Goal: Task Accomplishment & Management: Use online tool/utility

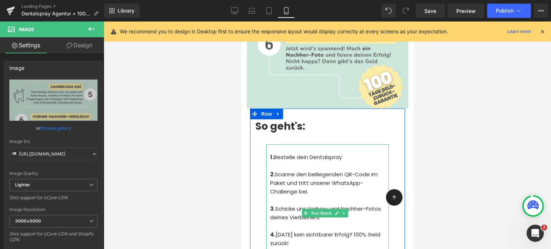
click at [321, 231] on p "4. Nach 100 Tagen kein sichtbarer Erfolg? 100% Geld zurück!" at bounding box center [329, 239] width 119 height 17
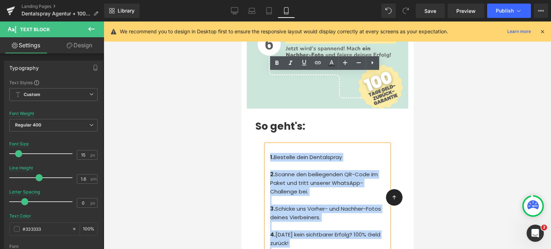
drag, startPoint x: 310, startPoint y: 205, endPoint x: 267, endPoint y: 84, distance: 128.1
click at [267, 145] on div "1. Bestelle dein Dentalspray 2. Scanne den beiliegenden QR-Code im Paket und tr…" at bounding box center [327, 214] width 123 height 138
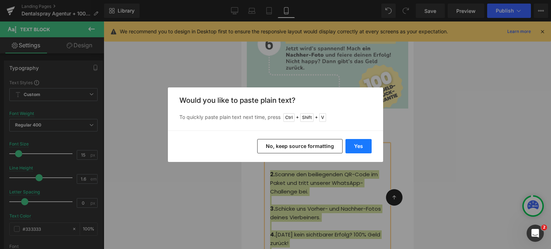
click at [360, 146] on button "Yes" at bounding box center [359, 146] width 26 height 14
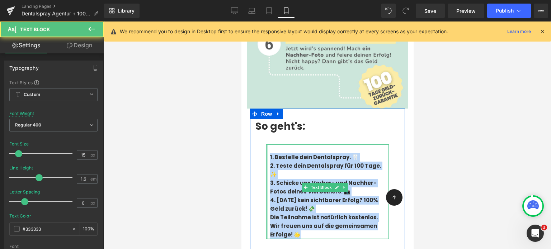
drag, startPoint x: 313, startPoint y: 154, endPoint x: 267, endPoint y: 86, distance: 82.2
click at [267, 145] on div "1. Bestelle dein Dentalspray. 🦷 2. Teste dein Dentalspray für 100 Tage. ✨ 3. …" at bounding box center [327, 192] width 123 height 95
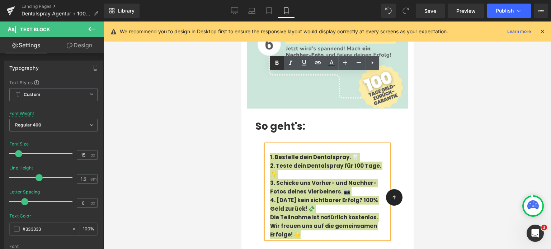
click at [277, 61] on icon at bounding box center [277, 63] width 9 height 9
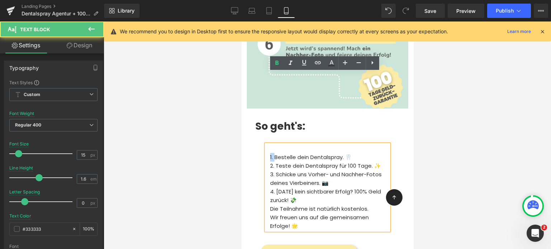
drag, startPoint x: 275, startPoint y: 86, endPoint x: 266, endPoint y: 86, distance: 8.6
click at [266, 145] on div "1. Bestelle dein Dentalspray. 🦷 2. Teste dein Dentalspray für 100 Tage. ✨ 3. Sc…" at bounding box center [327, 188] width 123 height 86
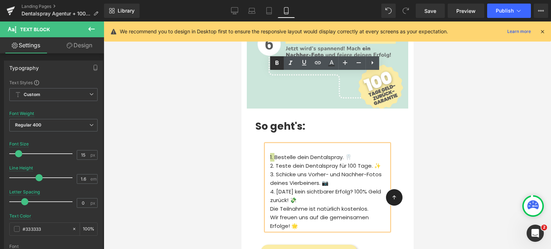
click at [279, 59] on icon at bounding box center [277, 63] width 9 height 9
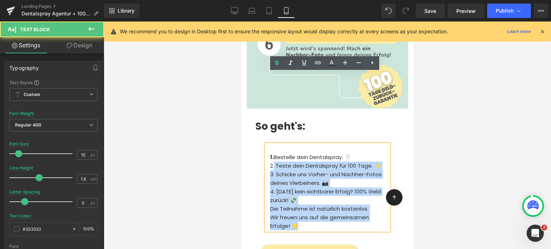
drag, startPoint x: 274, startPoint y: 93, endPoint x: 265, endPoint y: 94, distance: 9.0
click at [266, 145] on div "1. Bestelle dein Dentalspray. 🦷 2. Teste dein Dentalspray für 100 Tage. ✨ 3. Sc…" at bounding box center [327, 188] width 123 height 86
click at [274, 162] on p "2. Teste dein Dentalspray für 100 Tage. ✨" at bounding box center [329, 166] width 119 height 9
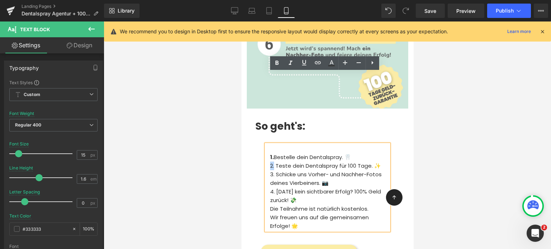
drag, startPoint x: 275, startPoint y: 96, endPoint x: 270, endPoint y: 95, distance: 5.1
click at [270, 162] on p "2. Teste dein Dentalspray für 100 Tage. ✨" at bounding box center [329, 166] width 119 height 9
click at [278, 66] on icon at bounding box center [277, 63] width 9 height 9
click at [284, 188] on p "4. Nach 100 Tagen kein sichtbarer Erfolg? 100% Geld zurück! 💸" at bounding box center [329, 196] width 119 height 17
drag, startPoint x: 276, startPoint y: 103, endPoint x: 267, endPoint y: 103, distance: 8.3
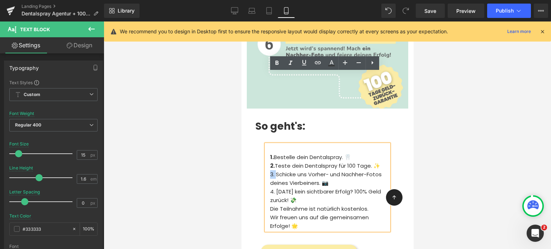
click at [267, 145] on div "1. Bestelle dein Dentalspray. 🦷 2. Teste dein Dentalspray für 100 Tage. ✨ 3. Sc…" at bounding box center [327, 188] width 123 height 86
click at [275, 61] on icon at bounding box center [277, 63] width 9 height 9
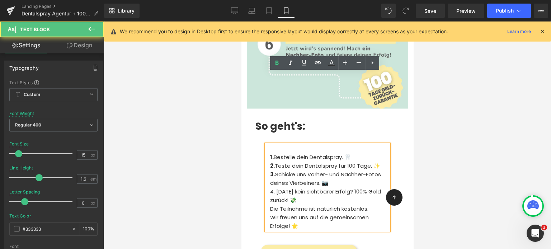
click at [298, 162] on p "2. Teste dein Dentalspray für 100 Tage. ✨" at bounding box center [329, 166] width 119 height 9
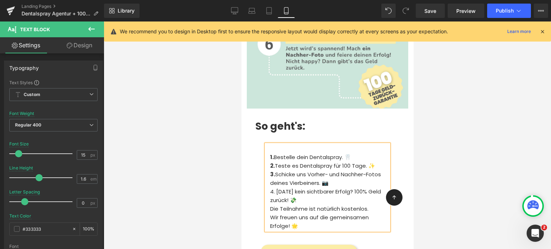
click at [314, 162] on p "2. Teste es Dentalspray für 100 Tage. ✨" at bounding box center [329, 166] width 119 height 9
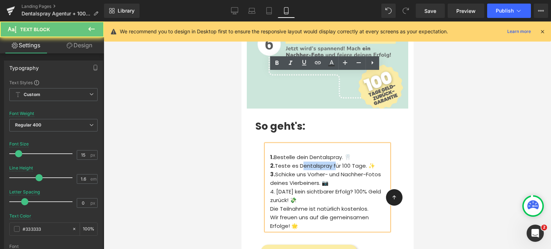
click at [314, 162] on p "2. Teste es Dentalspray für 100 Tage. ✨" at bounding box center [329, 166] width 119 height 9
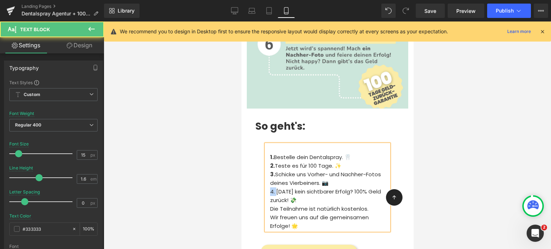
drag, startPoint x: 275, startPoint y: 121, endPoint x: 267, endPoint y: 119, distance: 8.7
click at [267, 145] on div "1. Bestelle dein Dentalspray. 🦷 2. Teste es für 100 Tage. ✨ 3. Schicke uns Vorh…" at bounding box center [327, 188] width 123 height 86
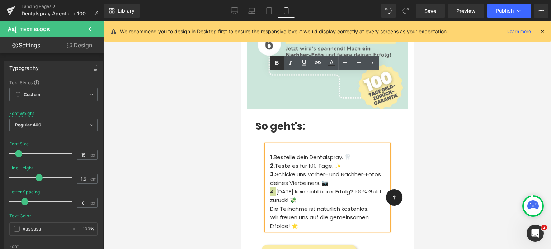
click at [281, 60] on link at bounding box center [277, 63] width 14 height 14
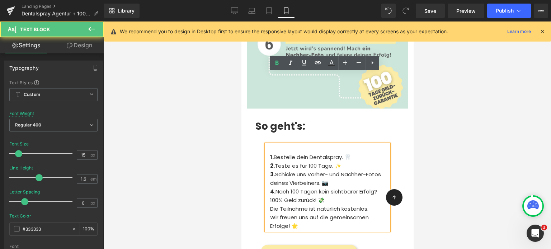
click at [288, 188] on p "4. Nach 100 Tagen kein sichtbarer Erfolg? 100% Geld zurück! 💸" at bounding box center [329, 196] width 119 height 17
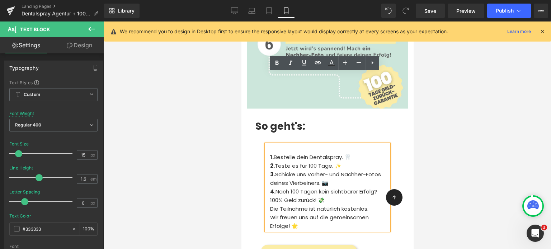
click at [343, 205] on p "Die Teilnahme ist natürlich kostenlos." at bounding box center [329, 209] width 119 height 9
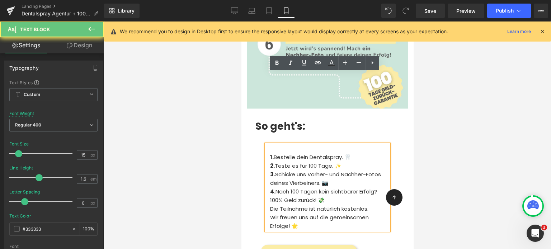
click at [336, 188] on p "4. Nach 100 Tagen kein sichtbarer Erfolg? 100% Geld zurück! 💸" at bounding box center [329, 196] width 119 height 17
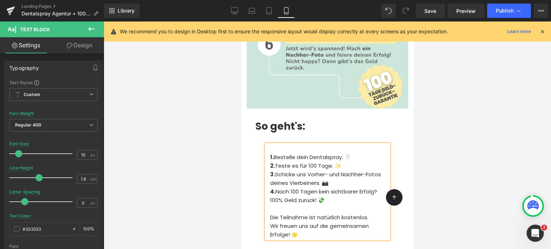
click at [368, 214] on p "Die Teilnahme ist natürlich kostenlos." at bounding box center [329, 218] width 119 height 9
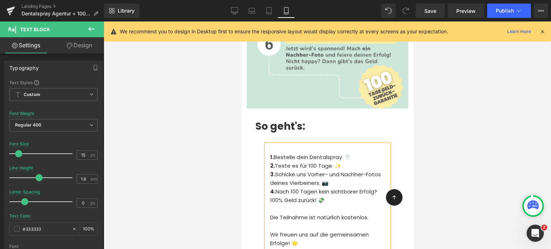
click at [224, 110] on div at bounding box center [328, 136] width 448 height 228
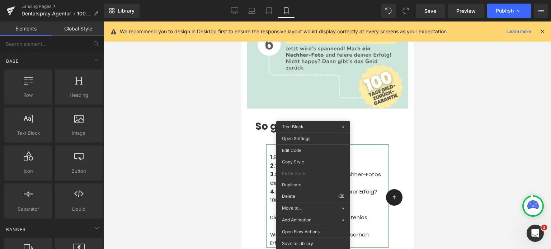
click at [218, 127] on div at bounding box center [328, 136] width 448 height 228
click at [219, 102] on div at bounding box center [328, 136] width 448 height 228
click at [324, 145] on p at bounding box center [329, 149] width 119 height 9
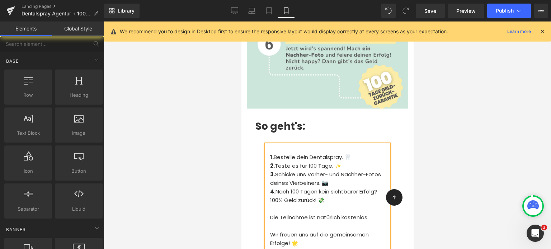
click at [205, 125] on div at bounding box center [328, 136] width 448 height 228
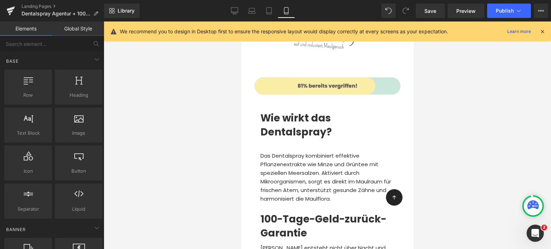
scroll to position [2190, 0]
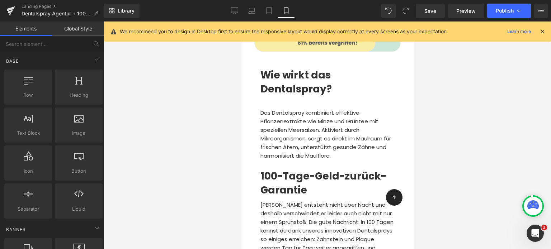
click at [301, 201] on span "[PERSON_NAME] entsteht nicht über Nacht und deshalb verschwindet er leider auch…" at bounding box center [326, 230] width 133 height 59
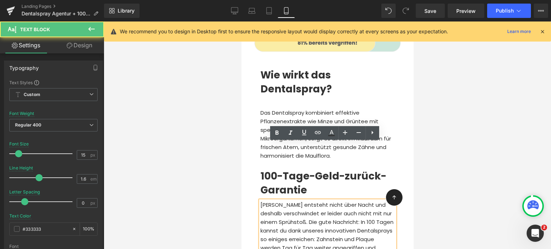
click at [216, 168] on div at bounding box center [328, 136] width 448 height 228
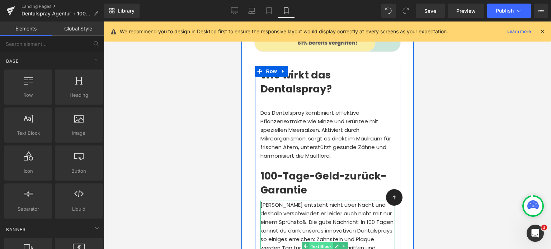
click at [328, 243] on span "Text Block" at bounding box center [321, 247] width 24 height 9
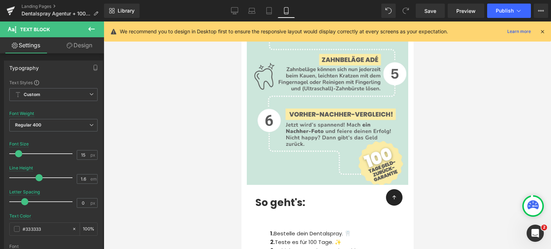
scroll to position [2745, 0]
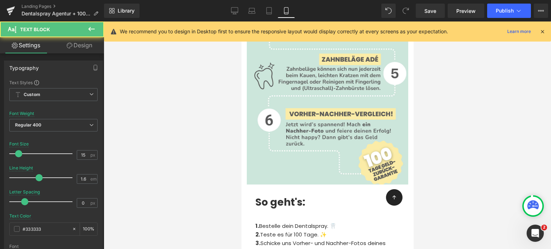
click at [190, 168] on div at bounding box center [328, 136] width 448 height 228
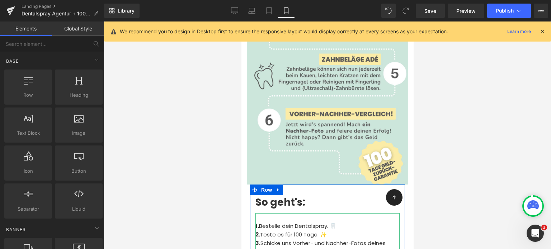
click at [304, 231] on p "2. Teste es für 100 Tage. ✨" at bounding box center [327, 235] width 144 height 9
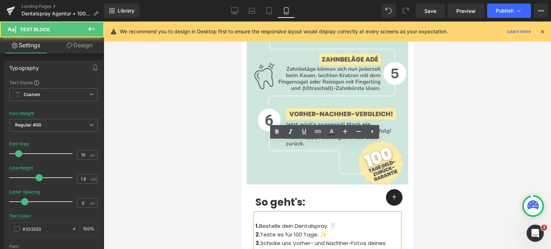
click at [343, 222] on p "1. Bestelle dein Dentalspray. 🦷" at bounding box center [327, 226] width 144 height 9
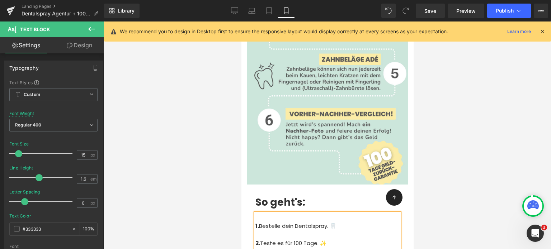
click at [326, 239] on p "2. Teste es für 100 Tage. ✨" at bounding box center [327, 243] width 144 height 9
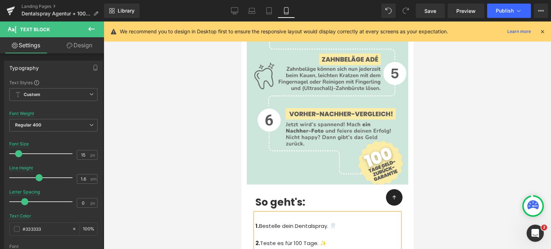
click at [296, 219] on div "Rendering Content" at bounding box center [276, 221] width 44 height 8
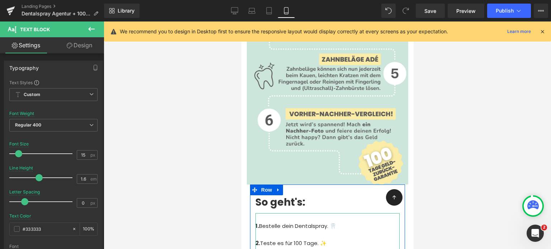
scroll to position [2832, 0]
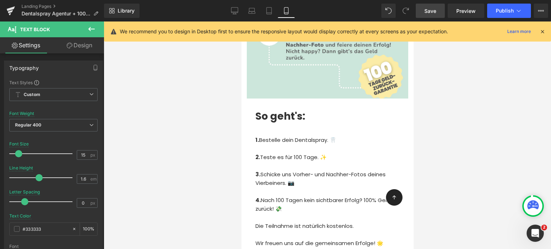
click at [429, 11] on span "Save" at bounding box center [431, 11] width 12 height 8
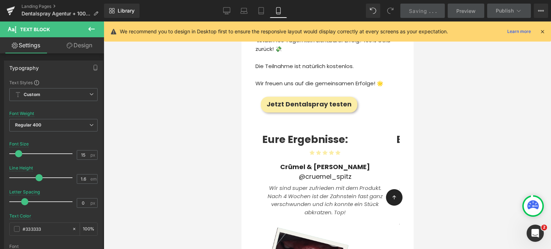
scroll to position [2991, 0]
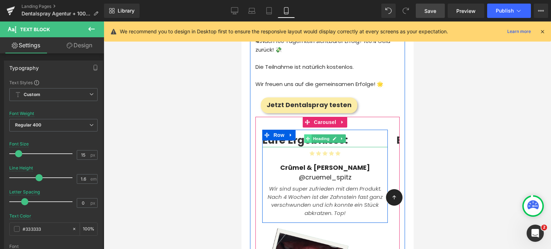
click at [309, 137] on icon at bounding box center [308, 139] width 4 height 4
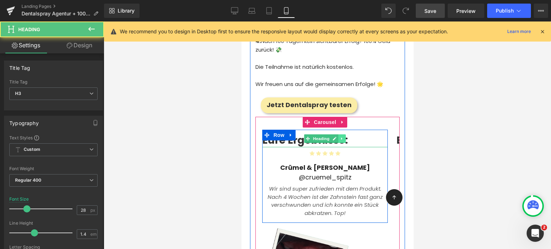
click at [342, 137] on icon at bounding box center [342, 139] width 4 height 4
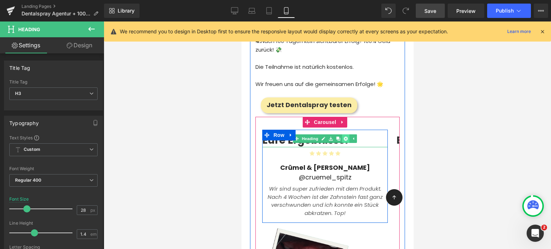
click at [344, 137] on icon at bounding box center [346, 139] width 4 height 4
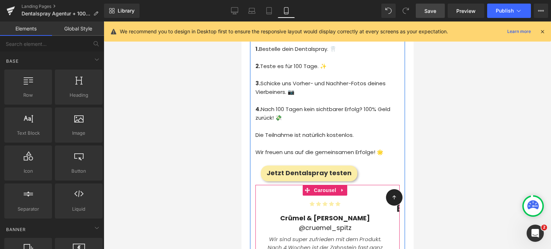
scroll to position [2812, 0]
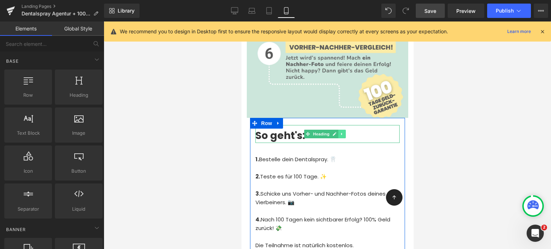
click at [340, 132] on icon at bounding box center [342, 134] width 4 height 4
click at [338, 132] on icon at bounding box center [338, 134] width 4 height 4
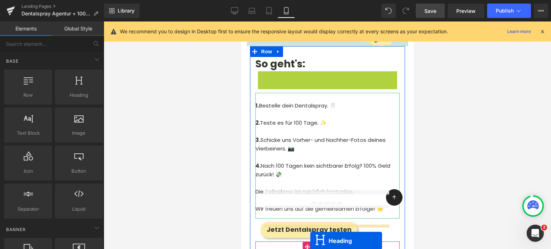
scroll to position [2906, 0]
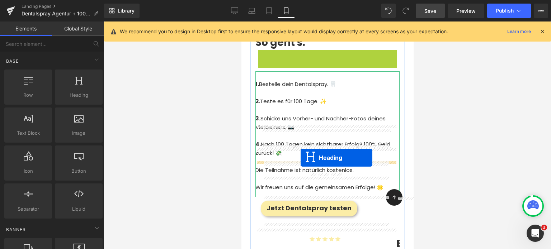
drag, startPoint x: 311, startPoint y: 80, endPoint x: 300, endPoint y: 158, distance: 78.5
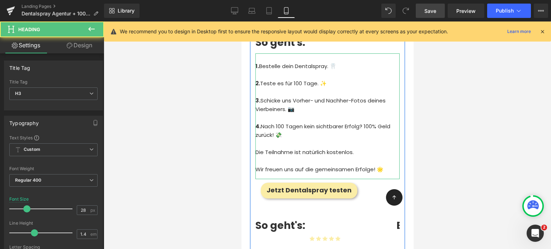
scroll to position [2888, 0]
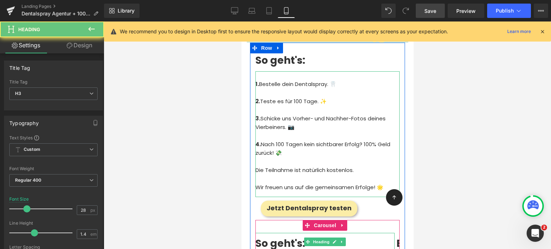
click at [284, 237] on b "So geht's:" at bounding box center [280, 244] width 50 height 14
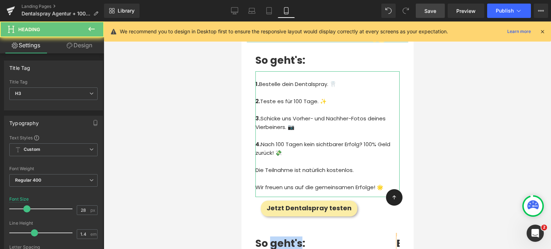
click at [284, 237] on b "So geht's:" at bounding box center [280, 244] width 50 height 14
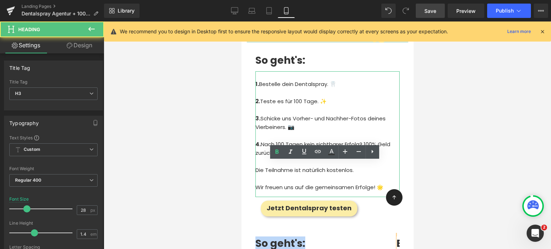
click at [284, 237] on b "So geht's:" at bounding box center [280, 244] width 50 height 14
paste div
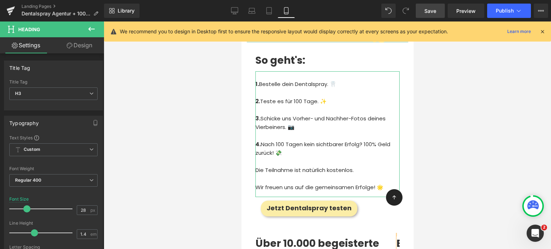
click at [283, 237] on b "Über 10.000 begeisterte Fellfreunde:" at bounding box center [317, 251] width 124 height 28
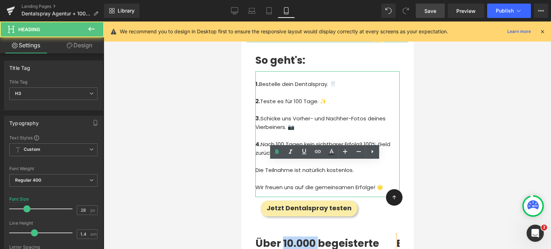
click at [283, 237] on b "Über 10.000 begeisterte Fellfreunde:" at bounding box center [317, 251] width 124 height 28
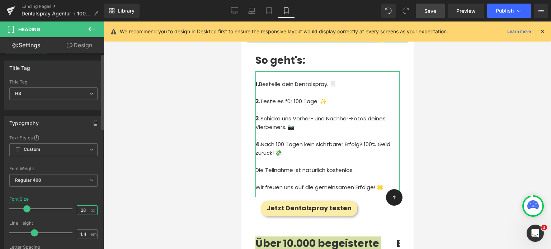
click at [83, 209] on input "28" at bounding box center [83, 210] width 13 height 9
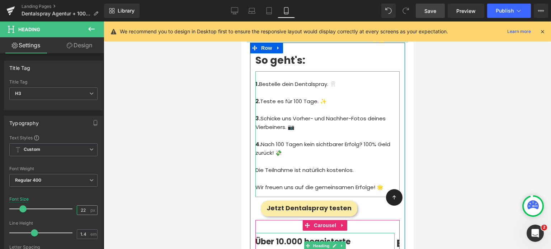
type input "22"
click at [276, 237] on b "Über 10.000 begeisterte Fellfreunde:" at bounding box center [302, 248] width 95 height 22
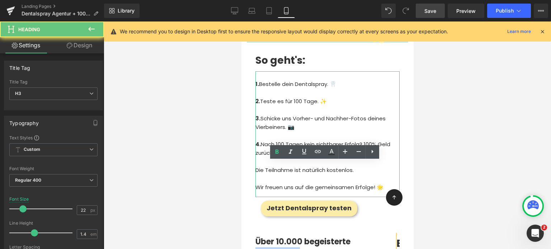
click at [276, 237] on b "Über 10.000 begeisterte Fellfreunde:" at bounding box center [302, 248] width 95 height 22
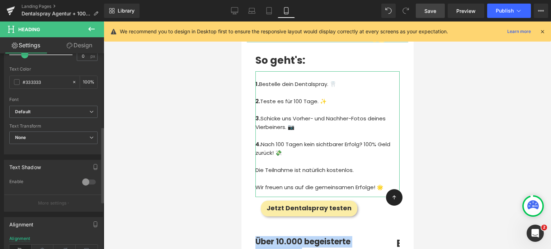
scroll to position [224, 0]
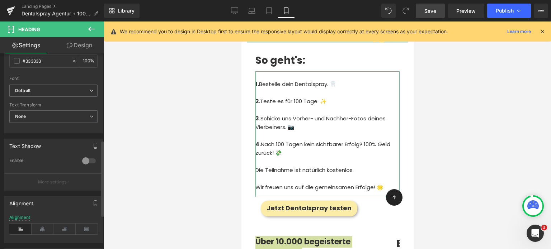
click at [34, 238] on div at bounding box center [53, 240] width 88 height 5
click at [41, 230] on icon at bounding box center [43, 229] width 22 height 11
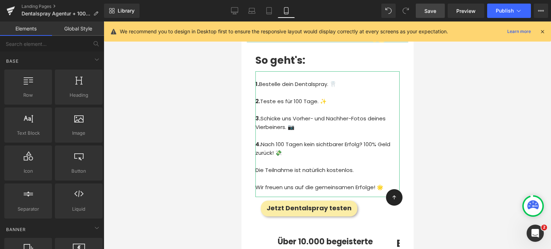
click at [218, 176] on div at bounding box center [328, 136] width 448 height 228
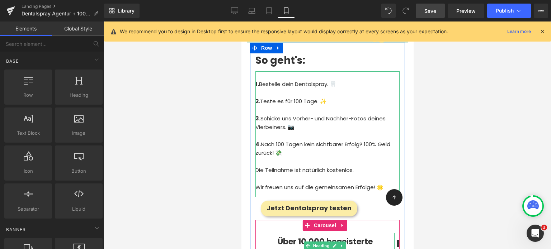
scroll to position [2944, 0]
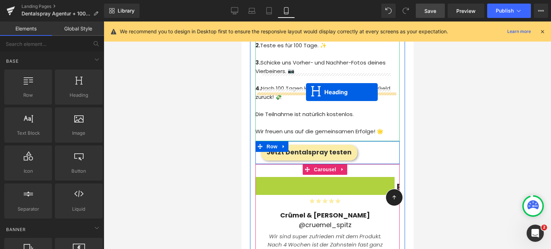
drag, startPoint x: 316, startPoint y: 119, endPoint x: 305, endPoint y: 92, distance: 28.7
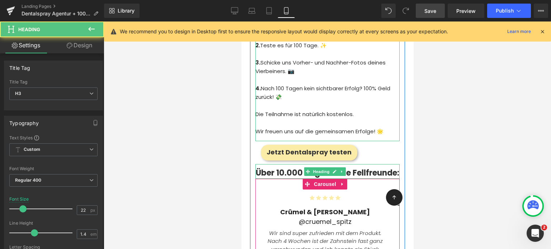
drag, startPoint x: 0, startPoint y: 116, endPoint x: 233, endPoint y: 144, distance: 233.9
click at [233, 144] on div at bounding box center [328, 136] width 448 height 228
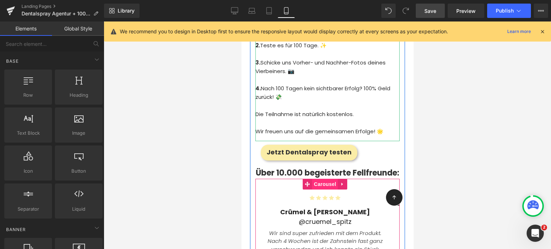
click at [315, 179] on span "Carousel" at bounding box center [325, 184] width 26 height 11
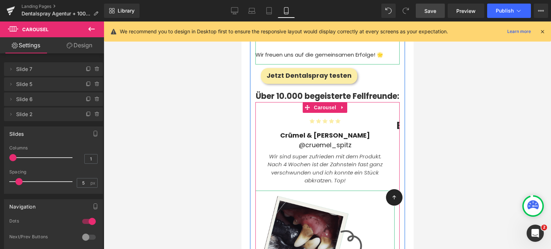
scroll to position [3020, 0]
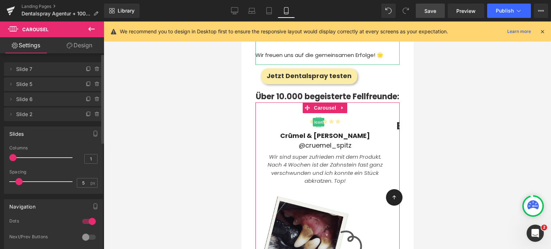
click at [57, 85] on span "Slide 5" at bounding box center [46, 85] width 60 height 14
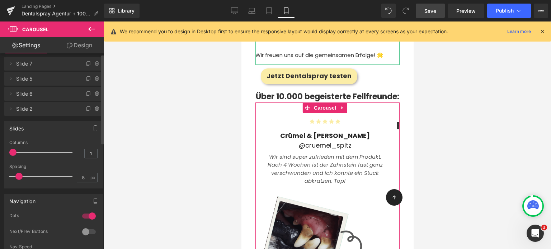
scroll to position [0, 0]
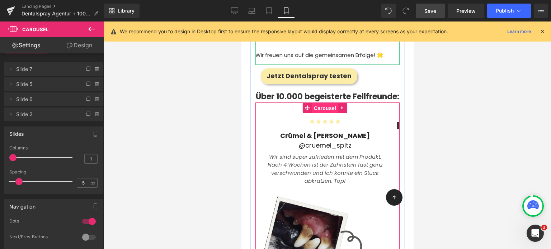
click at [319, 103] on span "Carousel" at bounding box center [325, 108] width 26 height 11
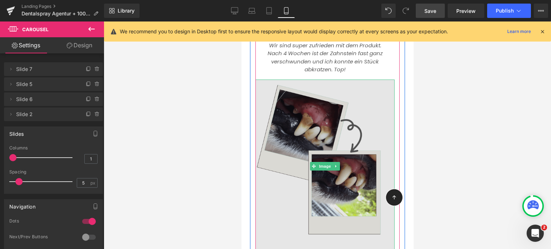
scroll to position [3132, 0]
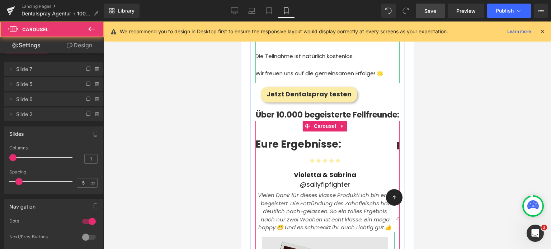
scroll to position [3001, 0]
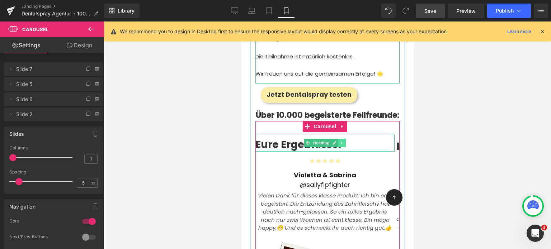
click at [341, 141] on icon at bounding box center [342, 143] width 4 height 4
click at [347, 141] on icon at bounding box center [346, 143] width 4 height 4
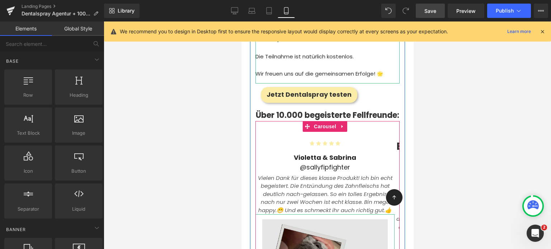
scroll to position [3112, 0]
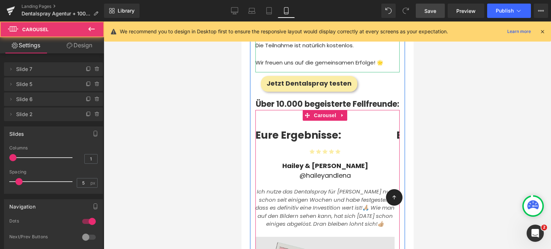
scroll to position [3012, 0]
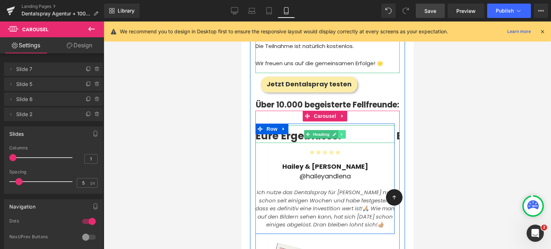
click at [343, 132] on icon at bounding box center [342, 134] width 4 height 4
click at [343, 130] on link at bounding box center [346, 134] width 8 height 9
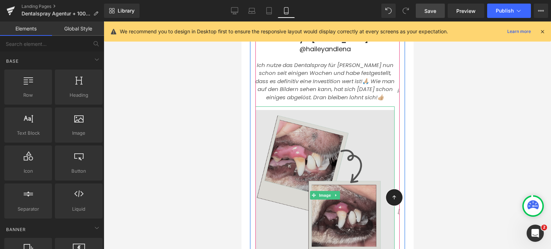
scroll to position [3122, 0]
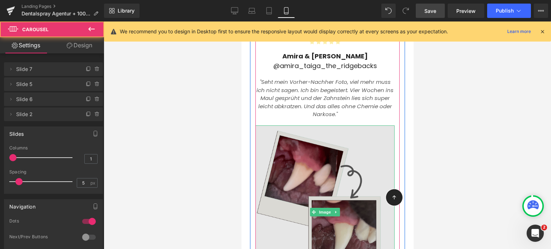
scroll to position [2997, 0]
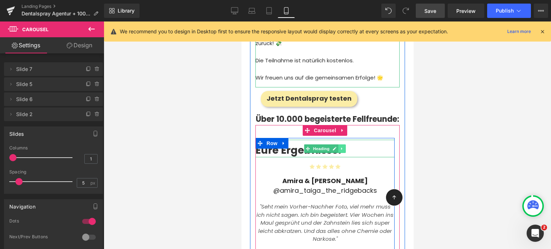
click at [341, 148] on icon at bounding box center [341, 149] width 1 height 3
click at [346, 147] on icon at bounding box center [346, 149] width 4 height 4
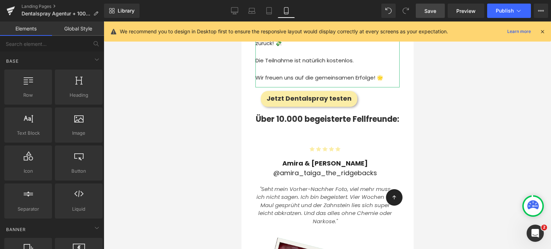
click at [179, 97] on div at bounding box center [328, 136] width 448 height 228
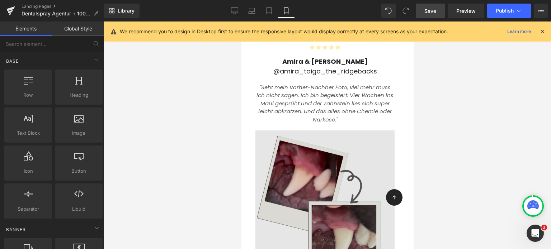
scroll to position [3102, 0]
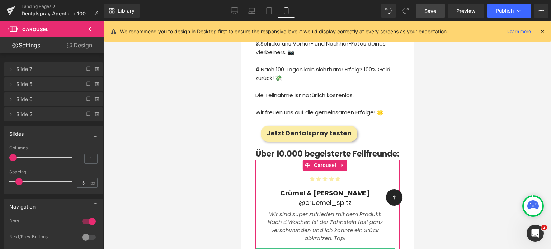
scroll to position [2962, 0]
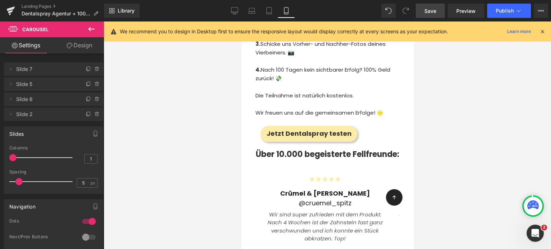
click at [207, 121] on div at bounding box center [328, 136] width 448 height 228
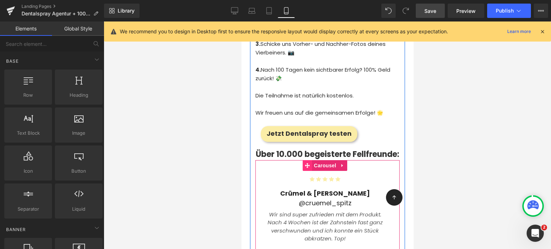
click at [311, 160] on span at bounding box center [307, 165] width 9 height 11
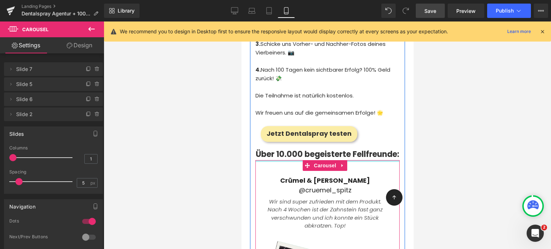
drag, startPoint x: 293, startPoint y: 111, endPoint x: 291, endPoint y: 84, distance: 27.0
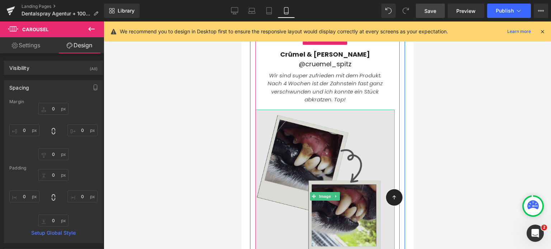
scroll to position [3089, 0]
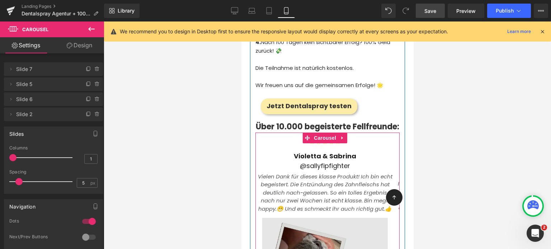
scroll to position [2968, 0]
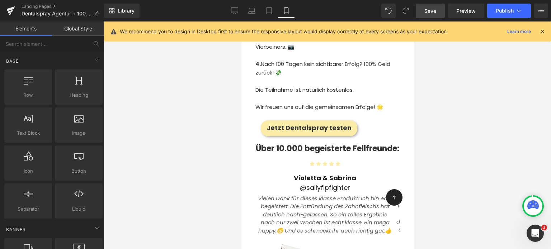
click at [226, 112] on div at bounding box center [328, 136] width 448 height 228
drag, startPoint x: 433, startPoint y: 15, endPoint x: 57, endPoint y: 149, distance: 399.3
click at [433, 15] on link "Save" at bounding box center [430, 11] width 29 height 14
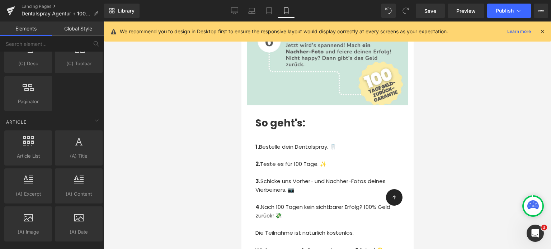
scroll to position [1417, 0]
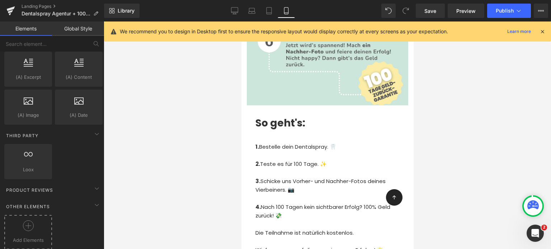
click at [26, 223] on icon at bounding box center [28, 226] width 11 height 11
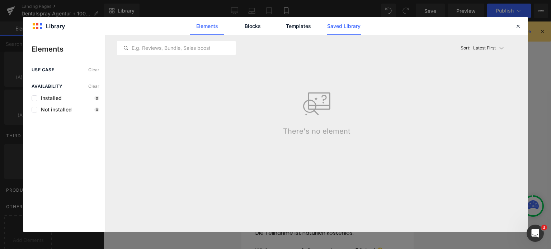
click at [345, 20] on link "Saved Library" at bounding box center [344, 26] width 34 height 18
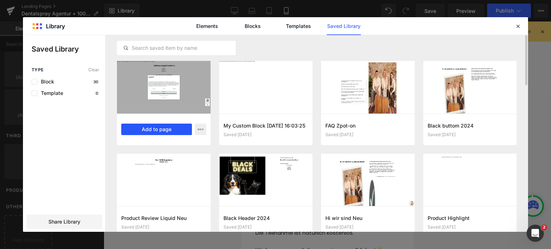
click at [149, 128] on button "Add to page" at bounding box center [156, 129] width 71 height 11
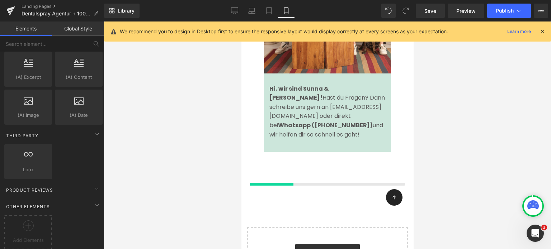
scroll to position [4888, 0]
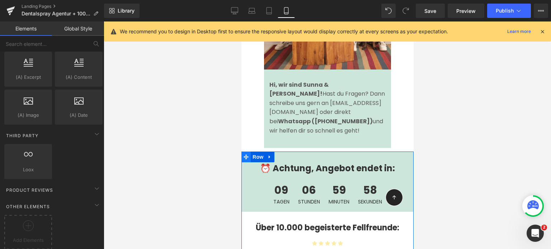
click at [246, 154] on icon at bounding box center [245, 156] width 5 height 5
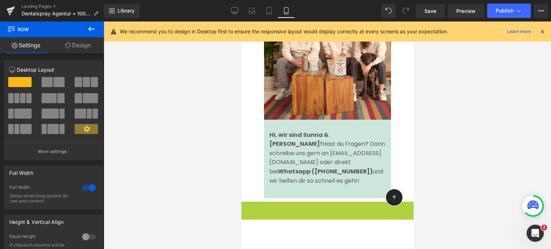
drag, startPoint x: 255, startPoint y: 61, endPoint x: 257, endPoint y: 50, distance: 11.5
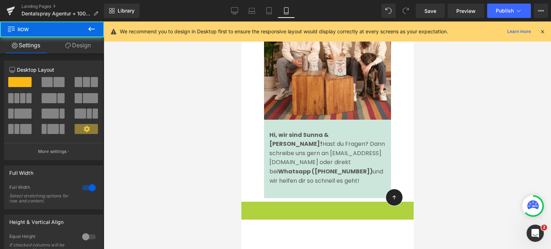
scroll to position [4830, 0]
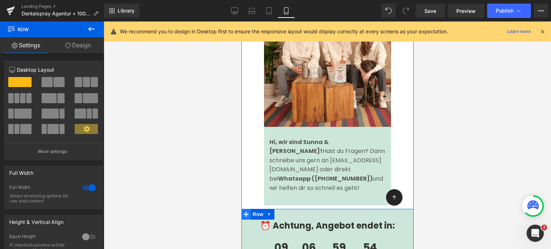
click at [246, 209] on span at bounding box center [245, 214] width 9 height 11
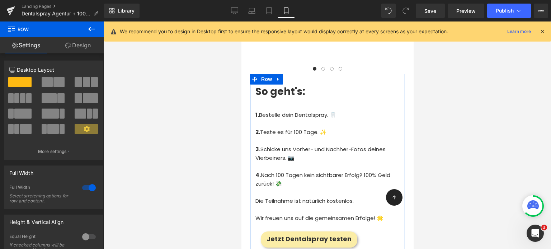
scroll to position [3252, 0]
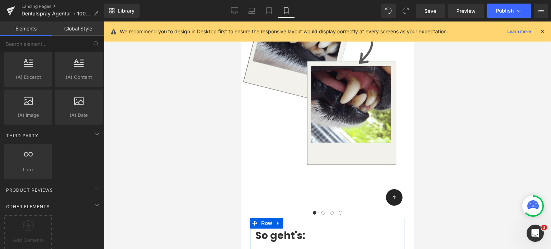
scroll to position [3104, 0]
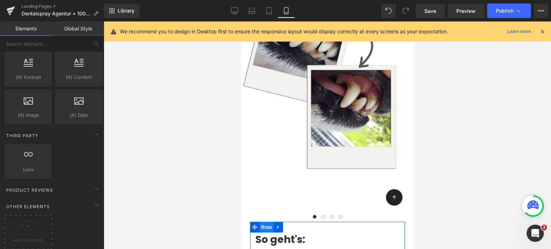
click at [266, 222] on span "Row" at bounding box center [266, 227] width 14 height 11
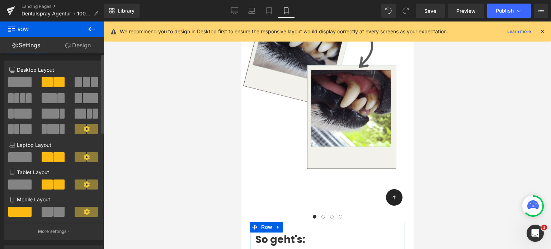
click at [17, 83] on span at bounding box center [19, 82] width 23 height 10
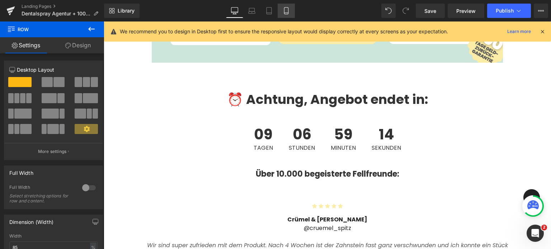
click at [284, 8] on icon at bounding box center [286, 10] width 7 height 7
type input "90"
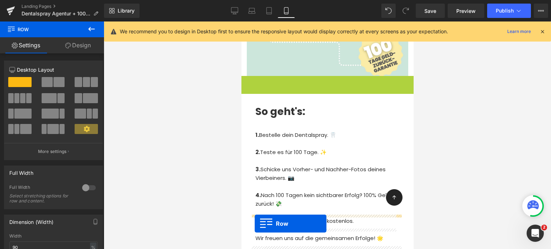
scroll to position [2876, 0]
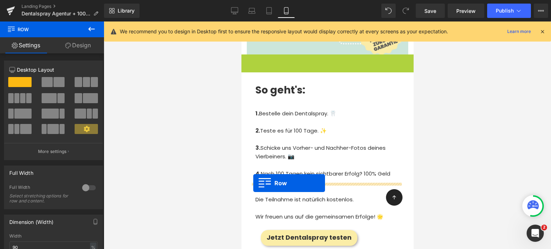
drag, startPoint x: 244, startPoint y: 145, endPoint x: 253, endPoint y: 183, distance: 39.4
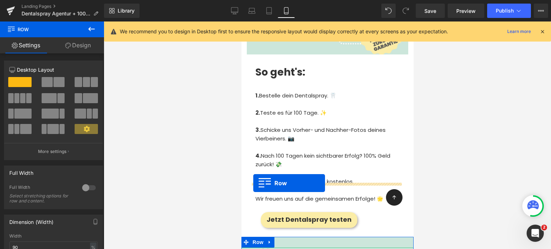
scroll to position [2859, 0]
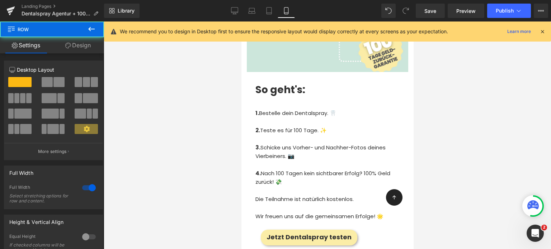
click at [182, 183] on div at bounding box center [328, 136] width 448 height 228
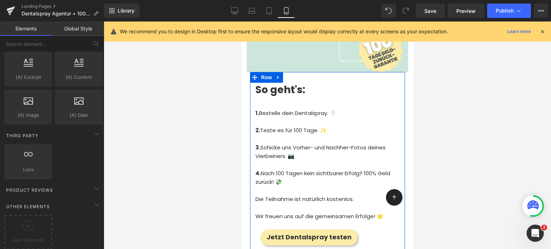
click at [467, 146] on div at bounding box center [328, 136] width 448 height 228
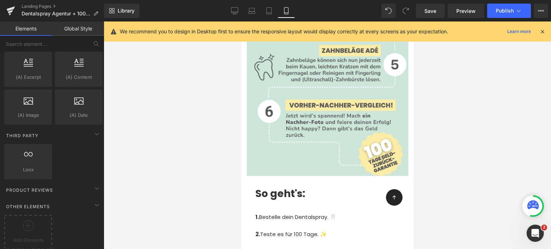
scroll to position [2754, 0]
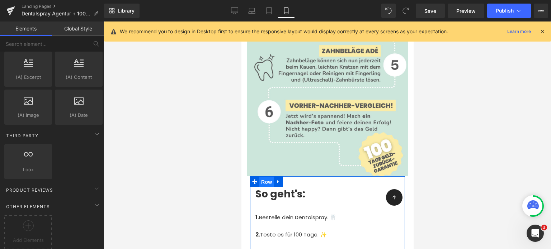
click at [265, 177] on span "Row" at bounding box center [266, 182] width 14 height 11
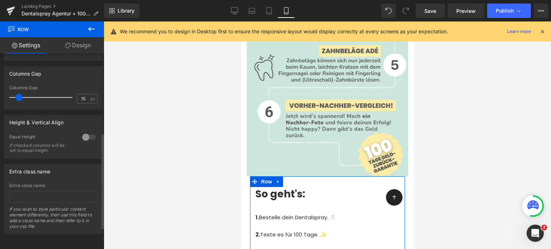
scroll to position [206, 0]
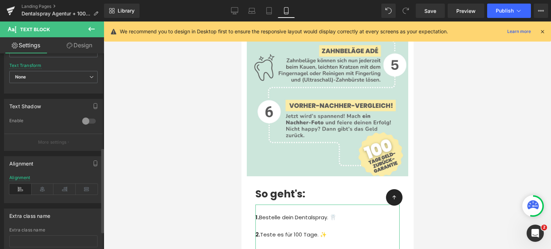
scroll to position [224, 0]
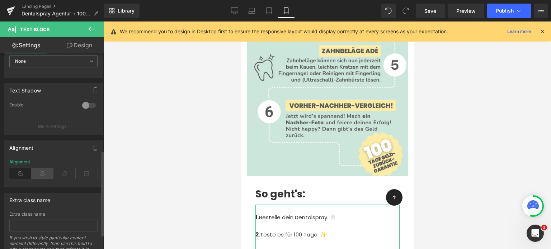
click at [39, 171] on icon at bounding box center [43, 173] width 22 height 11
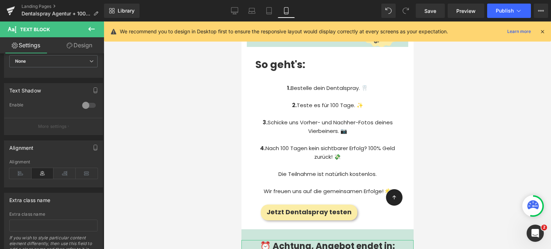
scroll to position [2823, 0]
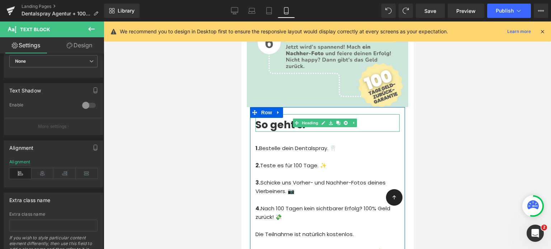
click at [273, 118] on b "So geht's:" at bounding box center [280, 125] width 50 height 14
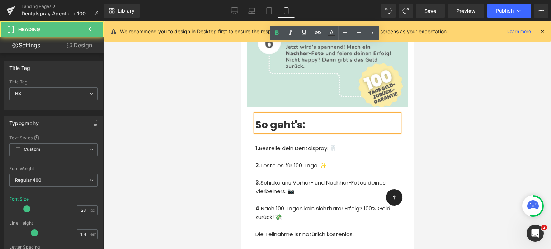
click at [271, 118] on b "So geht's:" at bounding box center [280, 125] width 50 height 14
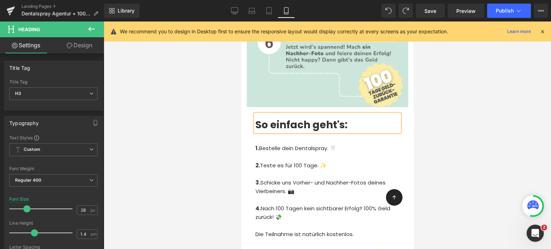
click at [221, 88] on div at bounding box center [328, 136] width 448 height 228
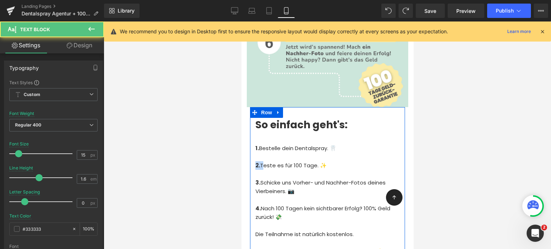
drag, startPoint x: 260, startPoint y: 94, endPoint x: 253, endPoint y: 94, distance: 7.6
click at [253, 115] on div "So einfach geht's: Heading 1. Bestelle dein Dentalspray. 🦷 2. Teste es für 100 …" at bounding box center [327, 200] width 155 height 171
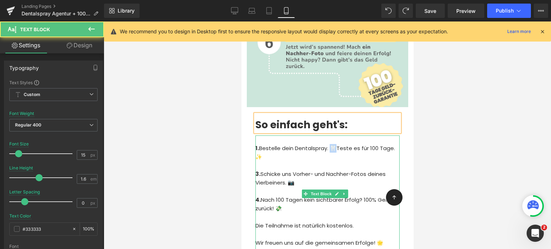
drag, startPoint x: 338, startPoint y: 75, endPoint x: 333, endPoint y: 75, distance: 5.0
click at [333, 144] on p "1. Bestelle dein Dentalspray. 🦷 Teste es für 100 Tage. ✨" at bounding box center [327, 152] width 144 height 17
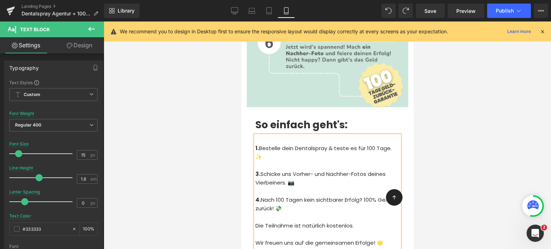
click at [255, 145] on span "este es für 100 Tage. ✨" at bounding box center [323, 153] width 136 height 16
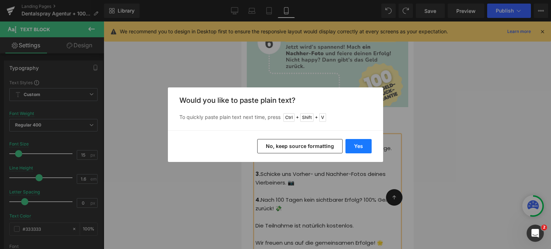
click at [362, 148] on button "Yes" at bounding box center [359, 146] width 26 height 14
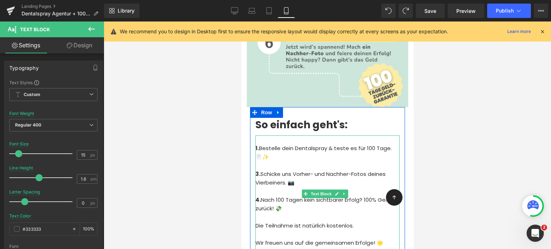
click at [268, 144] on p "1. Bestelle dein Dentalspray & t este es für 100 Tage. 🦷✨" at bounding box center [327, 152] width 144 height 17
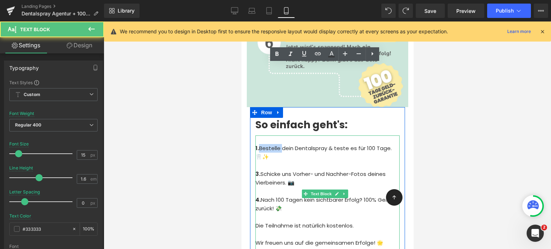
click at [268, 144] on p "1. Bestelle dein Dentalspray & t este es für 100 Tage. 🦷✨" at bounding box center [327, 152] width 144 height 17
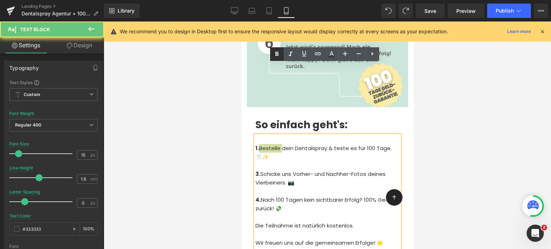
click at [274, 51] on icon at bounding box center [277, 54] width 9 height 9
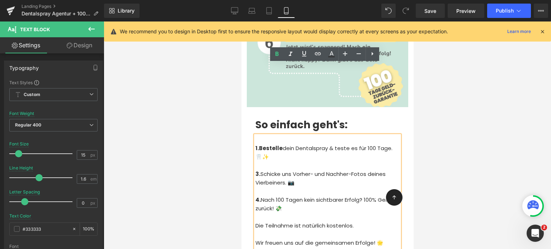
click at [348, 144] on p "1. Bestelle dein Dentalspray & t este es für 100 Tage. 🦷✨" at bounding box center [327, 152] width 144 height 17
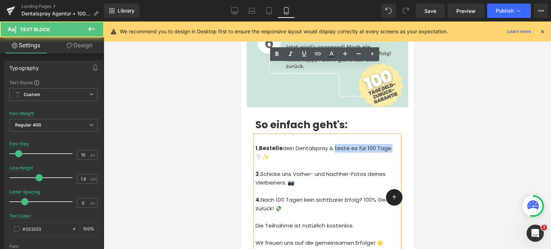
drag, startPoint x: 391, startPoint y: 76, endPoint x: 335, endPoint y: 74, distance: 56.0
click at [335, 144] on p "1. Bestelle dein Dentalspray & t este es für 100 Tage. 🦷✨" at bounding box center [327, 152] width 144 height 17
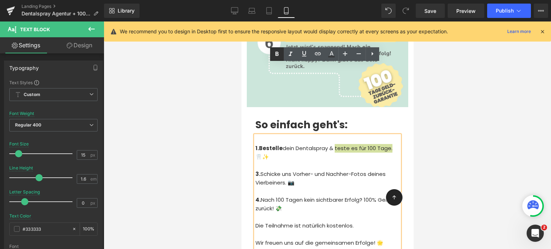
click at [277, 54] on icon at bounding box center [277, 54] width 3 height 4
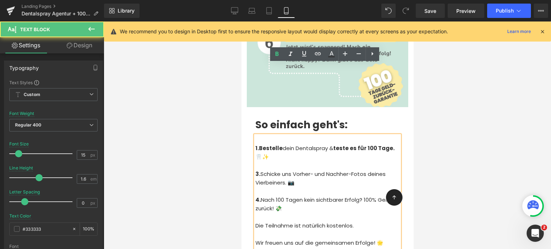
click at [336, 145] on strong "t" at bounding box center [334, 149] width 3 height 8
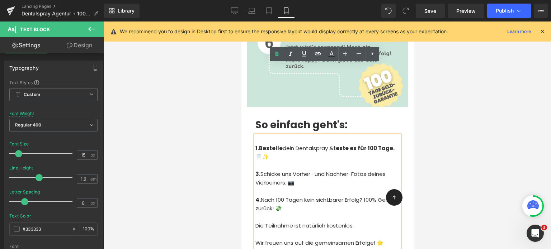
click at [327, 144] on p "1. Bestelle dein Dentalspray & t este es für 100 Tage. 🦷✨" at bounding box center [327, 152] width 144 height 17
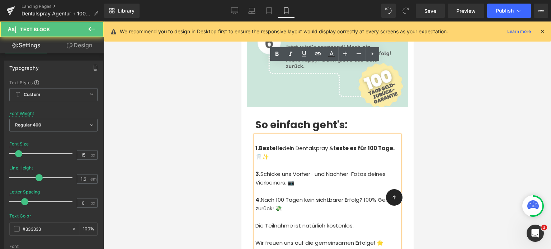
drag, startPoint x: 267, startPoint y: 88, endPoint x: 253, endPoint y: 84, distance: 14.8
click at [255, 136] on div "1. Bestelle dein Dentalspray & t este es für 100 Tage. 🦷✨ 3. Schicke uns Vorher…" at bounding box center [327, 194] width 144 height 117
click at [305, 144] on p "1. Bestelle dein Dentalspray & t este es für 100 Tage. 🦷✨" at bounding box center [327, 152] width 144 height 17
click at [330, 144] on p "1. Bestelle dein Dentalspray & t este es für 100 Tage. 🦷✨" at bounding box center [327, 152] width 144 height 17
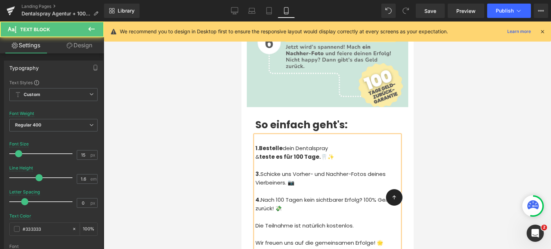
drag, startPoint x: 331, startPoint y: 85, endPoint x: 322, endPoint y: 84, distance: 9.0
click at [322, 153] on span "este es für 100 Tage. 🦷✨" at bounding box center [298, 157] width 73 height 8
click at [354, 144] on p "1. Bestelle dein Dentalspray" at bounding box center [327, 148] width 144 height 9
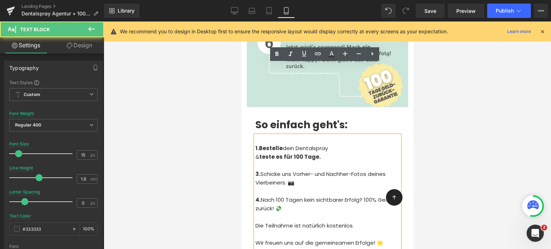
click at [258, 145] on strong "1." at bounding box center [257, 149] width 4 height 8
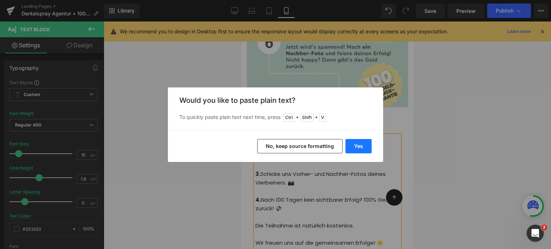
click at [358, 144] on button "Yes" at bounding box center [359, 146] width 26 height 14
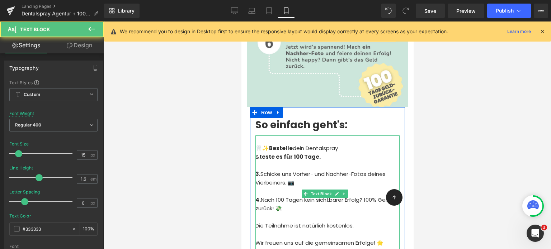
click at [277, 162] on p at bounding box center [327, 166] width 144 height 9
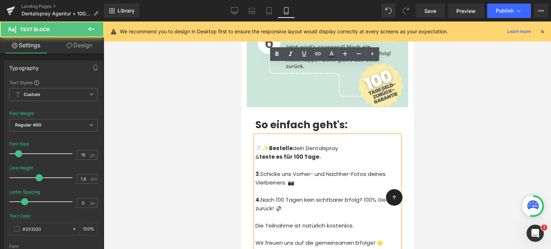
click at [346, 144] on p "🦷✨ Bestelle dein Dentalspray" at bounding box center [327, 148] width 144 height 9
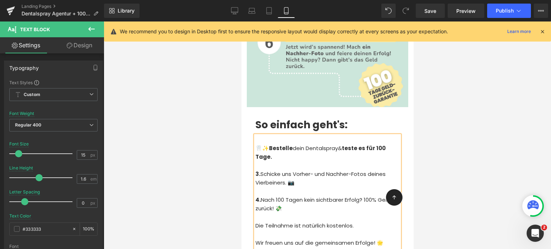
click at [260, 171] on strong "3." at bounding box center [257, 175] width 5 height 8
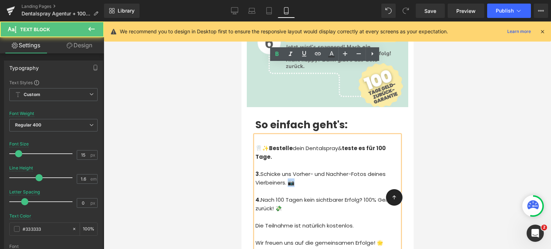
drag, startPoint x: 298, startPoint y: 109, endPoint x: 289, endPoint y: 110, distance: 9.8
click at [289, 170] on p "3. Schicke uns Vorher- und Nachher-Fotos deines Vierbeiners. 📷" at bounding box center [327, 178] width 144 height 17
copy p "📷"
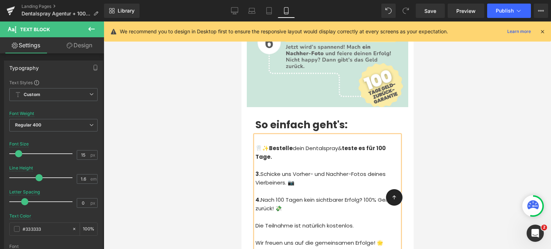
click at [261, 170] on p "3. Schicke uns Vorher- und Nachher-Fotos deines Vierbeiners. 📷" at bounding box center [327, 178] width 144 height 17
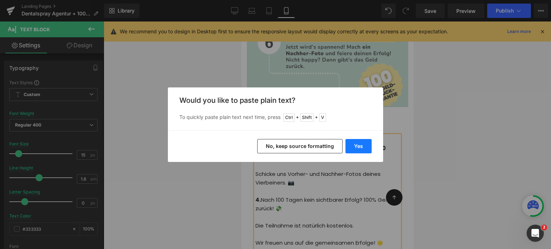
click at [360, 140] on button "Yes" at bounding box center [359, 146] width 26 height 14
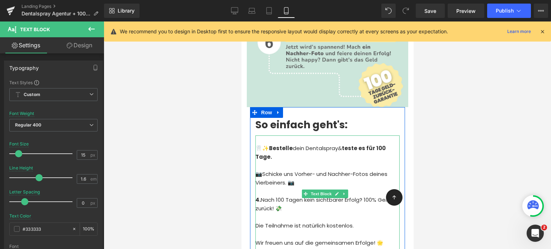
click at [291, 187] on p at bounding box center [327, 191] width 144 height 9
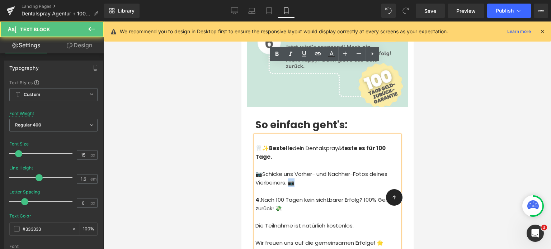
drag, startPoint x: 288, startPoint y: 112, endPoint x: 305, endPoint y: 113, distance: 16.5
click at [305, 170] on p "📷 Schicke uns Vorher- und Nachher-Fotos deines Vierbeiners. 📷" at bounding box center [327, 178] width 144 height 17
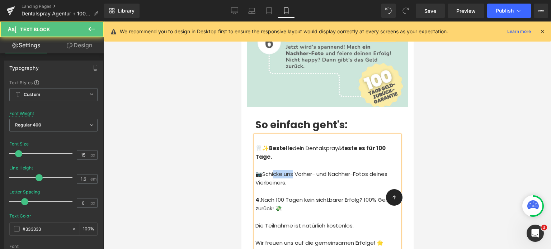
drag, startPoint x: 294, startPoint y: 100, endPoint x: 273, endPoint y: 101, distance: 20.8
click at [273, 170] on p "📷 Schicke uns Vorher- und Nachher-Fotos deines Vierbeiners." at bounding box center [327, 178] width 144 height 17
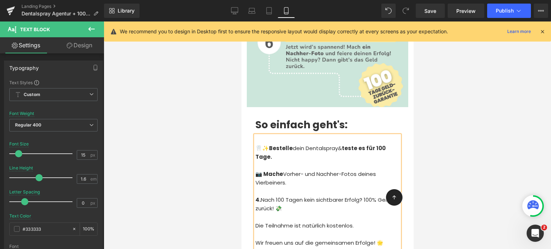
click at [273, 171] on b "📷 Mache" at bounding box center [269, 175] width 28 height 8
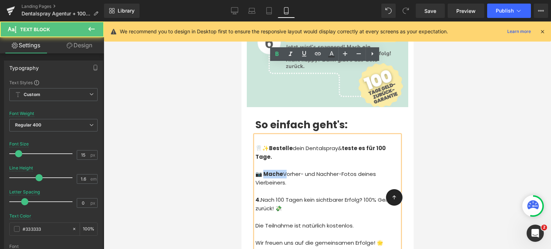
click at [273, 171] on b "📷 Mache" at bounding box center [269, 175] width 28 height 8
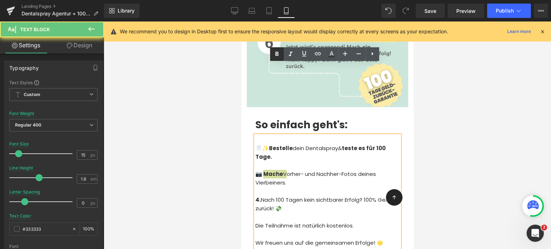
click at [279, 51] on icon at bounding box center [277, 54] width 9 height 9
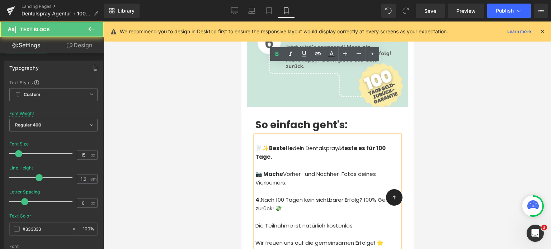
click at [305, 196] on p "4. Nach 100 Tagen kein sichtbarer Erfolg? 100% Geld zurück! 💸" at bounding box center [327, 204] width 144 height 17
click at [274, 171] on strong "📷 Mache" at bounding box center [269, 175] width 28 height 8
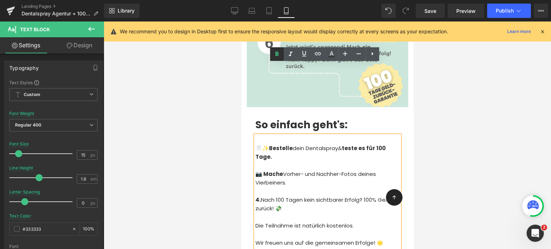
click at [276, 54] on icon at bounding box center [277, 54] width 3 height 4
click at [326, 170] on p "📷 Mache Vorher- und Nachher-Fotos deines Vierbeiners." at bounding box center [327, 178] width 144 height 17
drag, startPoint x: 359, startPoint y: 103, endPoint x: 285, endPoint y: 101, distance: 74.3
click at [285, 170] on p "📷 Mache Vorher- und Nachher-Fotos deines Vierbeiners." at bounding box center [327, 178] width 144 height 17
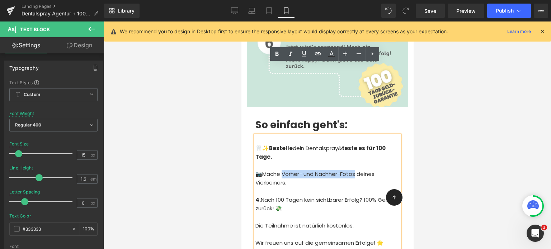
drag, startPoint x: 283, startPoint y: 102, endPoint x: 357, endPoint y: 100, distance: 74.0
click at [357, 170] on p "📷 Mache Vorher- und Nachher-Fotos deines Vierbeiners." at bounding box center [327, 178] width 144 height 17
click at [279, 51] on icon at bounding box center [277, 54] width 9 height 9
click at [300, 171] on strong "Vorher- und Nachher-Fotos" at bounding box center [320, 175] width 81 height 8
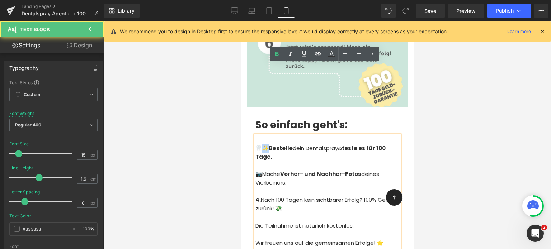
drag, startPoint x: 267, startPoint y: 78, endPoint x: 261, endPoint y: 77, distance: 6.1
click at [261, 145] on strong "🦷✨" at bounding box center [262, 149] width 14 height 8
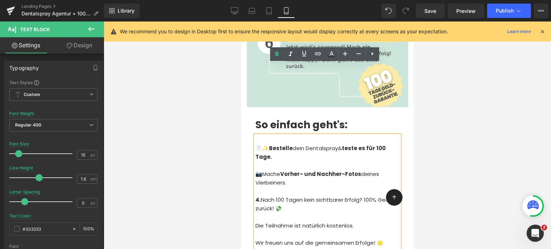
click at [263, 162] on p at bounding box center [327, 166] width 144 height 9
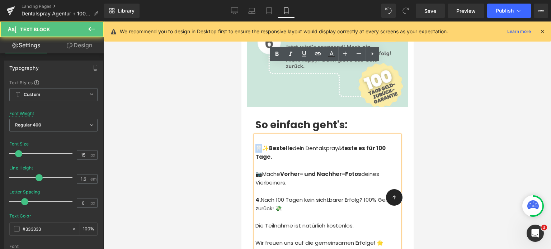
click at [257, 145] on strong "🦷✨" at bounding box center [262, 149] width 14 height 8
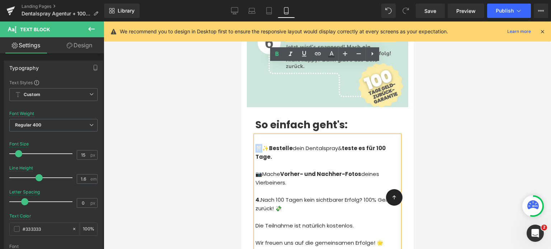
copy strong "🦷✨"
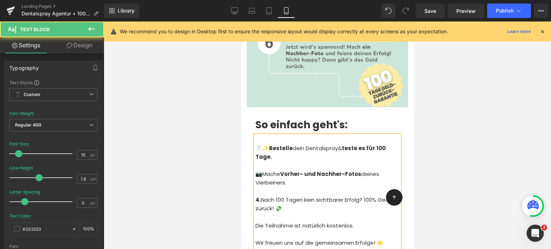
click at [262, 171] on strong "📷" at bounding box center [258, 175] width 7 height 8
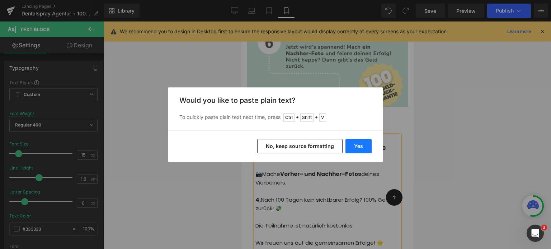
click at [361, 146] on button "Yes" at bounding box center [359, 146] width 26 height 14
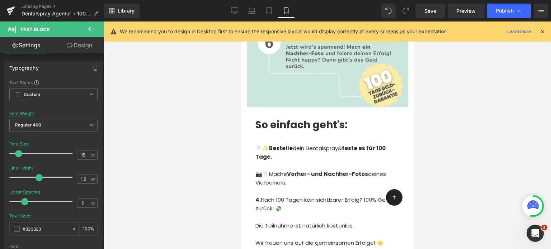
click at [167, 135] on div at bounding box center [328, 136] width 448 height 228
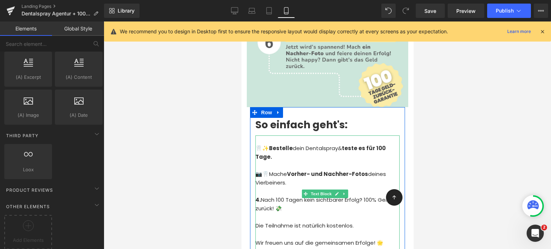
click at [266, 171] on strong "📷🦷" at bounding box center [262, 175] width 14 height 8
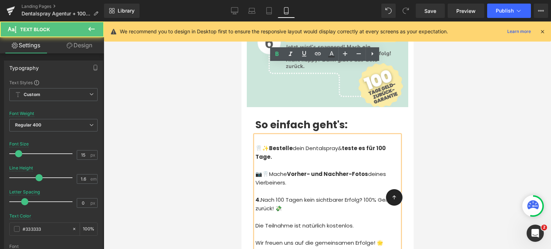
click at [269, 171] on strong "📷🦷" at bounding box center [262, 175] width 14 height 8
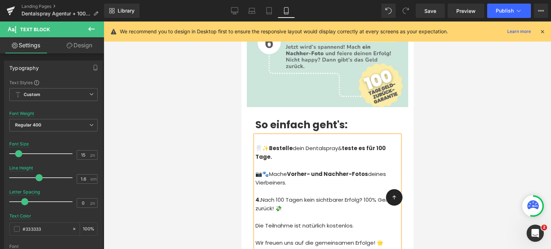
click at [262, 196] on p "4. Nach 100 Tagen kein sichtbarer Erfolg? 100% Geld zurück! 💸" at bounding box center [327, 204] width 144 height 17
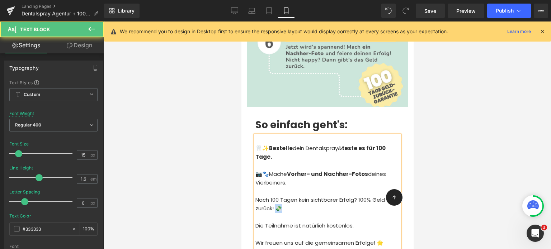
click at [277, 196] on p "Nach 100 Tagen kein sichtbarer Erfolg? 100% Geld zurück! 💸" at bounding box center [327, 204] width 144 height 17
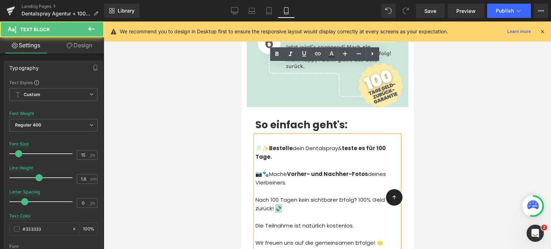
copy p "💸"
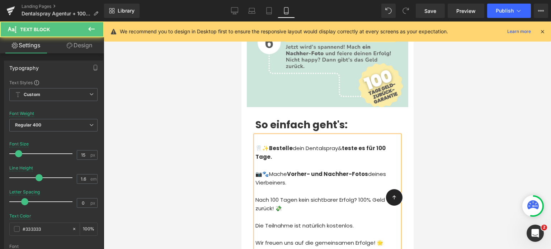
click at [256, 196] on p "Nach 100 Tagen kein sichtbarer Erfolg? 100% Geld zurück! 💸" at bounding box center [327, 204] width 144 height 17
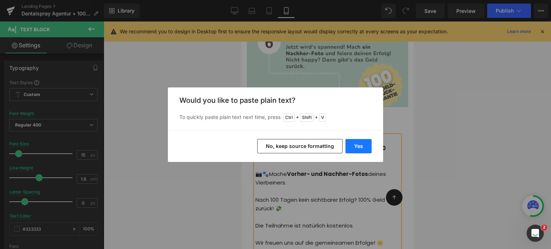
click at [358, 146] on button "Yes" at bounding box center [359, 146] width 26 height 14
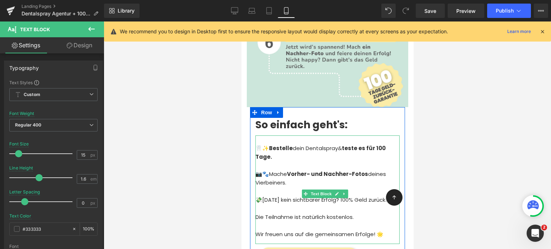
click at [267, 145] on strong "🦷✨" at bounding box center [262, 149] width 14 height 8
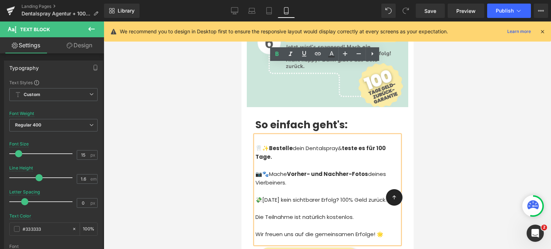
click at [290, 196] on p "💸Nach 100 Tagen kein sichtbarer Erfolg? 100% Geld zurück! 💸" at bounding box center [327, 200] width 144 height 9
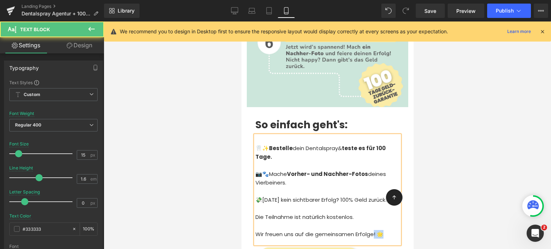
drag, startPoint x: 382, startPoint y: 171, endPoint x: 375, endPoint y: 169, distance: 7.6
click at [375, 230] on p "Wir freuen uns auf die gemeinsamen Erfolge! 🌟" at bounding box center [327, 234] width 144 height 9
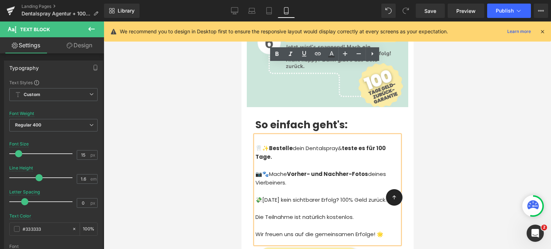
click at [255, 213] on p "Die Teilnahme ist natürlich kostenlos." at bounding box center [327, 217] width 144 height 9
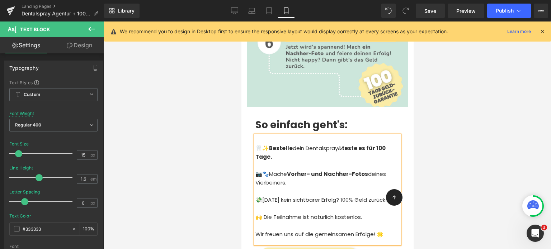
click at [365, 196] on p "💸Nach 100 Tagen kein sichtbarer Erfolg? 100% Geld zurück!" at bounding box center [327, 200] width 144 height 9
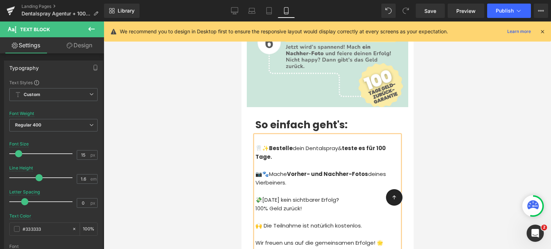
click at [365, 196] on p "💸Nach 100 Tagen kein sichtbarer Erfolg?" at bounding box center [327, 200] width 144 height 9
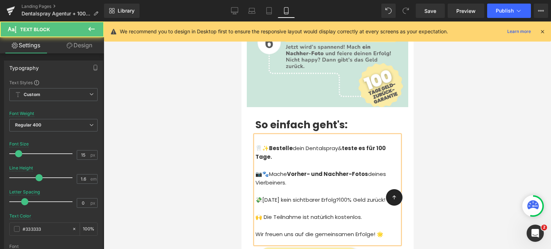
drag, startPoint x: 271, startPoint y: 77, endPoint x: 263, endPoint y: 76, distance: 8.0
click at [263, 144] on p "🦷✨ Bestelle dein Dentalspray & t este es für 100 Tage." at bounding box center [327, 152] width 144 height 17
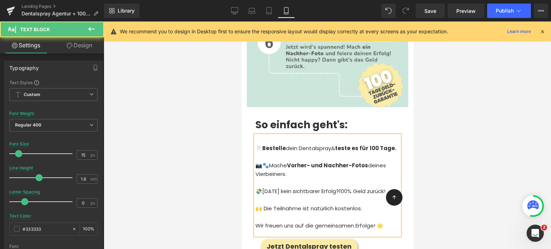
click at [269, 162] on strong "📷🐾" at bounding box center [262, 166] width 14 height 8
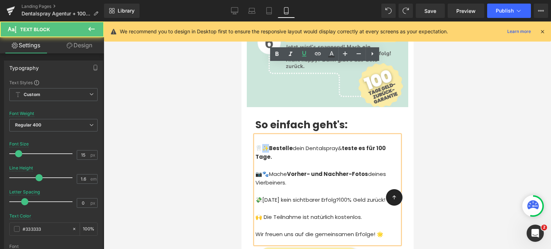
click at [265, 145] on strong "🦷✨" at bounding box center [262, 149] width 14 height 8
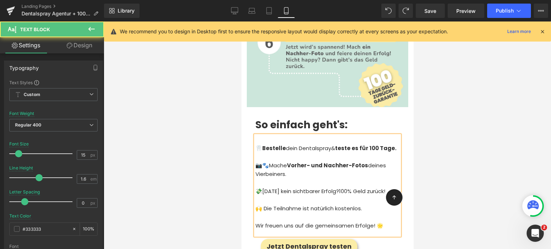
click at [332, 144] on p "🦷 Bestelle dein Dentalspray & t este es für 100 Tage." at bounding box center [327, 148] width 144 height 9
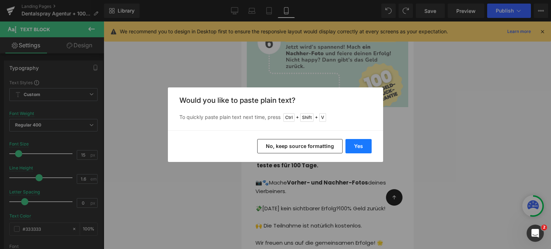
click at [360, 149] on button "Yes" at bounding box center [359, 146] width 26 height 14
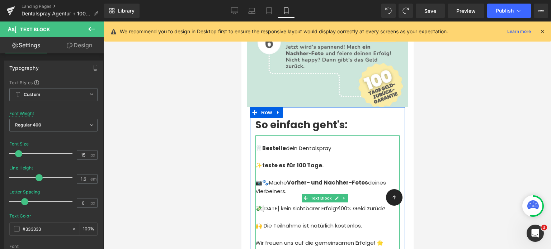
click at [267, 162] on strong "este es für 100 Tage." at bounding box center [294, 166] width 59 height 8
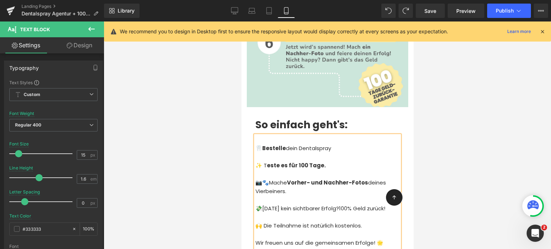
click at [267, 162] on strong "este es für 100 Tage." at bounding box center [296, 166] width 59 height 8
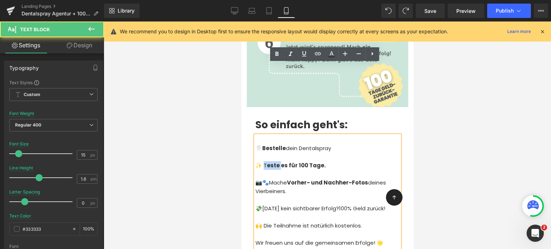
click at [267, 162] on strong "este es für 100 Tage." at bounding box center [296, 166] width 59 height 8
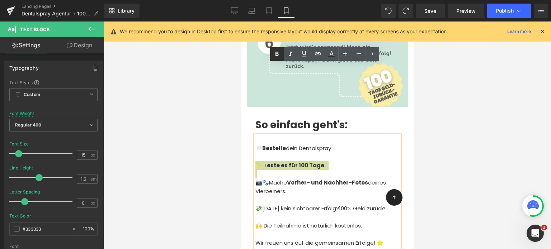
click at [279, 57] on icon at bounding box center [277, 54] width 9 height 9
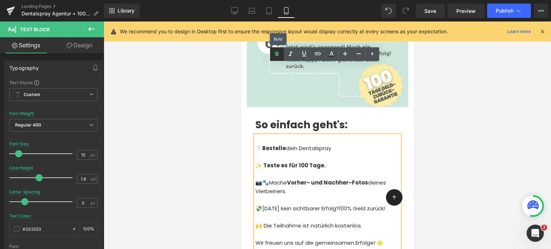
click at [279, 57] on icon at bounding box center [277, 54] width 9 height 9
click at [280, 162] on span "este es für 100 Tage." at bounding box center [296, 166] width 59 height 8
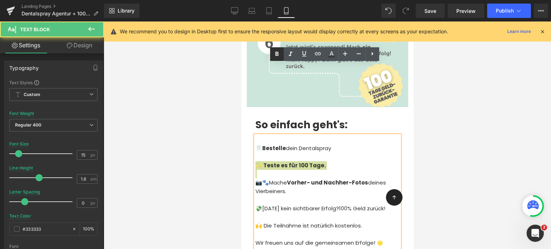
click at [278, 57] on icon at bounding box center [277, 54] width 9 height 9
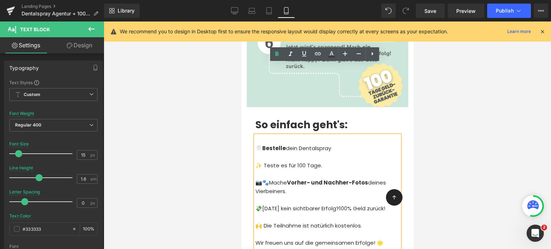
click at [287, 162] on span "este es für 100 Tage." at bounding box center [294, 166] width 55 height 8
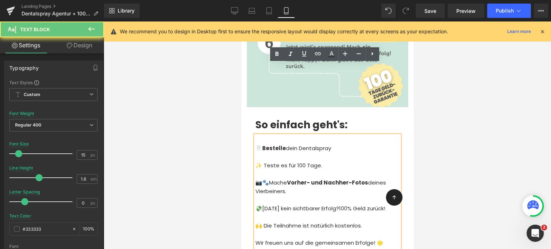
drag, startPoint x: 295, startPoint y: 93, endPoint x: 332, endPoint y: 96, distance: 36.7
click at [332, 162] on p "✨ T este es für 100 Tage." at bounding box center [327, 166] width 144 height 9
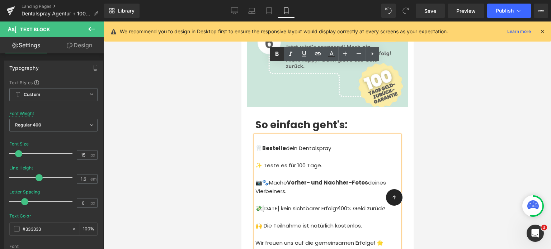
click at [280, 50] on icon at bounding box center [277, 54] width 9 height 9
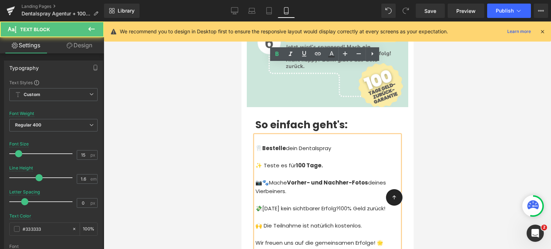
click at [331, 162] on p "✨ T este es für 100 Tage." at bounding box center [327, 166] width 144 height 9
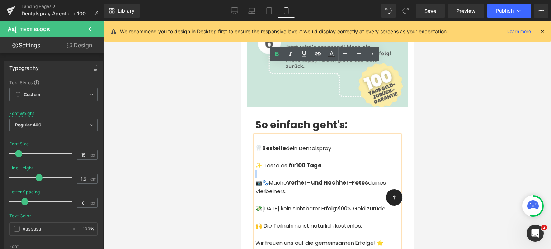
drag, startPoint x: 331, startPoint y: 94, endPoint x: 321, endPoint y: 92, distance: 11.0
click at [321, 162] on p "✨ T este es für 100 Tage." at bounding box center [327, 166] width 144 height 9
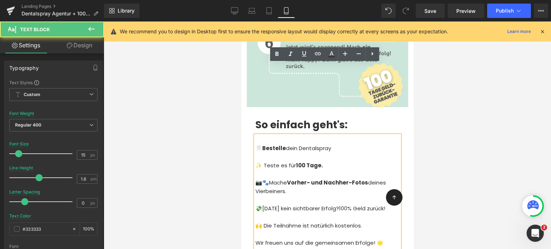
click at [336, 144] on p "🦷 Bestelle dein Dentalspray" at bounding box center [327, 148] width 144 height 9
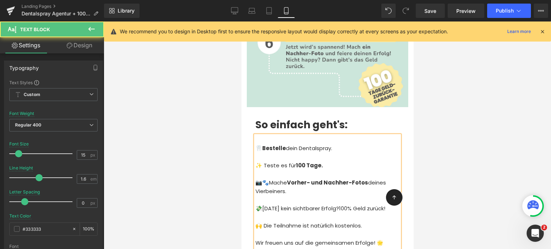
click at [272, 179] on p "📷🐾 Mache Vorher- und Nachher-Fotos deines Vierbeiners." at bounding box center [327, 187] width 144 height 17
click at [299, 179] on p "📷 Mache Vorher- und Nachher-Fotos deines Vierbeiners." at bounding box center [327, 187] width 144 height 17
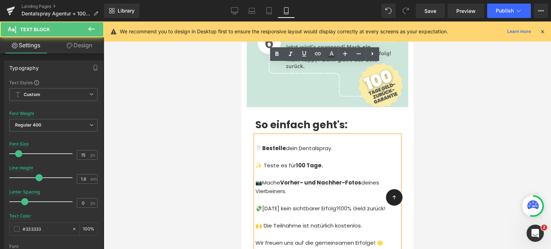
click at [267, 179] on p "📷 Mache Vorher- und Nachher-Fotos deines Vierbeiners." at bounding box center [327, 187] width 144 height 17
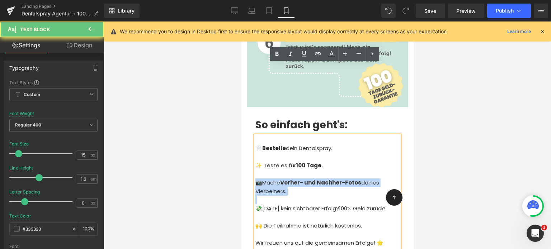
click at [267, 179] on p "📷 Mache Vorher- und Nachher-Fotos deines Vierbeiners." at bounding box center [327, 187] width 144 height 17
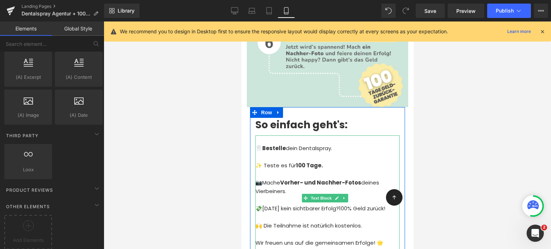
click at [274, 162] on span "este es für 100 Tage." at bounding box center [295, 166] width 56 height 8
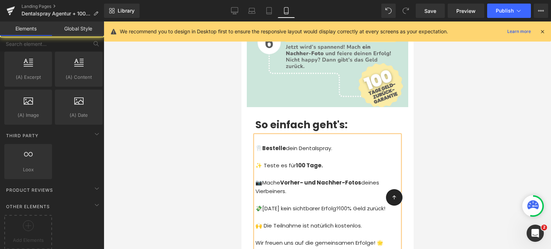
click at [221, 130] on div at bounding box center [328, 136] width 448 height 228
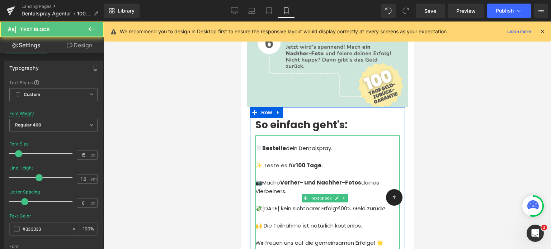
drag, startPoint x: 367, startPoint y: 137, endPoint x: 373, endPoint y: 144, distance: 9.7
click at [373, 205] on p "💸Nach 100 Tagen kein sichtbarer Erfolg? 100% Geld zurück!" at bounding box center [327, 209] width 144 height 9
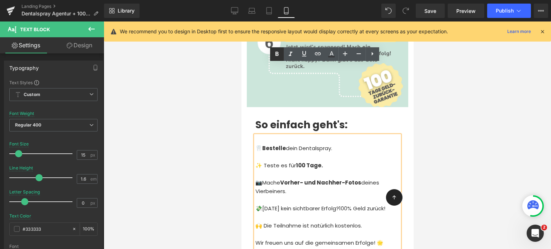
click at [274, 54] on icon at bounding box center [277, 54] width 9 height 9
click at [195, 100] on div at bounding box center [328, 136] width 448 height 228
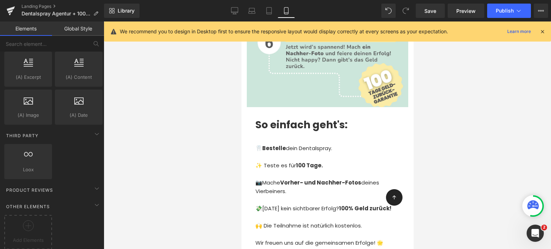
click at [195, 176] on div at bounding box center [328, 136] width 448 height 228
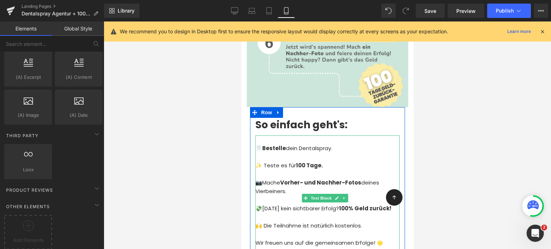
scroll to position [2807, 0]
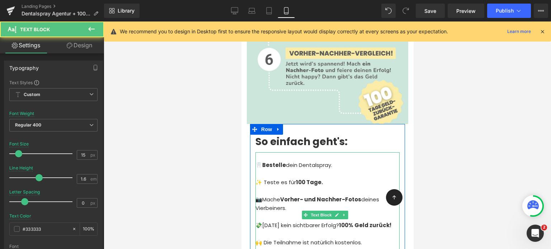
click at [365, 221] on p "💸Nach 100 Tagen kein sichtbarer Erfolg? 100% Geld zurück!" at bounding box center [327, 225] width 144 height 9
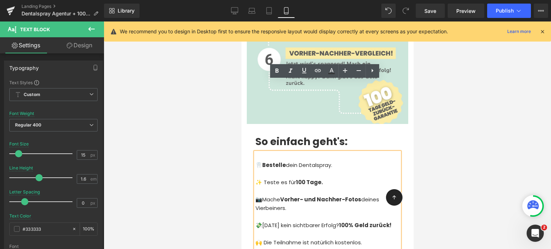
click at [332, 221] on p "💸Nach 100 Tagen kein sichtbarer Erfolg? 100% Geld zurück!" at bounding box center [327, 225] width 144 height 9
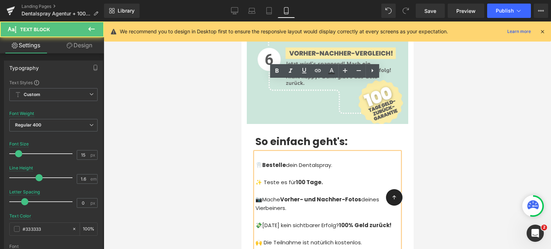
click at [332, 221] on p "💸Nach 100 Tagen kein sichtbarer Erfolg? 100% Geld zurück!" at bounding box center [327, 225] width 144 height 9
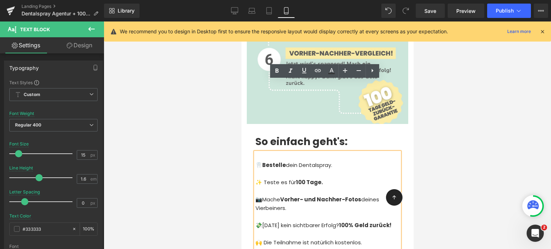
click at [365, 221] on p "💸Nach 100 Tagen kein sichtbarer Erfolg? 100% Geld zurück!" at bounding box center [327, 225] width 144 height 9
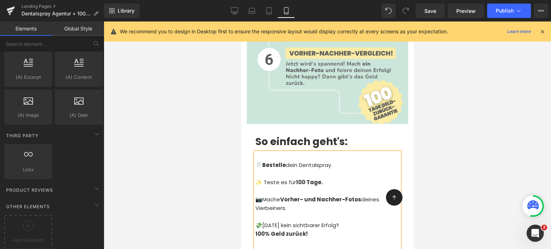
click at [213, 151] on div at bounding box center [328, 136] width 448 height 228
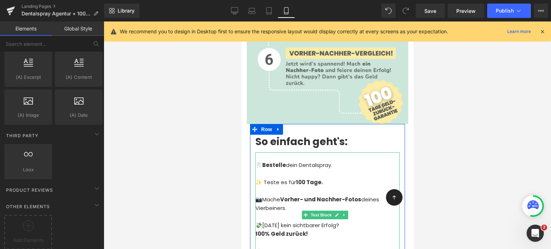
click at [257, 230] on strong "100% Geld zurück!" at bounding box center [281, 234] width 52 height 8
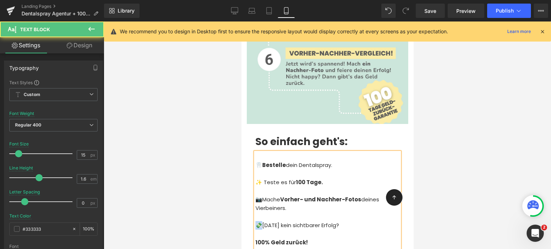
click at [257, 221] on p "💸Nach 100 Tagen kein sichtbarer Erfolg?" at bounding box center [327, 225] width 144 height 9
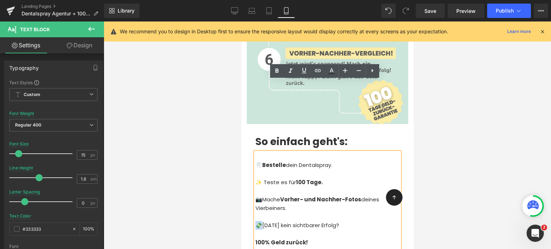
copy p "💸N"
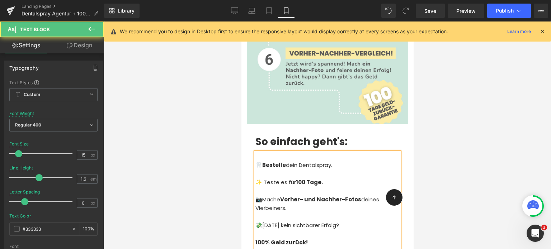
click at [255, 239] on strong "100% Geld zurück!" at bounding box center [281, 243] width 52 height 8
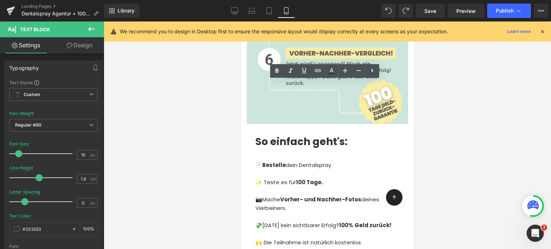
click at [202, 144] on div at bounding box center [328, 136] width 448 height 228
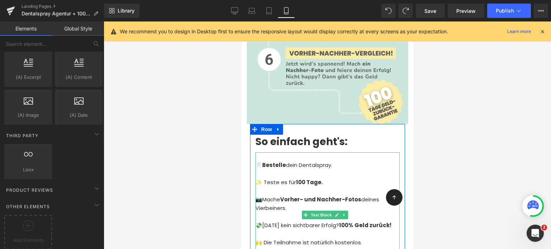
click at [366, 221] on p "💸Nach 100 Tagen kein sichtbarer Erfolg? 100% Geld zurück!" at bounding box center [327, 225] width 144 height 9
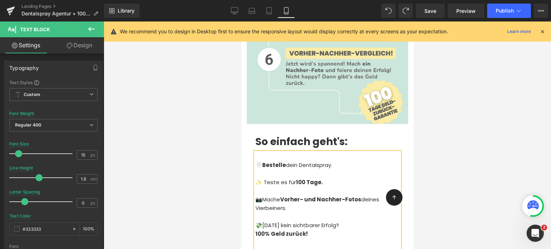
click at [207, 113] on div at bounding box center [328, 136] width 448 height 228
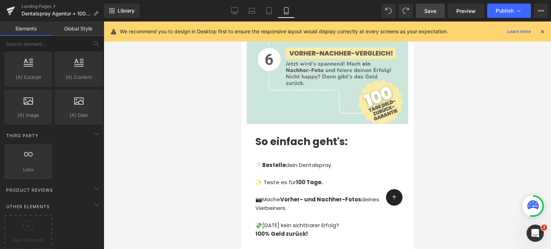
click at [430, 16] on link "Save" at bounding box center [430, 11] width 29 height 14
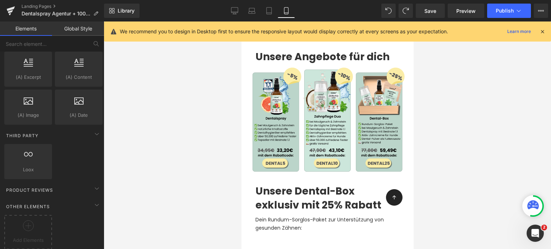
scroll to position [1808, 0]
click at [214, 157] on div at bounding box center [328, 136] width 448 height 228
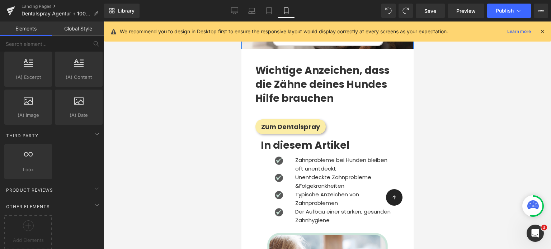
scroll to position [181, 0]
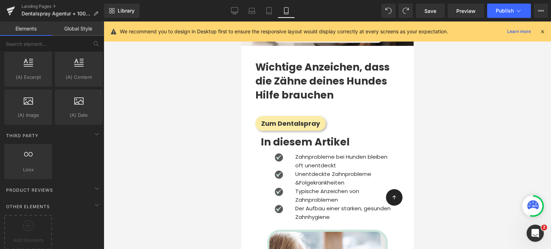
click at [229, 78] on div at bounding box center [328, 136] width 448 height 228
click at [293, 88] on strong "Wichtige Anzeichen, dass die Zähne deines Hundes Hilfe brauchen" at bounding box center [322, 81] width 134 height 42
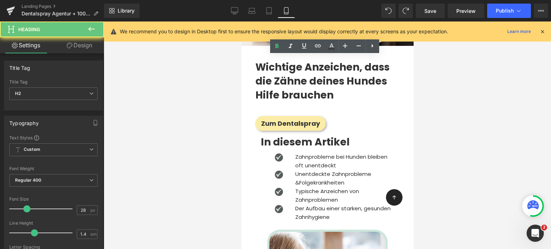
click at [293, 88] on strong "Wichtige Anzeichen, dass die Zähne deines Hundes Hilfe brauchen" at bounding box center [322, 81] width 134 height 42
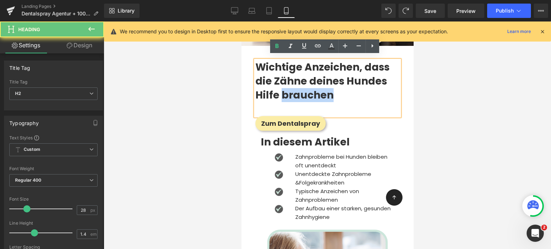
click at [293, 88] on strong "Wichtige Anzeichen, dass die Zähne deines Hundes Hilfe brauchen" at bounding box center [322, 81] width 134 height 42
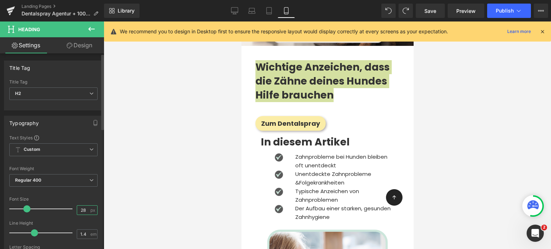
click at [84, 209] on input "28" at bounding box center [83, 210] width 13 height 9
type input "24"
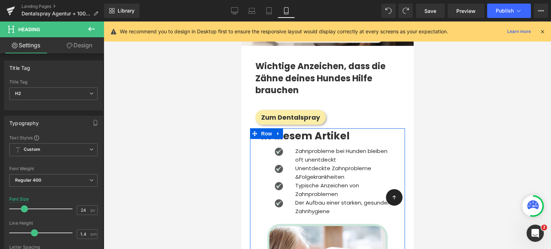
click at [307, 132] on span at bounding box center [311, 136] width 8 height 9
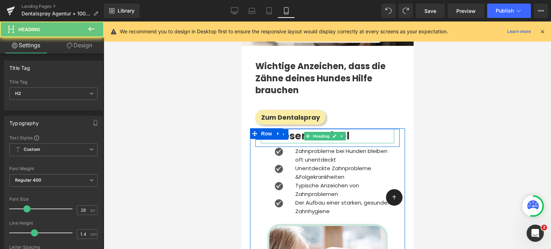
click at [289, 133] on span "In diesem Artikel" at bounding box center [305, 136] width 89 height 14
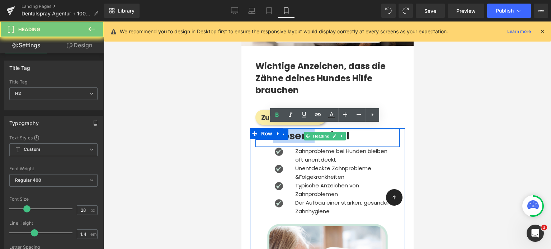
click at [289, 133] on span "In diesem Artikel" at bounding box center [305, 136] width 89 height 14
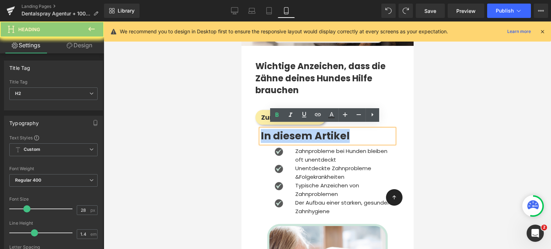
click at [289, 133] on span "In diesem Artikel" at bounding box center [305, 136] width 89 height 14
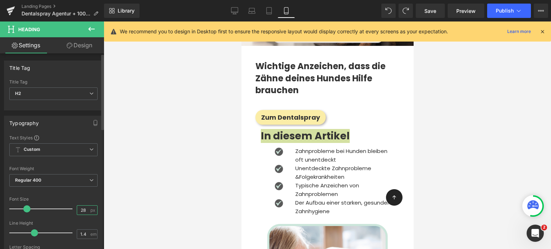
click at [85, 209] on input "28" at bounding box center [83, 210] width 13 height 9
type input "22"
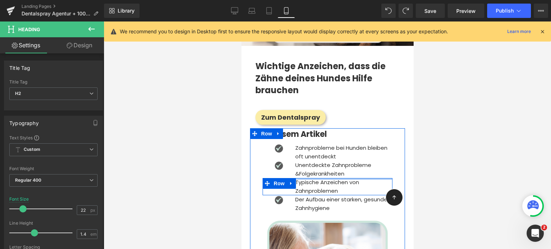
click at [333, 178] on div at bounding box center [327, 179] width 130 height 2
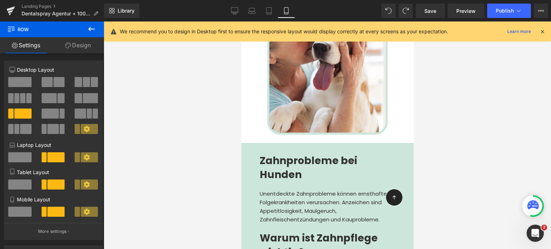
scroll to position [455, 0]
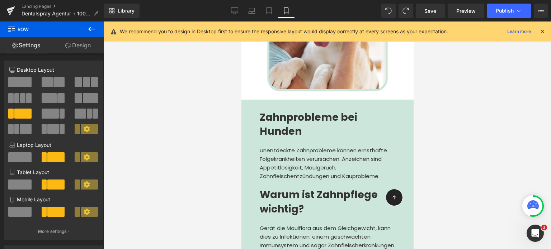
click at [271, 123] on span "Zahnprobleme bei Hunden" at bounding box center [309, 125] width 98 height 28
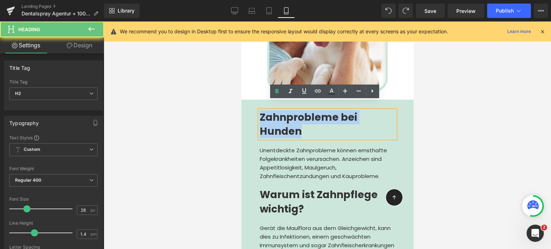
click at [271, 123] on span "Zahnprobleme bei Hunden" at bounding box center [309, 125] width 98 height 28
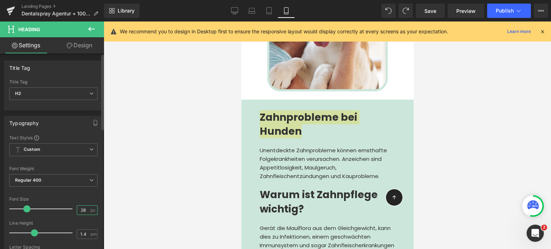
click at [79, 206] on input "28" at bounding box center [83, 210] width 13 height 9
click at [85, 209] on input "28" at bounding box center [83, 210] width 13 height 9
type input "22"
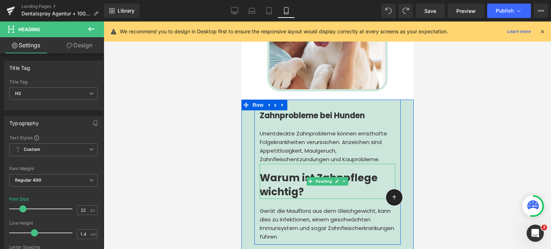
click at [272, 172] on span "Warum ist Zahnpflege wichtig?" at bounding box center [319, 185] width 118 height 28
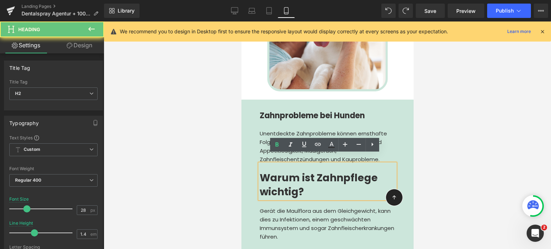
click at [272, 172] on span "Warum ist Zahnpflege wichtig?" at bounding box center [319, 185] width 118 height 28
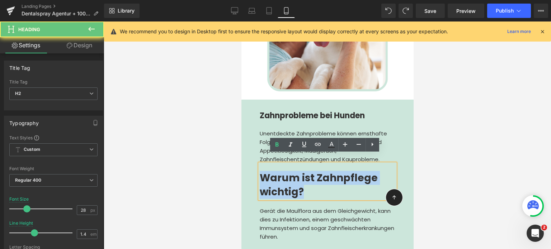
click at [272, 172] on span "Warum ist Zahnpflege wichtig?" at bounding box center [319, 185] width 118 height 28
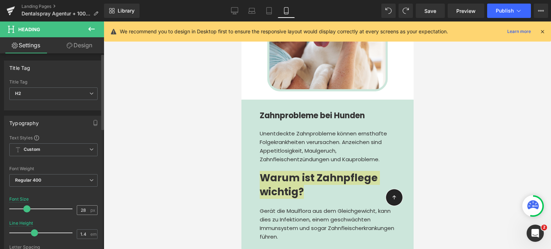
click at [79, 206] on input "28" at bounding box center [83, 210] width 13 height 9
type input "22"
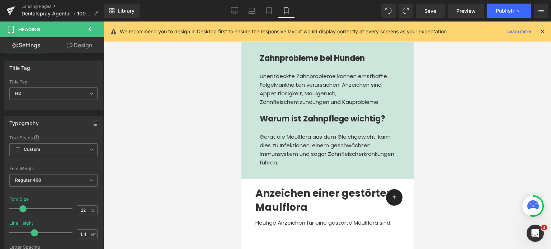
scroll to position [549, 0]
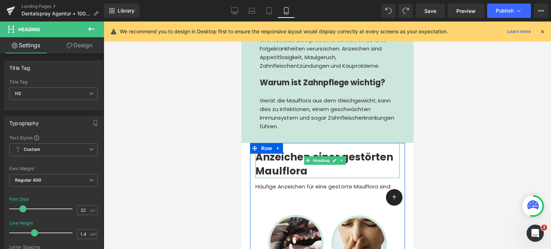
click at [286, 158] on span "Anzeichen einer gestörten Maulflora" at bounding box center [324, 164] width 138 height 28
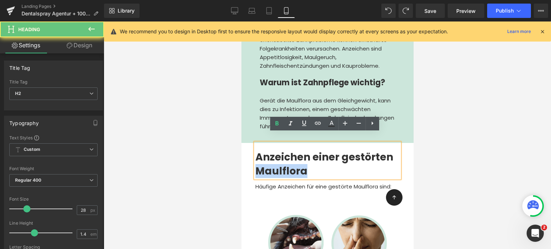
click at [286, 158] on span "Anzeichen einer gestörten Maulflora" at bounding box center [324, 164] width 138 height 28
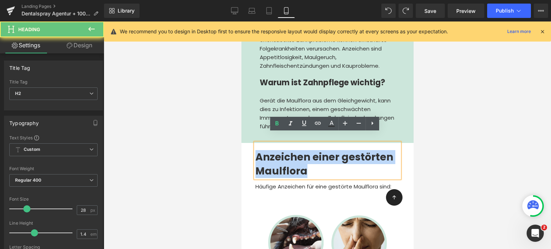
click at [286, 158] on span "Anzeichen einer gestörten Maulflora" at bounding box center [324, 164] width 138 height 28
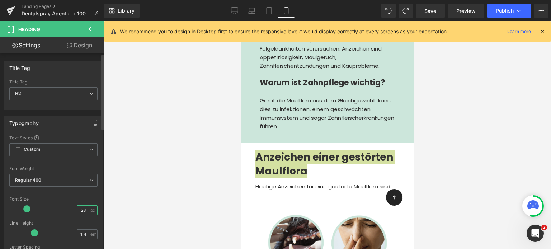
click at [86, 209] on input "28" at bounding box center [83, 210] width 13 height 9
type input "6"
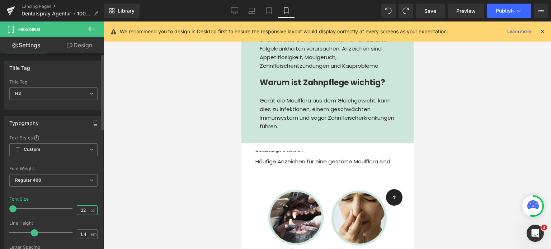
type input "22"
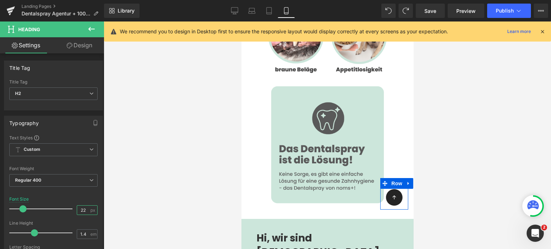
scroll to position [940, 0]
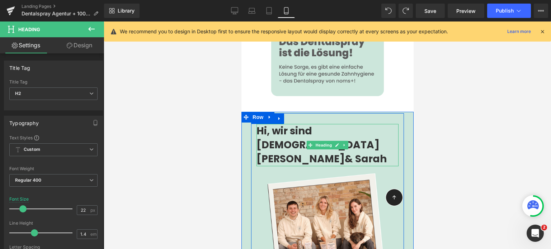
click at [345, 152] on span "& Sarah" at bounding box center [366, 159] width 42 height 14
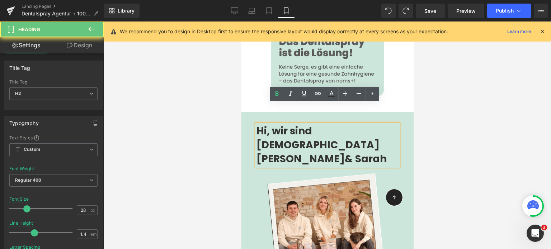
click at [345, 152] on span "& Sarah" at bounding box center [366, 159] width 42 height 14
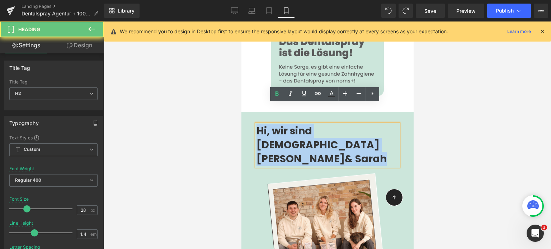
click at [345, 152] on span "& Sarah" at bounding box center [366, 159] width 42 height 14
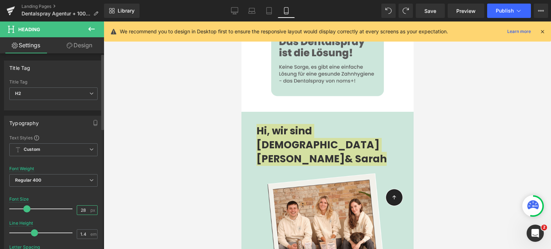
click at [81, 212] on input "28" at bounding box center [83, 210] width 13 height 9
type input "22"
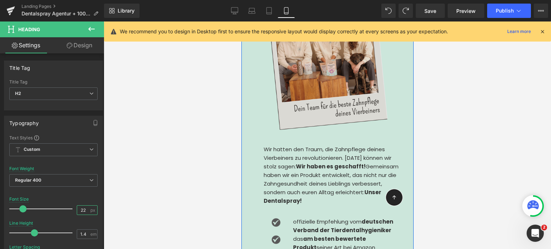
scroll to position [1100, 0]
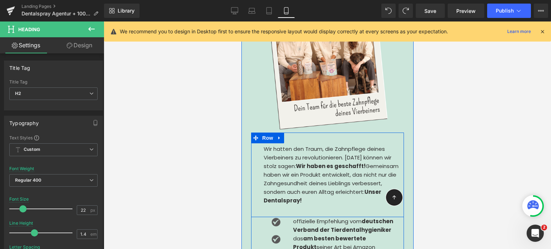
click at [283, 133] on div "Wir hatten den Traum, die Zahnpflege deines Vierbeiners zu revolutionieren. Heu…" at bounding box center [330, 173] width 135 height 81
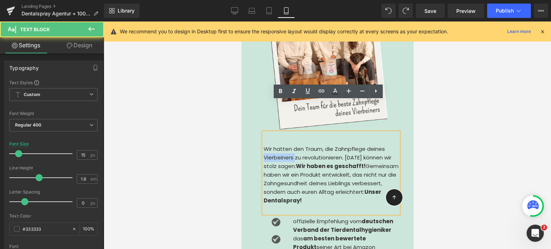
click at [283, 133] on div "Wir hatten den Traum, die Zahnpflege deines Vierbeiners zu revolutionieren. Heu…" at bounding box center [330, 173] width 135 height 81
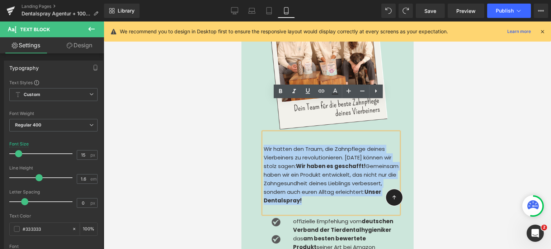
click at [321, 205] on div at bounding box center [330, 209] width 135 height 9
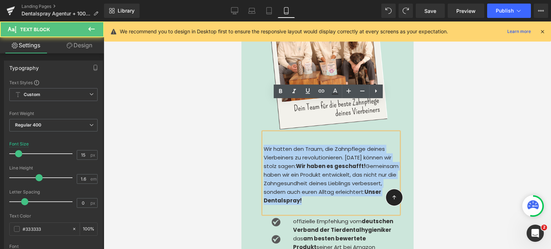
drag, startPoint x: 333, startPoint y: 175, endPoint x: 261, endPoint y: 117, distance: 93.0
click at [263, 133] on div "Wir hatten den Traum, die Zahnpflege deines Vierbeiners zu revolutionieren. Heu…" at bounding box center [330, 173] width 135 height 81
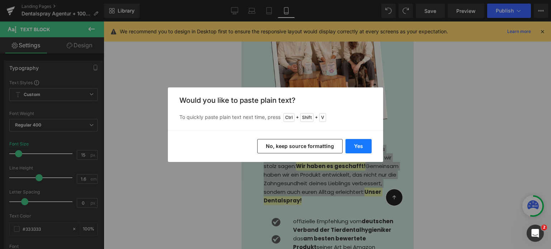
click at [360, 145] on button "Yes" at bounding box center [359, 146] width 26 height 14
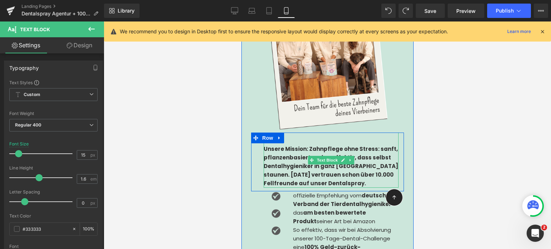
click at [291, 147] on strong "Unsere Mission: Zahnpflege ohne Stress: sanft, pflanzenbasiert und so effektiv,…" at bounding box center [330, 166] width 135 height 42
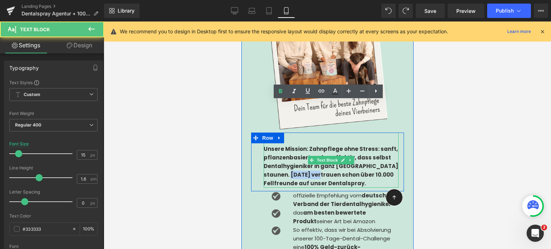
click at [291, 147] on strong "Unsere Mission: Zahnpflege ohne Stress: sanft, pflanzenbasiert und so effektiv,…" at bounding box center [330, 166] width 135 height 42
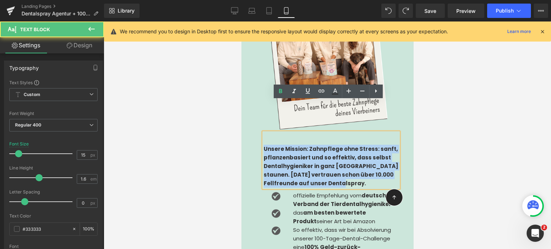
click at [291, 147] on strong "Unsere Mission: Zahnpflege ohne Stress: sanft, pflanzenbasiert und so effektiv,…" at bounding box center [330, 166] width 135 height 42
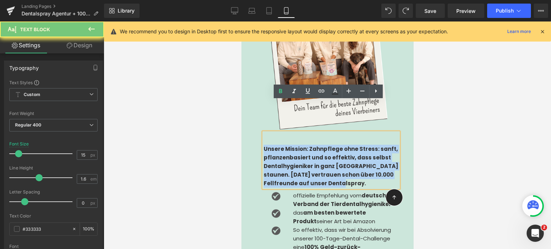
click at [313, 148] on strong "Unsere Mission: Zahnpflege ohne Stress: sanft, pflanzenbasiert und so effektiv,…" at bounding box center [330, 166] width 135 height 42
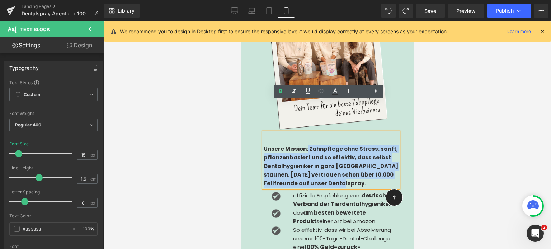
drag, startPoint x: 304, startPoint y: 118, endPoint x: 340, endPoint y: 154, distance: 50.5
click at [340, 154] on div "Unsere Mission: Zahnpflege ohne Stress: sanft, pflanzenbasiert und so effektiv,…" at bounding box center [330, 166] width 135 height 43
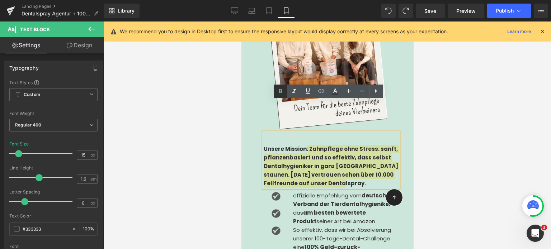
click at [280, 90] on icon at bounding box center [280, 91] width 3 height 4
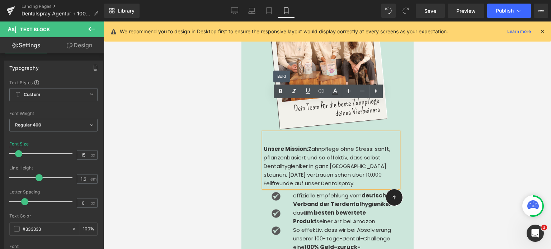
click at [320, 145] on div "Unsere Mission: Zahnpflege ohne Stress: sanft, pflanzenbasiert und so effektiv,…" at bounding box center [330, 166] width 135 height 43
drag, startPoint x: 324, startPoint y: 143, endPoint x: 385, endPoint y: 143, distance: 61.0
click at [385, 145] on div "Unsere Mission: Zahnpflege ohne Stress: sanft, pflanzenbasiert und so effektiv,…" at bounding box center [330, 166] width 135 height 43
click at [280, 92] on icon at bounding box center [280, 91] width 9 height 9
click at [309, 145] on div "Unsere Mission: Zahnpflege ohne Stress: sanft, pflanzenbasiert und so effektiv,…" at bounding box center [330, 166] width 135 height 43
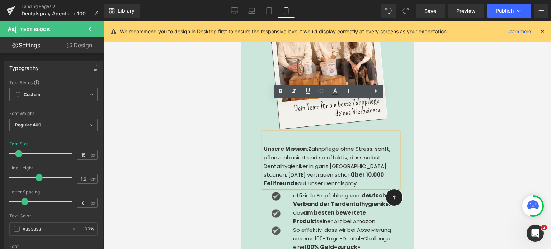
click at [276, 192] on div "Image offizielle Empfehlung vom deutschen Verband der Tierdentalhygieniker Text…" at bounding box center [326, 200] width 137 height 17
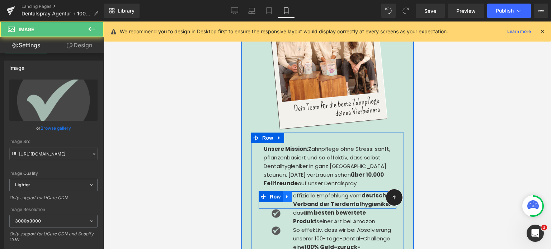
click at [285, 194] on icon at bounding box center [287, 196] width 5 height 5
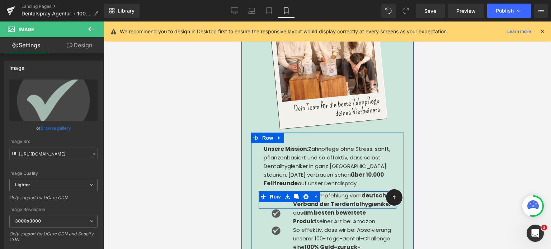
click at [251, 160] on div at bounding box center [252, 218] width 2 height 170
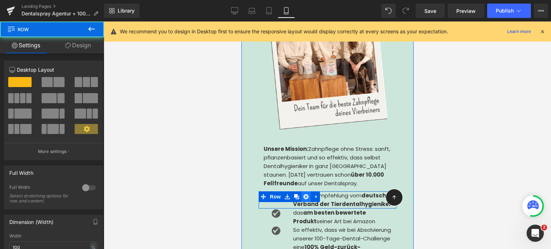
click at [301, 192] on link at bounding box center [305, 197] width 9 height 11
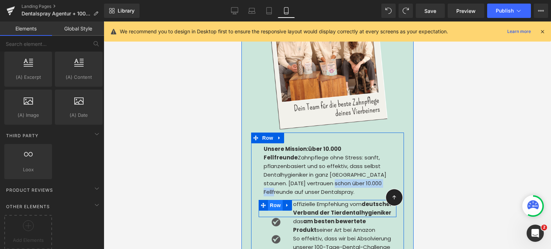
click at [268, 200] on span "Row" at bounding box center [275, 205] width 14 height 11
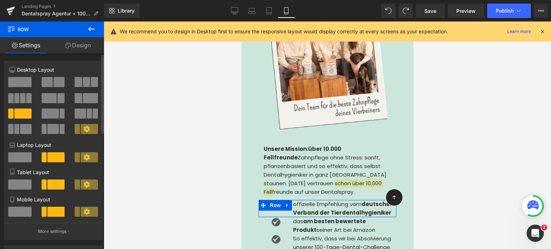
click at [19, 87] on span at bounding box center [19, 82] width 23 height 10
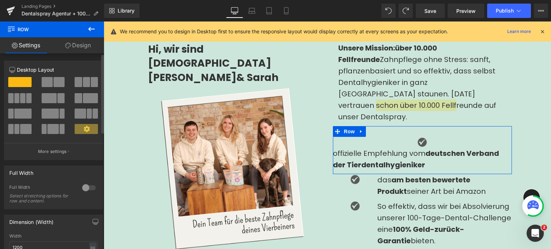
scroll to position [877, 0]
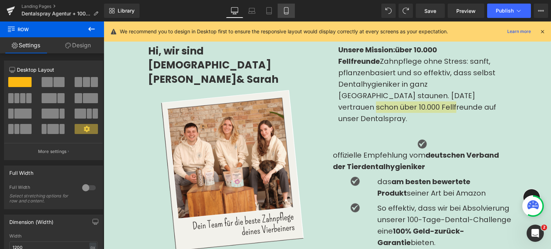
click at [289, 14] on icon at bounding box center [286, 10] width 7 height 7
type input "90"
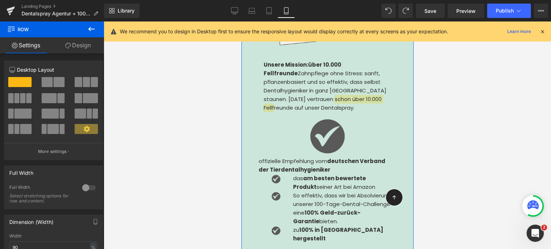
scroll to position [1185, 0]
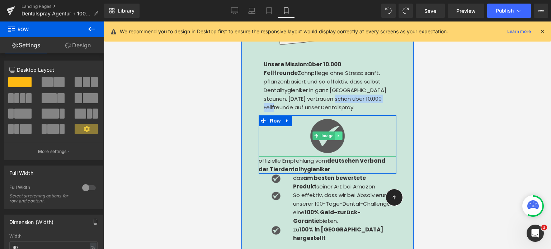
click at [338, 134] on icon at bounding box center [339, 136] width 4 height 4
click at [340, 134] on icon at bounding box center [342, 136] width 4 height 4
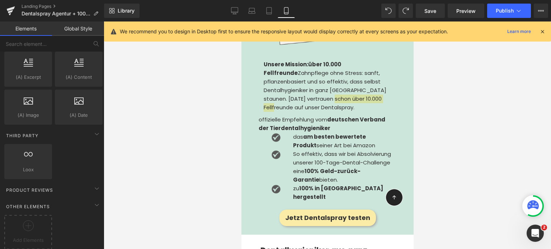
click at [210, 100] on div at bounding box center [328, 136] width 448 height 228
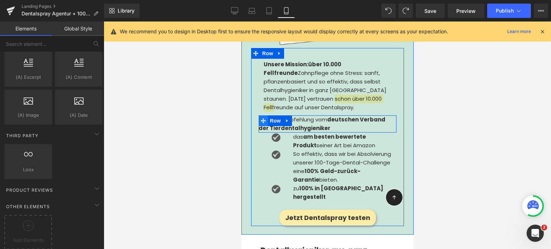
click at [261, 118] on icon at bounding box center [263, 120] width 5 height 5
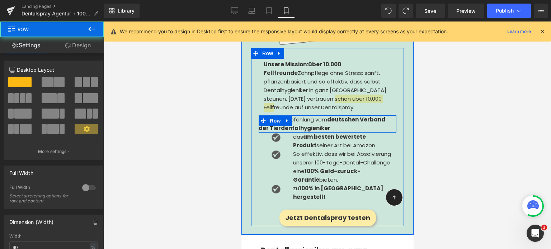
click at [304, 120] on span at bounding box center [308, 124] width 8 height 9
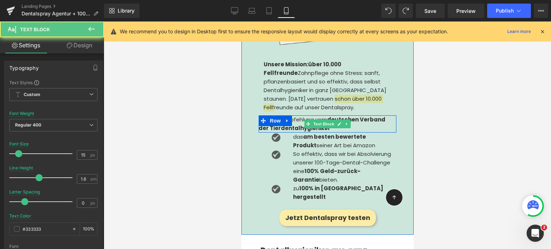
click at [304, 120] on span at bounding box center [308, 124] width 8 height 9
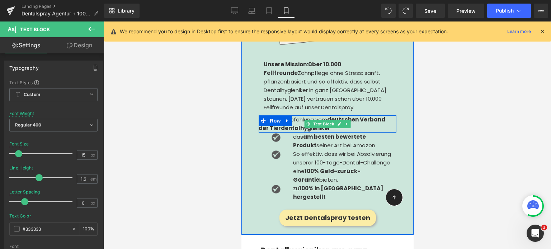
click at [303, 116] on p "offizielle Empfehlung vom deutschen Verband der Tierdentalhygieniker" at bounding box center [326, 124] width 137 height 17
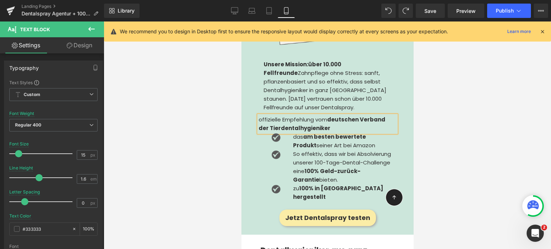
click at [258, 116] on p "offizielle Empfehlung vom deutschen Verband der Tierdentalhygieniker" at bounding box center [326, 124] width 137 height 17
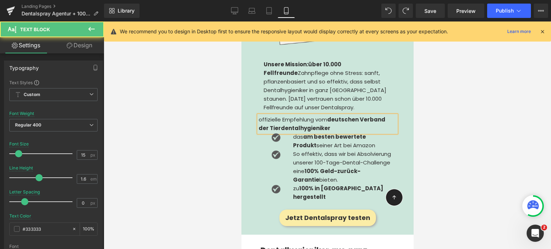
paste div
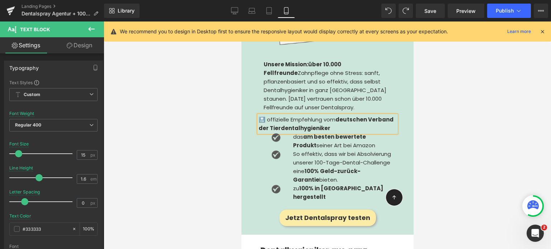
scroll to position [1138, 0]
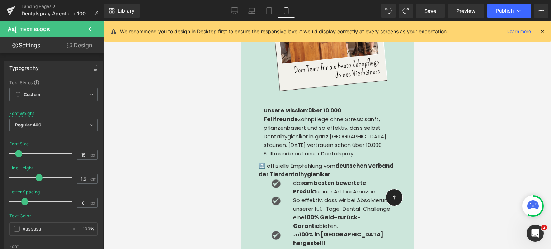
click at [211, 99] on div at bounding box center [328, 136] width 448 height 228
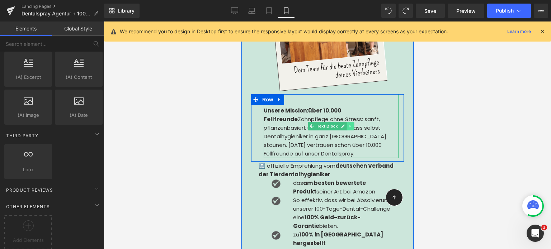
click at [348, 124] on icon at bounding box center [350, 126] width 4 height 4
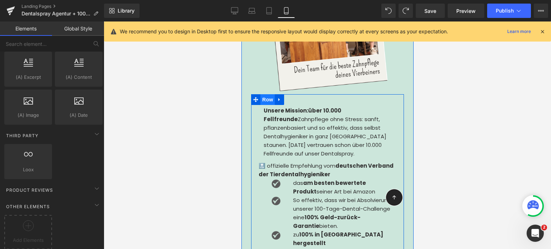
click at [265, 94] on span "Row" at bounding box center [267, 99] width 14 height 11
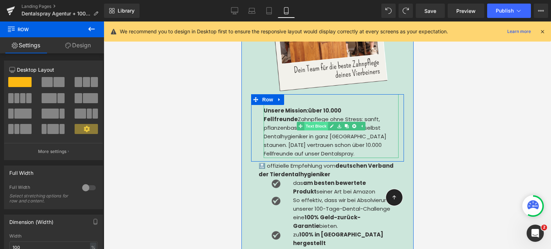
click at [308, 122] on link "Text Block" at bounding box center [312, 126] width 31 height 9
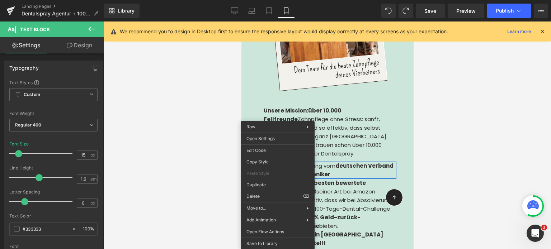
click at [209, 125] on div at bounding box center [328, 136] width 448 height 228
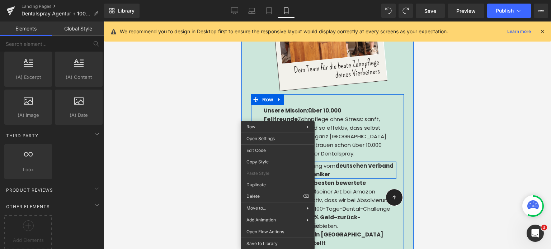
click at [343, 166] on link at bounding box center [347, 170] width 8 height 9
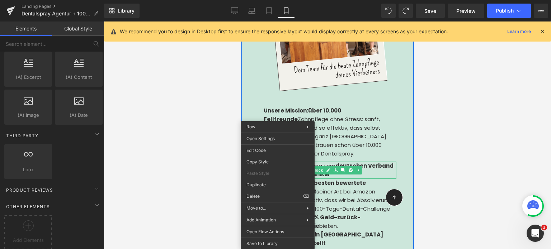
click at [341, 168] on icon at bounding box center [343, 170] width 4 height 4
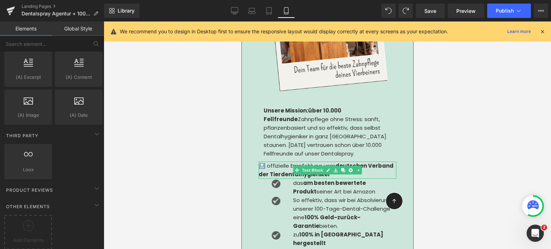
click at [341, 168] on icon at bounding box center [343, 170] width 4 height 4
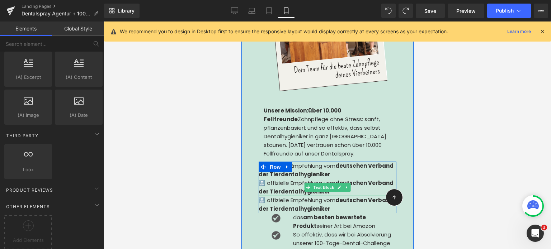
click at [280, 179] on p "🔝 offizielle Empfehlung vom deutschen Verband der Tierdentalhygieniker" at bounding box center [326, 187] width 137 height 17
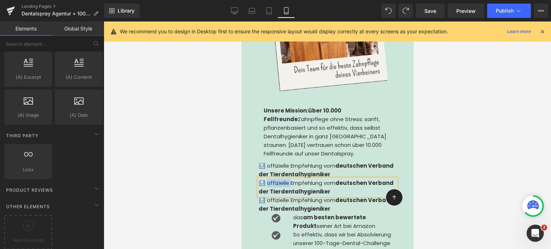
click at [280, 179] on p "🔝 offizielle Empfehlung vom deutschen Verband der Tierdentalhygieniker" at bounding box center [326, 187] width 137 height 17
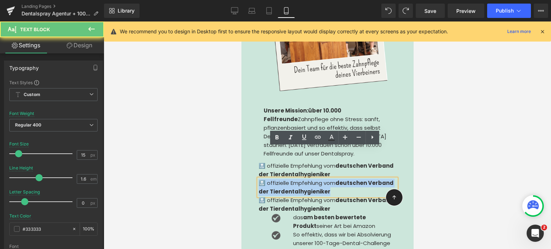
click at [280, 179] on p "🔝 offizielle Empfehlung vom deutschen Verband der Tierdentalhygieniker" at bounding box center [326, 187] width 137 height 17
copy p "🔝 offizielle Empfehlung vom deutschen Verband der Tierdentalhygieniker"
click at [280, 179] on p "🔝 offizielle Empfehlung vom deutschen Verband der Tierdentalhygieniker" at bounding box center [326, 187] width 137 height 17
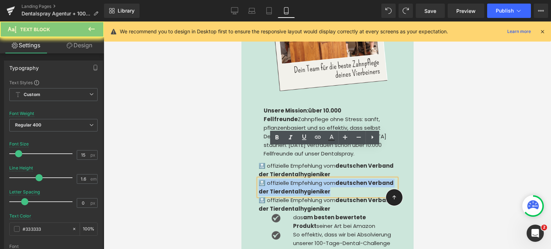
click at [280, 179] on p "🔝 offizielle Empfehlung vom deutschen Verband der Tierdentalhygieniker" at bounding box center [326, 187] width 137 height 17
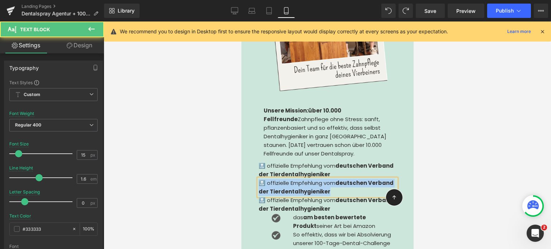
click at [280, 179] on p "🔝 offizielle Empfehlung vom deutschen Verband der Tierdentalhygieniker" at bounding box center [326, 187] width 137 height 17
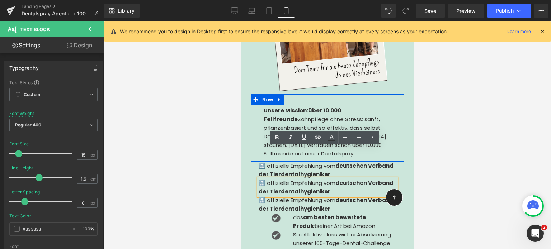
click at [305, 120] on div "Unsere Mission: über 10.000 Fellfreunde Zahnpflege ohne Stress: sanft, pflanzen…" at bounding box center [330, 133] width 135 height 52
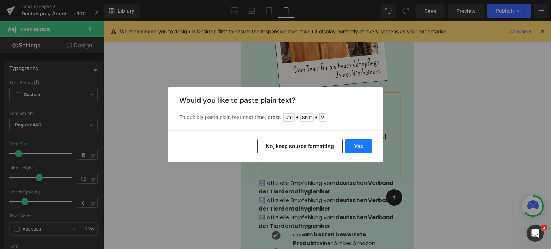
click at [356, 145] on button "Yes" at bounding box center [359, 146] width 26 height 14
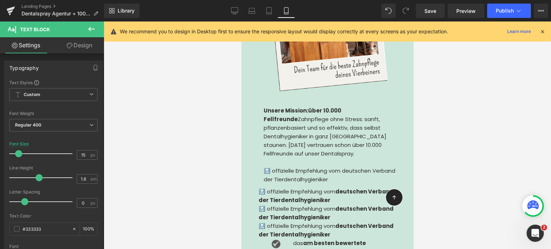
click at [185, 142] on div at bounding box center [328, 136] width 448 height 228
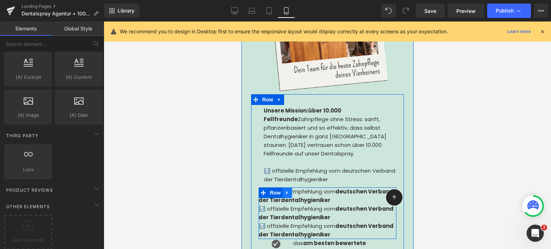
click at [283, 188] on link at bounding box center [287, 193] width 9 height 11
click at [303, 191] on icon at bounding box center [305, 193] width 5 height 5
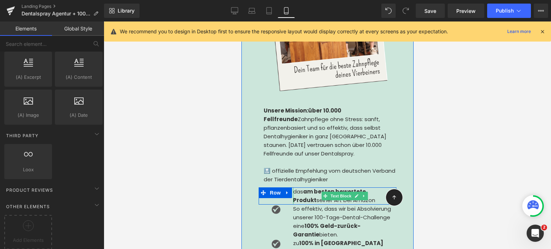
click at [308, 188] on p "das am besten bewertete Produkt seiner Art bei Amazon" at bounding box center [344, 196] width 103 height 17
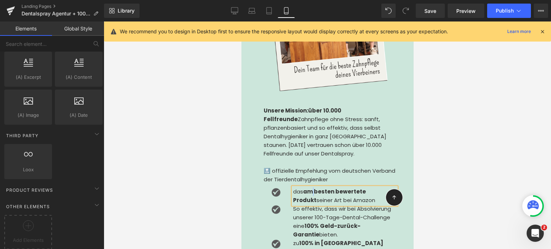
click at [308, 188] on p "das am besten bewertete Produkt seiner Art bei Amazon" at bounding box center [344, 196] width 103 height 17
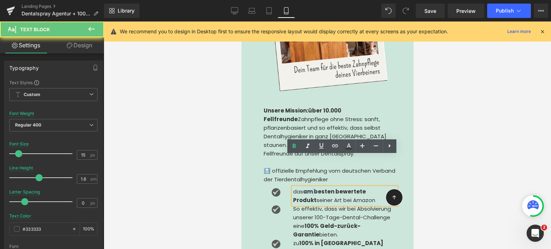
click at [308, 188] on p "das am besten bewertete Produkt seiner Art bei Amazon" at bounding box center [344, 196] width 103 height 17
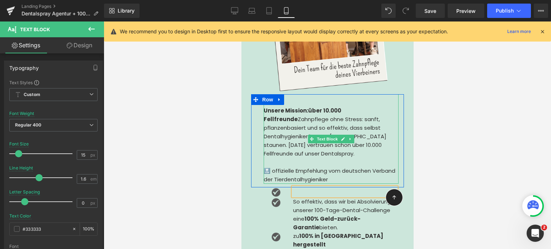
click at [328, 167] on div "🔝 offizielle Empfehlung vom deutschen Verband der Tierdentalhygieniker" at bounding box center [330, 175] width 135 height 17
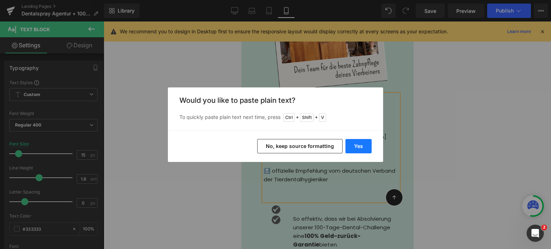
click at [356, 149] on button "Yes" at bounding box center [359, 146] width 26 height 14
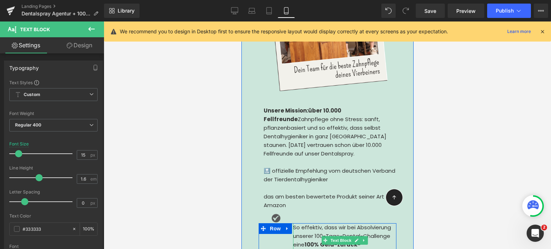
click at [302, 224] on p "So effektiv, dass wir bei Absolvierung unserer 100-Tage-Dental-Challenge eine 1…" at bounding box center [344, 241] width 103 height 34
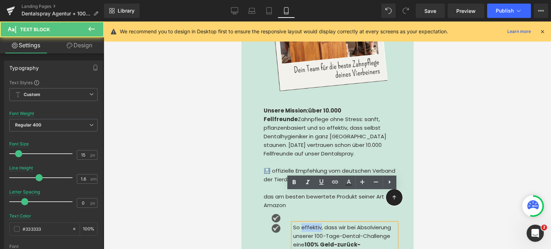
click at [302, 224] on p "So effektiv, dass wir bei Absolvierung unserer 100-Tage-Dental-Challenge eine 1…" at bounding box center [344, 241] width 103 height 34
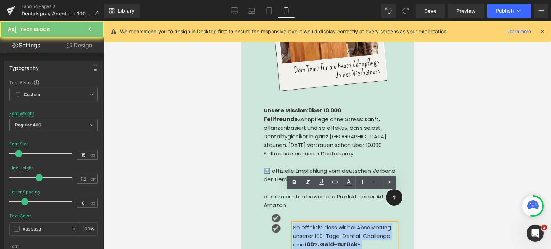
click at [302, 224] on p "So effektiv, dass wir bei Absolvierung unserer 100-Tage-Dental-Challenge eine 1…" at bounding box center [344, 241] width 103 height 34
copy p "So effektiv, dass wir bei Absolvierung unserer 100-Tage-Dental-Challenge eine 1…"
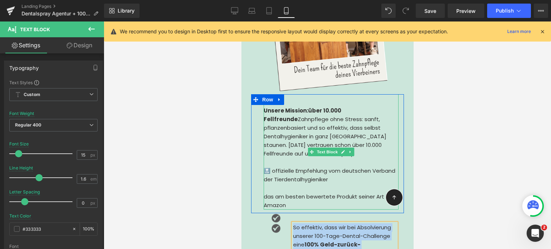
click at [291, 193] on div "das am besten bewertete Produkt seiner Art bei Amazon" at bounding box center [330, 201] width 135 height 17
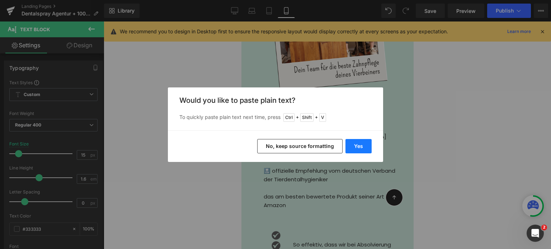
click at [359, 142] on button "Yes" at bounding box center [359, 146] width 26 height 14
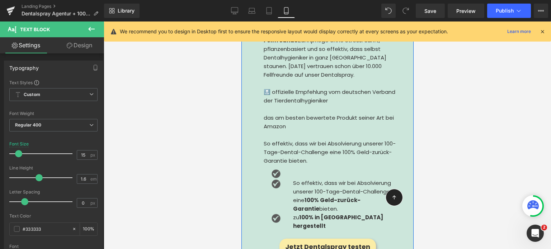
scroll to position [1220, 0]
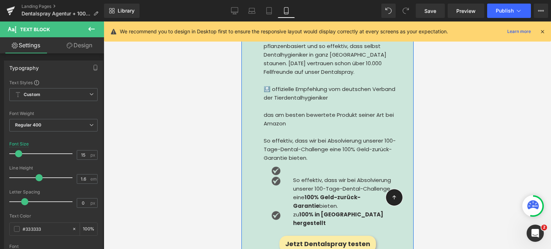
click at [311, 211] on strong "100% in [GEOGRAPHIC_DATA] hergestellt" at bounding box center [338, 219] width 90 height 16
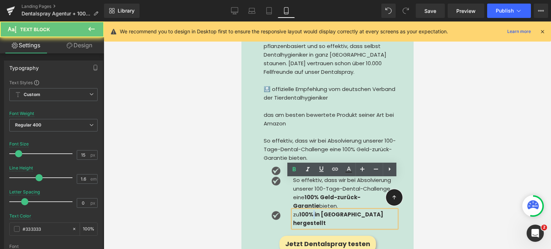
click at [311, 211] on strong "100% in [GEOGRAPHIC_DATA] hergestellt" at bounding box center [338, 219] width 90 height 16
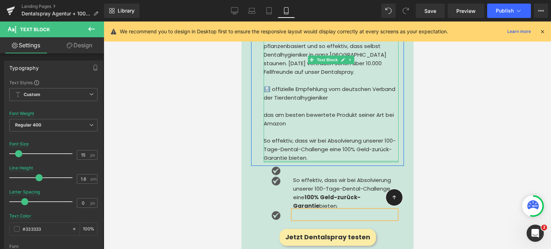
click at [305, 161] on div at bounding box center [330, 162] width 135 height 2
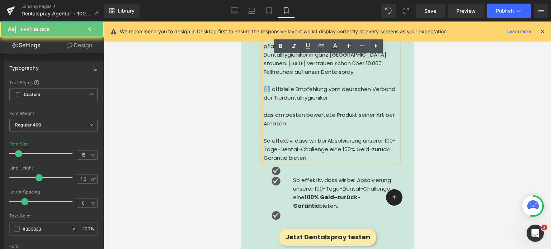
click at [308, 137] on div "So effektiv, dass wir bei Absolvierung unserer 100-Tage-Dental-Challenge eine 1…" at bounding box center [330, 150] width 135 height 26
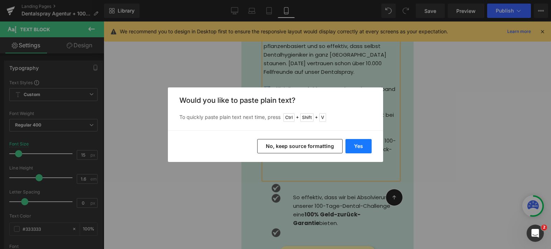
click at [367, 150] on button "Yes" at bounding box center [359, 146] width 26 height 14
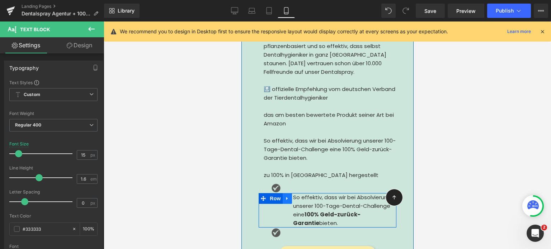
click at [285, 196] on icon at bounding box center [287, 198] width 5 height 5
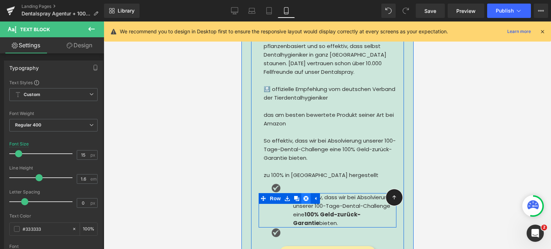
click at [303, 196] on icon at bounding box center [305, 198] width 5 height 5
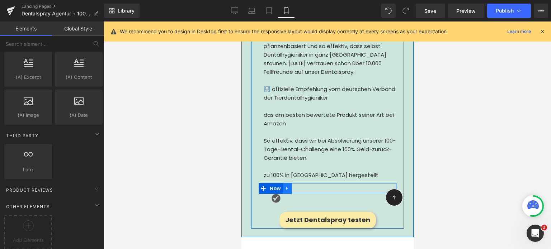
click at [286, 187] on icon at bounding box center [286, 188] width 1 height 3
click at [303, 186] on icon at bounding box center [305, 188] width 5 height 5
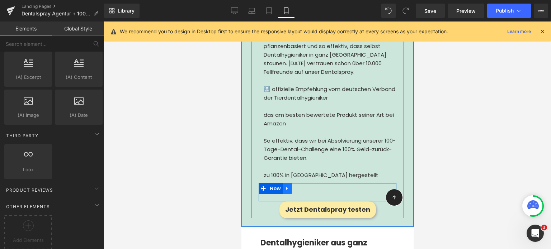
click at [285, 186] on icon at bounding box center [287, 188] width 5 height 5
click at [301, 183] on link at bounding box center [305, 188] width 9 height 11
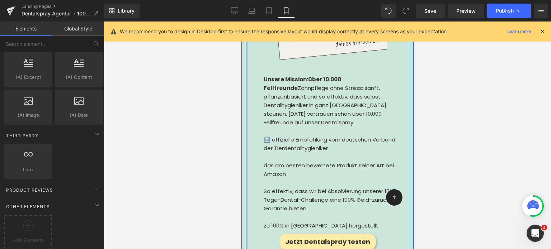
scroll to position [1168, 0]
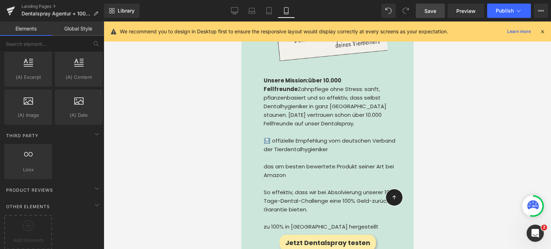
click at [427, 8] on span "Save" at bounding box center [431, 11] width 12 height 8
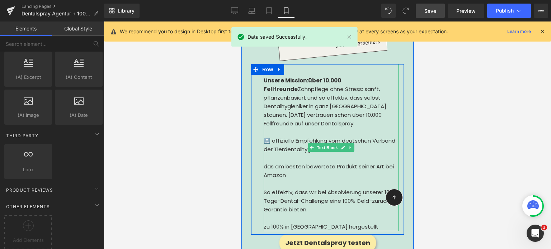
click at [269, 137] on div "🔝 offizielle Empfehlung vom deutschen Verband der Tierdentalhygieniker" at bounding box center [330, 145] width 135 height 17
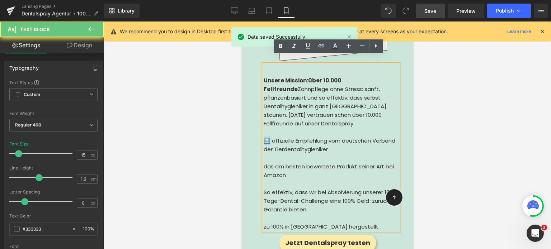
drag, startPoint x: 269, startPoint y: 111, endPoint x: 263, endPoint y: 111, distance: 5.8
click at [263, 137] on div "🔝 offizielle Empfehlung vom deutschen Verband der Tierdentalhygieniker" at bounding box center [330, 145] width 135 height 17
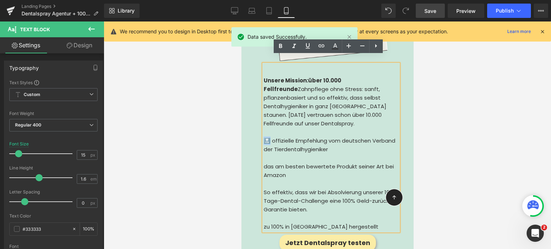
copy div "🔝"
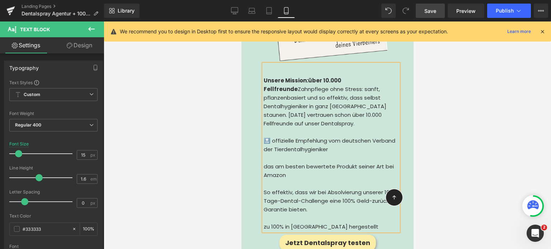
click at [264, 163] on div "das am besten bewertete Produkt seiner Art bei Amazon" at bounding box center [330, 171] width 135 height 17
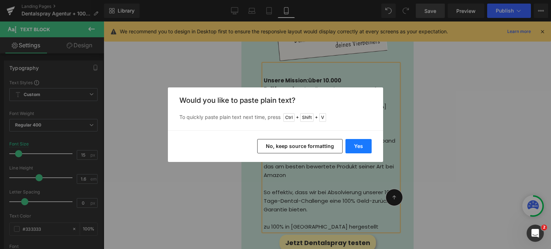
click at [354, 146] on button "Yes" at bounding box center [359, 146] width 26 height 14
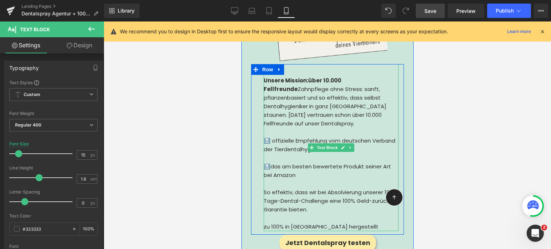
click at [269, 163] on div "🔝das am besten bewertete Produkt seiner Art bei Amazon" at bounding box center [330, 171] width 135 height 17
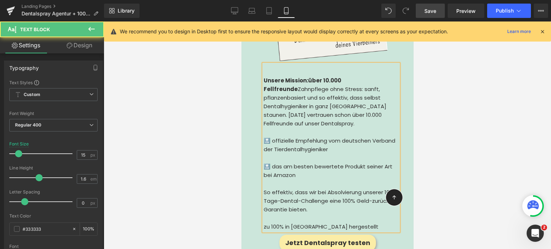
click at [292, 163] on div "🔝 das am besten bewertete Produkt seiner Art bei Amazon" at bounding box center [330, 171] width 135 height 17
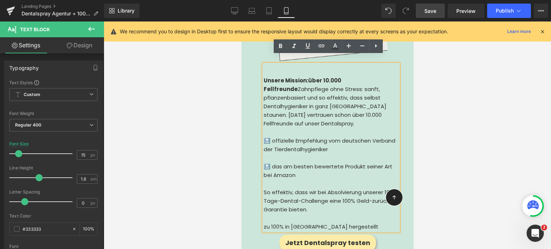
click at [294, 163] on div "🔝 das am besten bewertete Produkt seiner Art bei Amazon" at bounding box center [330, 171] width 135 height 17
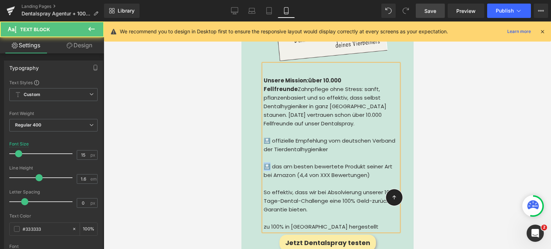
drag, startPoint x: 268, startPoint y: 136, endPoint x: 262, endPoint y: 135, distance: 6.2
click at [263, 163] on div "🔝 das am besten bewertete Produkt seiner Art bei Amazon (4,4 von XXX Bewertunge…" at bounding box center [330, 171] width 135 height 17
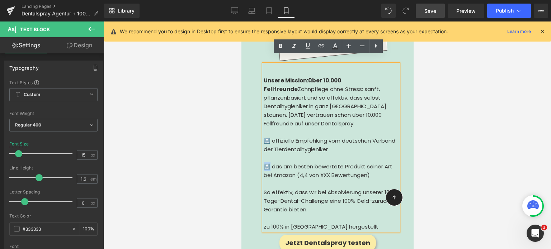
copy div "🔝"
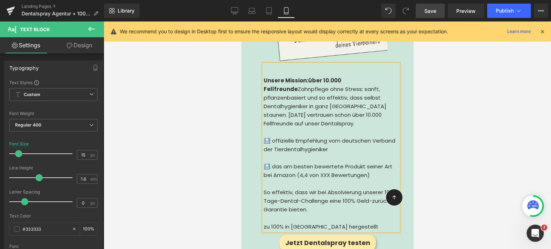
click at [263, 188] on div "So effektiv, dass wir bei Absolvierung unserer 100-Tage-Dental-Challenge eine 1…" at bounding box center [330, 201] width 135 height 26
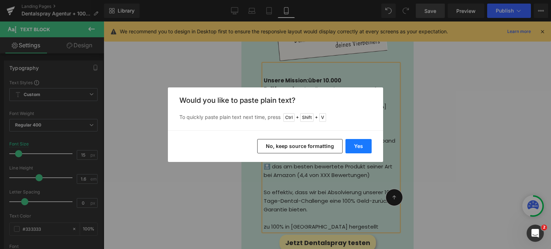
click at [356, 146] on button "Yes" at bounding box center [359, 146] width 26 height 14
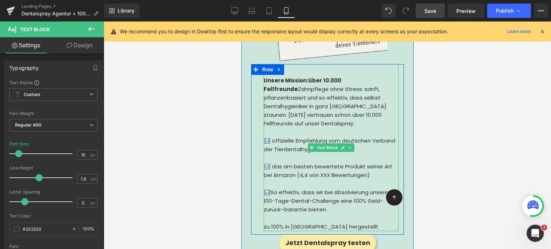
click at [272, 188] on div "🔝So effektiv, dass wir bei Absolvierung unserer 100-Tage-Dental-Challenge eine …" at bounding box center [330, 201] width 135 height 26
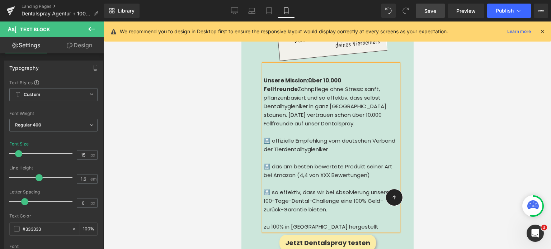
click at [263, 223] on div "zu 100% in Deutschland hergestellt" at bounding box center [330, 227] width 135 height 9
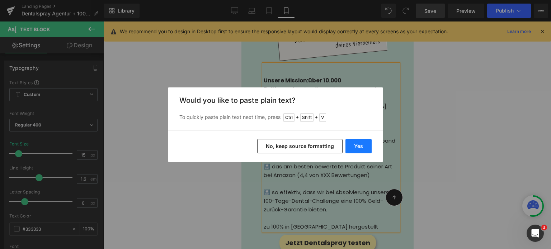
click at [359, 146] on button "Yes" at bounding box center [359, 146] width 26 height 14
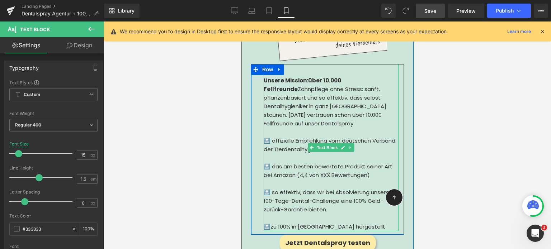
click at [267, 223] on div "🔝zu 100% in Deutschland hergestellt" at bounding box center [330, 227] width 135 height 9
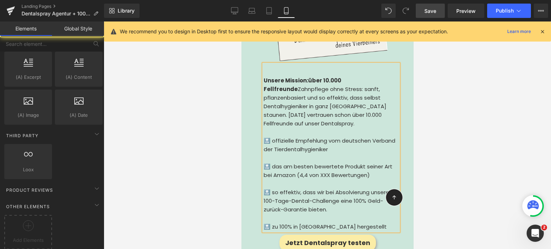
click at [201, 182] on div at bounding box center [328, 136] width 448 height 228
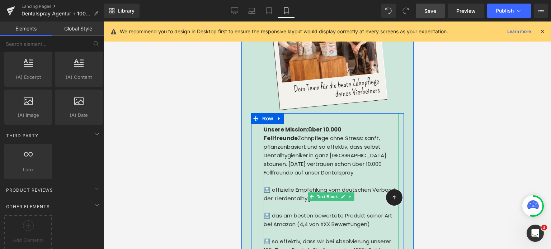
scroll to position [1120, 0]
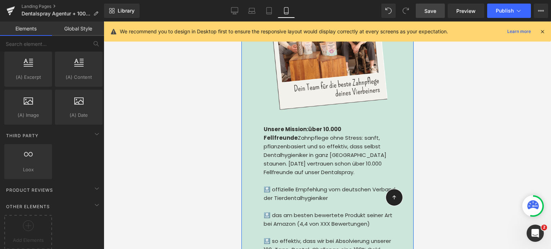
click at [304, 126] on strong "über 10.000 Fellfreunde" at bounding box center [302, 134] width 78 height 16
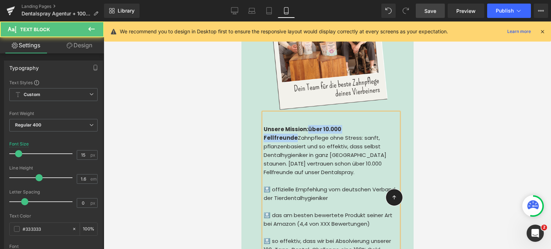
drag, startPoint x: 368, startPoint y: 97, endPoint x: 303, endPoint y: 97, distance: 64.6
click at [303, 125] on div "Unsere Mission: über 10.000 Fellfreunde Zahnpflege ohne Stress: sanft, pflanzen…" at bounding box center [330, 151] width 135 height 52
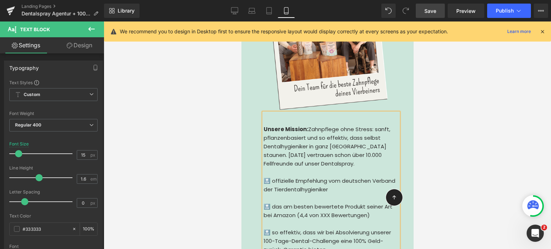
click at [372, 125] on div "Unsere Mission: Zahnpflege ohne Stress: sanft, pflanzenbasiert und so effektiv,…" at bounding box center [330, 146] width 135 height 43
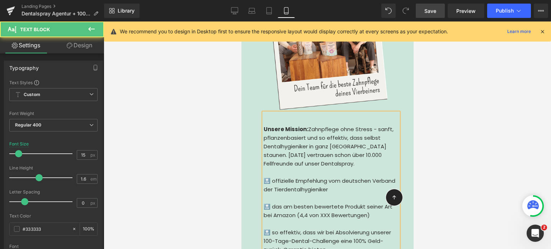
click at [372, 125] on div "Unsere Mission: Zahnpflege ohne Stress - sanft, pflanzenbasiert und so effektiv…" at bounding box center [330, 146] width 135 height 43
click at [359, 125] on div "Unsere Mission: Zahnpflege ohne Stress sanft, pflanzenbasiert und so effektiv, …" at bounding box center [330, 146] width 135 height 43
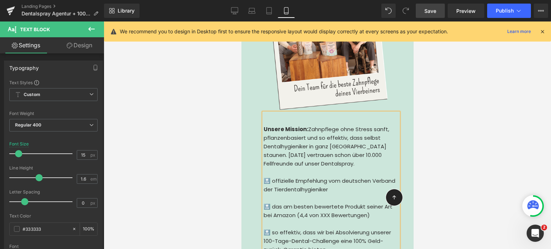
click at [369, 125] on div "Unsere Mission: Zahnpflege ohne Stress sanft, pflanzenbasiert und so effektiv, …" at bounding box center [330, 146] width 135 height 43
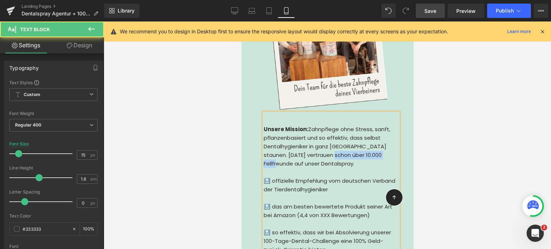
drag, startPoint x: 323, startPoint y: 125, endPoint x: 386, endPoint y: 121, distance: 62.2
click at [386, 125] on div "Unsere Mission: Zahnpflege ohne Stress, sanft, pflanzenbasiert und so effektiv,…" at bounding box center [330, 146] width 135 height 43
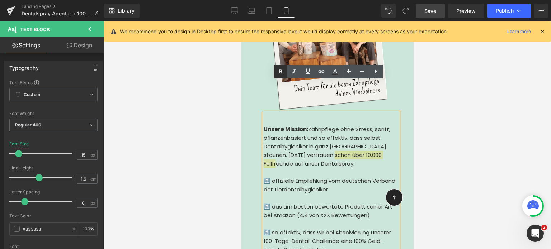
click at [280, 71] on icon at bounding box center [280, 72] width 3 height 4
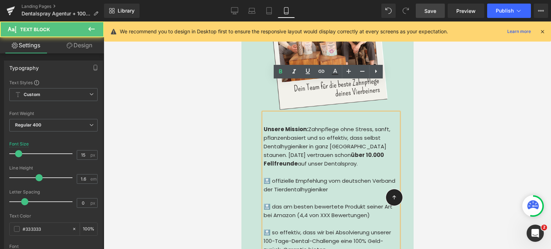
click at [319, 168] on div at bounding box center [330, 172] width 135 height 9
click at [289, 131] on div "Unsere Mission: Zahnpflege ohne Stress, sanft, pflanzenbasiert und so effektiv,…" at bounding box center [330, 146] width 135 height 43
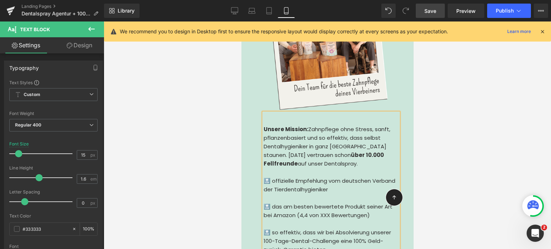
click at [286, 125] on div "Unsere Mission: Zahnpflege ohne Stress, sanft, pflanzenbasiert und so effektiv,…" at bounding box center [330, 146] width 135 height 43
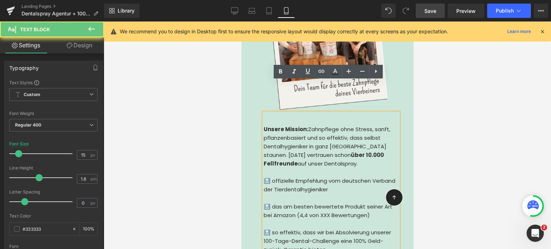
click at [291, 133] on div "Unsere Mission: Zahnpflege ohne Stress, sanft, pflanzenbasiert und so effektiv,…" at bounding box center [330, 146] width 135 height 43
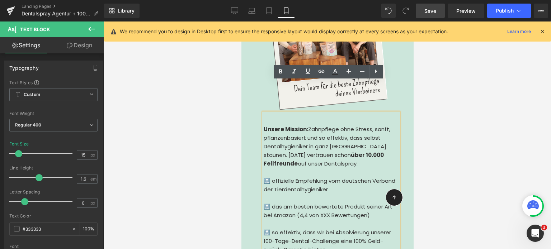
click at [289, 131] on div "Unsere Mission: Zahnpflege ohne Stress, sanft, pflanzenbasiert und so effektiv,…" at bounding box center [330, 146] width 135 height 43
click at [288, 132] on div "Unsere Mission: Zahnpflege ohne Stress, sanft, pflanzenbasiert und so effektiv,…" at bounding box center [330, 146] width 135 height 43
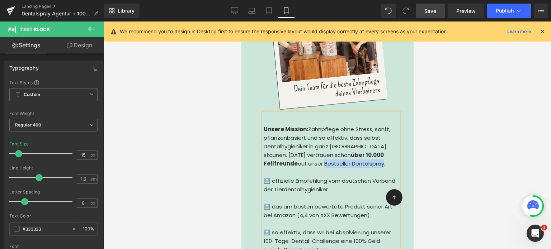
drag, startPoint x: 289, startPoint y: 132, endPoint x: 347, endPoint y: 132, distance: 58.2
click at [347, 132] on div "Unsere Mission: Zahnpflege ohne Stress, sanft, pflanzenbasiert und so effektiv,…" at bounding box center [330, 146] width 135 height 43
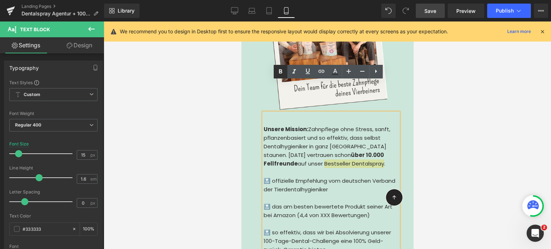
click at [280, 73] on icon at bounding box center [280, 72] width 3 height 4
click at [303, 177] on div "🔝 offizielle Empfehlung vom deutschen Verband der Tierdentalhygieniker" at bounding box center [330, 185] width 135 height 17
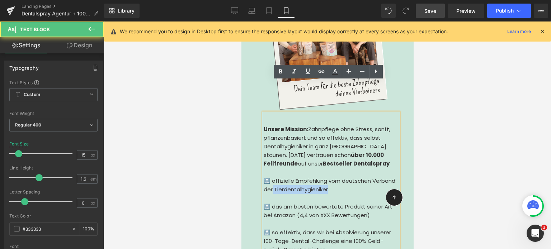
drag, startPoint x: 331, startPoint y: 159, endPoint x: 270, endPoint y: 154, distance: 61.2
click at [270, 177] on div "🔝 offizielle Empfehlung vom deutschen Verband der Tierdentalhygieniker" at bounding box center [330, 185] width 135 height 17
click at [324, 177] on div "🔝 offizielle Empfehlung vom deutschen Verband der Tierdentalhygieniker" at bounding box center [330, 185] width 135 height 17
drag, startPoint x: 340, startPoint y: 149, endPoint x: 343, endPoint y: 159, distance: 10.0
click at [343, 177] on div "🔝 offizielle Empfehlung vom deutschen Verband der Tierdentalhygieniker" at bounding box center [330, 185] width 135 height 17
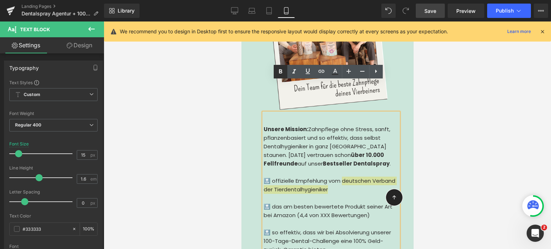
click at [284, 73] on icon at bounding box center [280, 71] width 9 height 9
click at [324, 220] on div at bounding box center [330, 224] width 135 height 9
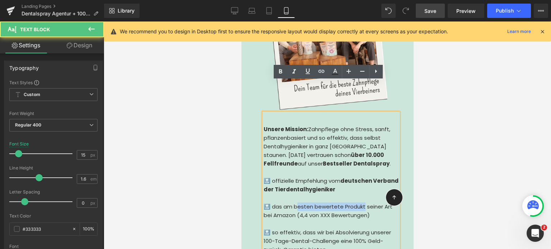
drag, startPoint x: 294, startPoint y: 173, endPoint x: 360, endPoint y: 174, distance: 66.8
click at [360, 203] on div "🔝 das am besten bewertete Produkt seiner Art bei Amazon (4,4 von XXX Bewertunge…" at bounding box center [330, 211] width 135 height 17
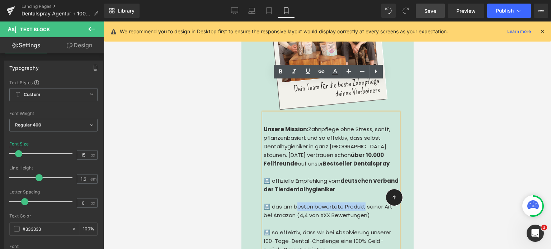
click at [326, 203] on div "🔝 das am besten bewertete Produkt seiner Art bei Amazon (4,4 von XXX Bewertunge…" at bounding box center [330, 211] width 135 height 17
drag, startPoint x: 362, startPoint y: 173, endPoint x: 293, endPoint y: 173, distance: 68.9
click at [293, 203] on div "🔝 das am besten bewertete Produkt seiner Art bei Amazon (4,4 von XXX Bewertunge…" at bounding box center [330, 211] width 135 height 17
click at [280, 68] on icon at bounding box center [280, 71] width 9 height 9
click at [317, 203] on div "🔝 das am besten bewertete Produkt seiner Art bei Amazon (4,4 von XXX Bewertunge…" at bounding box center [330, 211] width 135 height 17
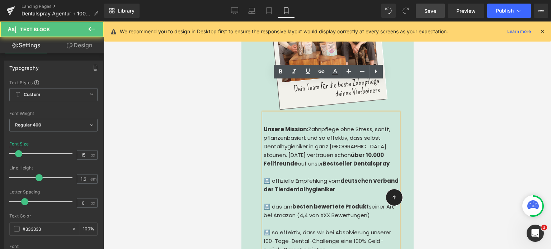
scroll to position [1166, 0]
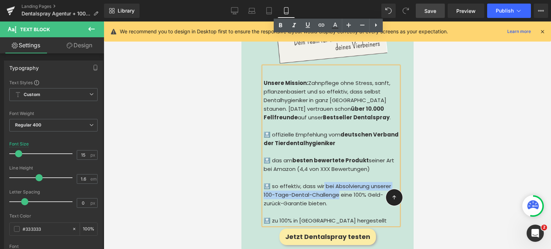
drag, startPoint x: 337, startPoint y: 164, endPoint x: 322, endPoint y: 153, distance: 18.7
click at [322, 182] on div "🔝 so effektiv, dass wir bei Absolvierung unserer 100-Tage-Dental-Challenge eine…" at bounding box center [330, 195] width 135 height 26
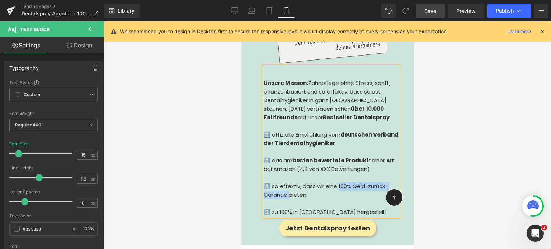
drag, startPoint x: 335, startPoint y: 153, endPoint x: 285, endPoint y: 164, distance: 51.1
click at [285, 182] on div "🔝 so effektiv, dass wir eine 100% Geld-zurück-Garantie bieten." at bounding box center [330, 190] width 135 height 17
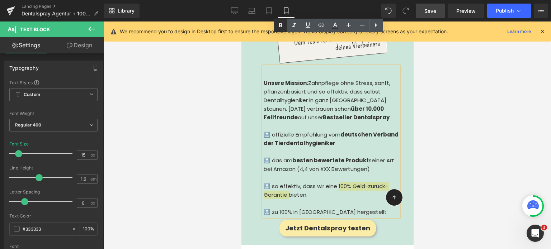
click at [280, 27] on icon at bounding box center [280, 25] width 3 height 4
click at [313, 157] on div "🔝 das am besten bewertete Produkt seiner Art bei Amazon (4,4 von XXX Bewertunge…" at bounding box center [330, 165] width 135 height 17
drag, startPoint x: 275, startPoint y: 180, endPoint x: 330, endPoint y: 180, distance: 55.3
click at [330, 208] on div "🔝 zu 100% in Deutschland hergestellt" at bounding box center [330, 212] width 135 height 9
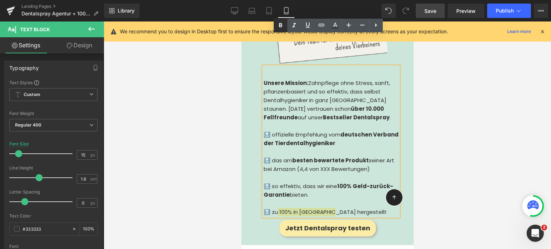
click at [280, 24] on icon at bounding box center [280, 25] width 3 height 4
click at [320, 157] on strong "besten bewertete Produkt" at bounding box center [330, 161] width 76 height 8
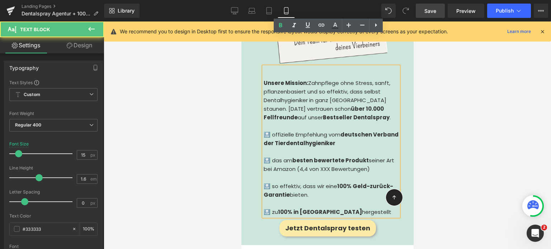
scroll to position [1050, 0]
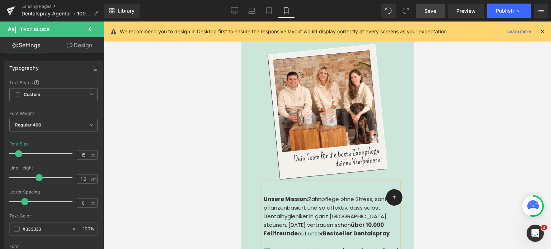
click at [451, 156] on div at bounding box center [328, 136] width 448 height 228
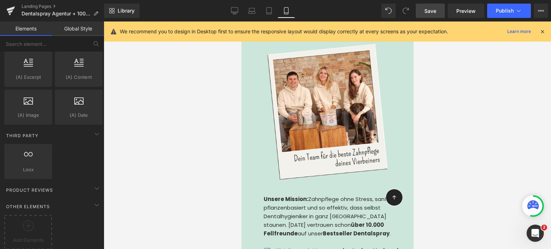
drag, startPoint x: 433, startPoint y: 7, endPoint x: 115, endPoint y: 125, distance: 338.6
click at [433, 7] on span "Save" at bounding box center [431, 11] width 12 height 8
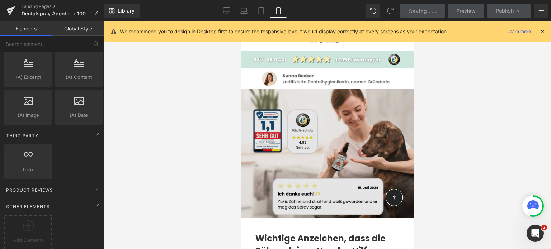
scroll to position [17, 0]
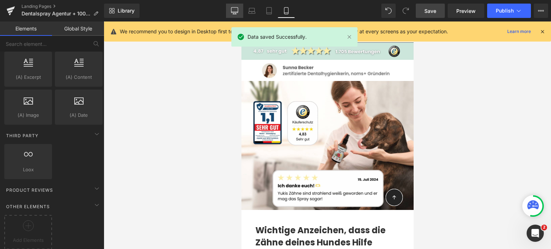
click at [231, 9] on link "Desktop" at bounding box center [234, 11] width 17 height 14
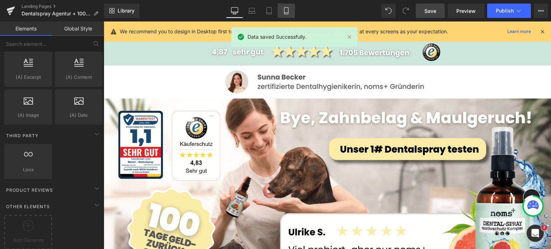
click at [280, 11] on link "Mobile" at bounding box center [286, 11] width 17 height 14
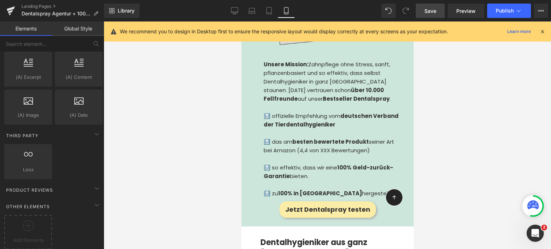
scroll to position [1185, 0]
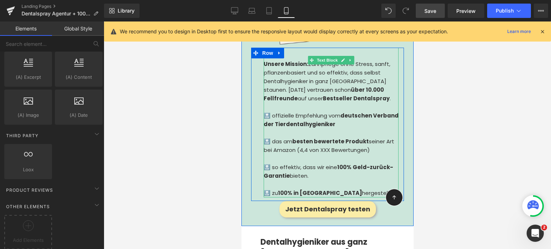
click at [269, 137] on div "🔝 das am besten bewertete Produkt seiner Art bei Amazon (4,4 von XXX Bewertunge…" at bounding box center [330, 145] width 135 height 17
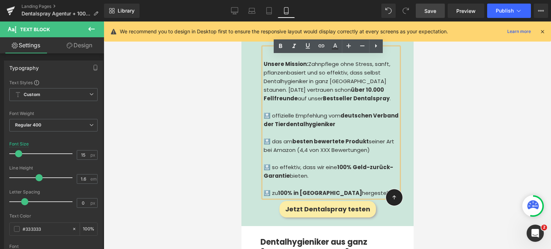
click at [266, 129] on div at bounding box center [330, 133] width 135 height 9
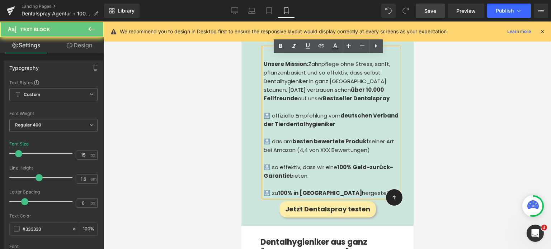
click at [266, 137] on div "🔝 das am besten bewertete Produkt seiner Art bei Amazon (4,4 von XXX Bewertunge…" at bounding box center [330, 145] width 135 height 17
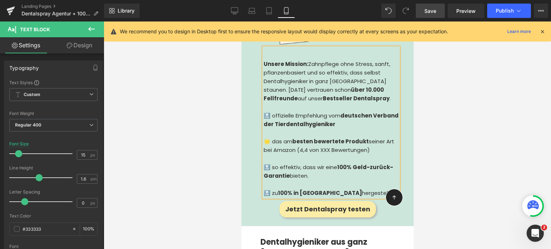
click at [266, 163] on div "🔝 so effektiv, dass wir eine 100% Geld-zurück-Garantie bieten." at bounding box center [330, 171] width 135 height 17
click at [264, 189] on div "🔝 zu 100% in Deutschland hergestellt" at bounding box center [330, 193] width 135 height 9
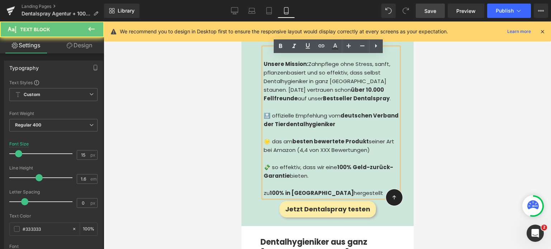
click at [264, 189] on div "zu 100% in Deutschland hergestellt" at bounding box center [330, 193] width 135 height 9
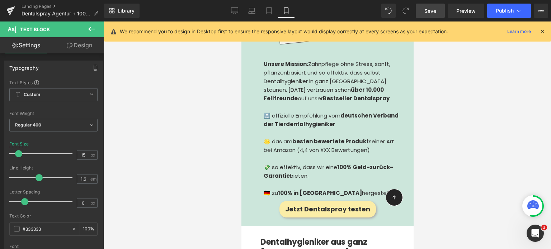
click at [471, 161] on div at bounding box center [328, 136] width 448 height 228
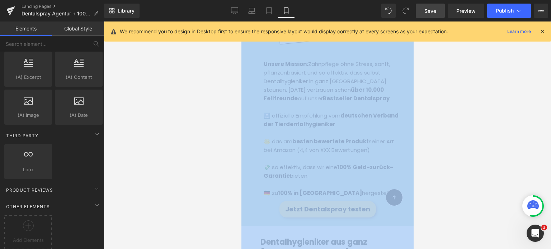
click at [471, 161] on div at bounding box center [328, 136] width 448 height 228
click at [416, 134] on div at bounding box center [328, 136] width 448 height 228
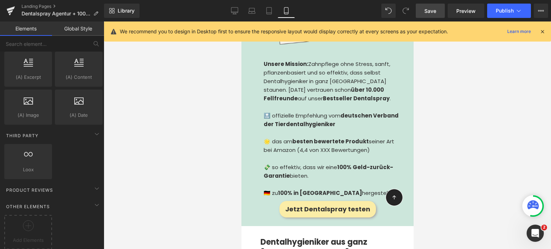
click at [439, 3] on div "Library Mobile Desktop Laptop Tablet Mobile Save Preview Publish Scheduled View…" at bounding box center [327, 11] width 447 height 22
drag, startPoint x: 439, startPoint y: 4, endPoint x: 116, endPoint y: 133, distance: 347.2
click at [439, 4] on link "Save" at bounding box center [430, 11] width 29 height 14
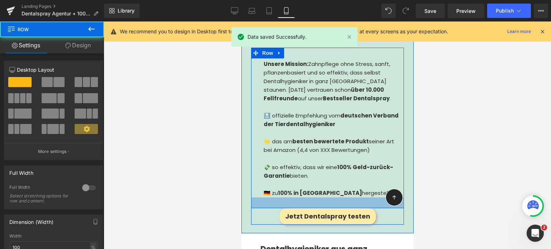
drag, startPoint x: 299, startPoint y: 167, endPoint x: 300, endPoint y: 174, distance: 7.3
click at [300, 198] on div at bounding box center [327, 203] width 153 height 11
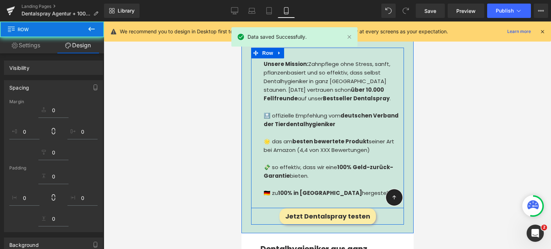
click at [246, 164] on div "Unsere Mission: Zahnpflege ohne Stress, sanft, pflanzenbasiert und so effektiv,…" at bounding box center [328, 137] width 164 height 178
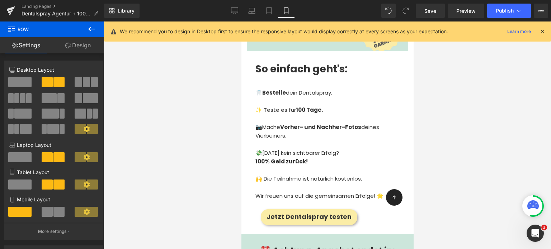
scroll to position [2845, 0]
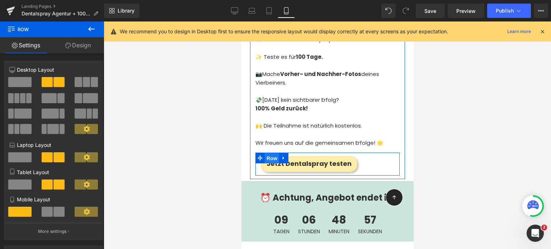
click at [273, 153] on span "Row" at bounding box center [272, 158] width 14 height 11
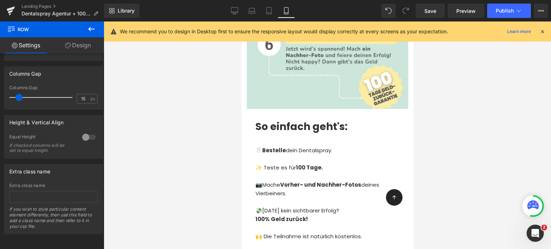
scroll to position [2753, 0]
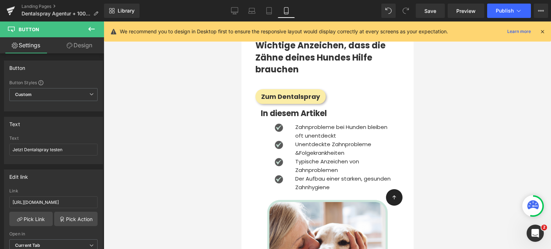
scroll to position [194, 0]
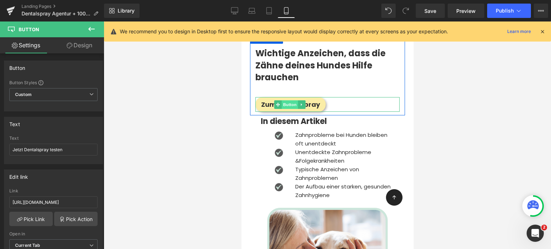
click at [293, 101] on span "Button" at bounding box center [289, 105] width 17 height 9
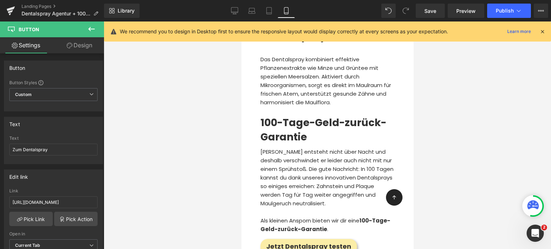
scroll to position [2230, 0]
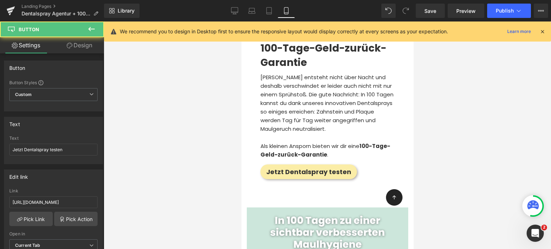
click at [213, 59] on div at bounding box center [328, 136] width 448 height 228
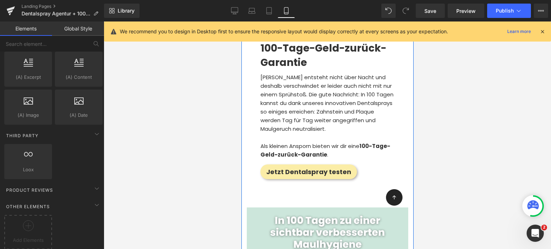
click at [200, 139] on div at bounding box center [328, 136] width 448 height 228
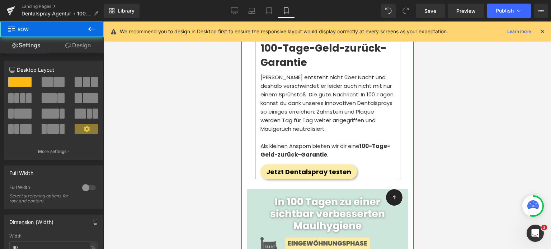
drag, startPoint x: 305, startPoint y: 145, endPoint x: 304, endPoint y: 126, distance: 18.7
click at [304, 126] on div "Wie wirkt das Dentalspray? Heading Das Dentalspray kombiniert effektive Pflanze…" at bounding box center [327, 58] width 145 height 241
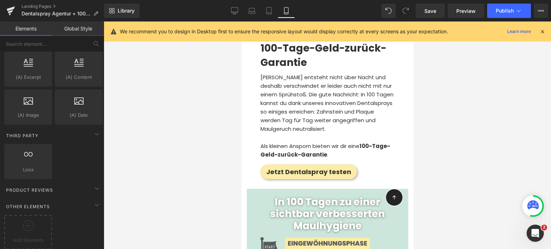
click at [447, 143] on div at bounding box center [328, 136] width 448 height 228
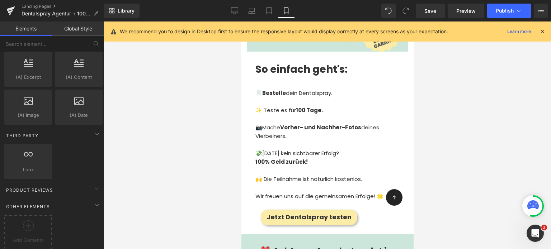
scroll to position [2772, 0]
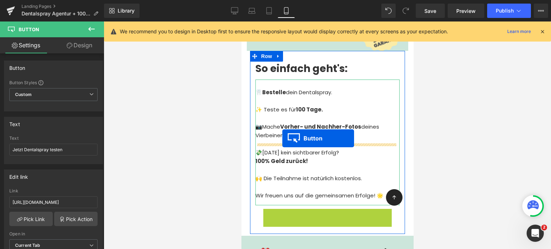
drag, startPoint x: 293, startPoint y: 154, endPoint x: 282, endPoint y: 139, distance: 19.0
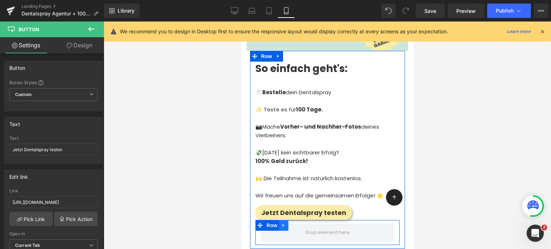
click at [283, 223] on icon at bounding box center [283, 225] width 5 height 5
click at [300, 223] on icon at bounding box center [302, 225] width 5 height 5
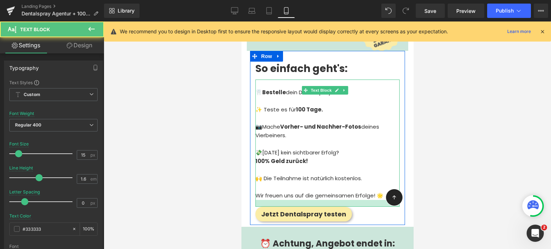
click at [275, 200] on div at bounding box center [327, 203] width 144 height 7
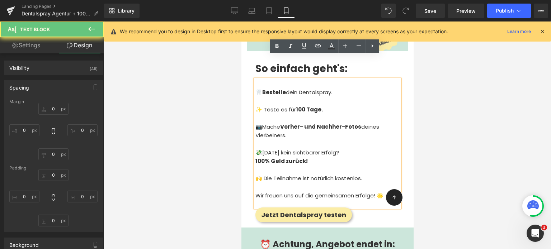
type input "10"
type input "0"
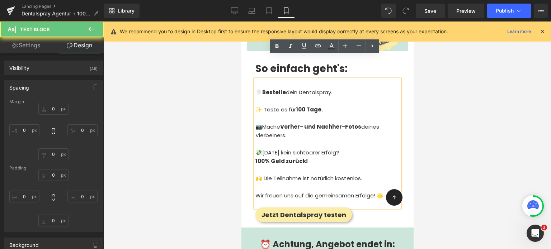
type input "0"
type input "21"
type input "0"
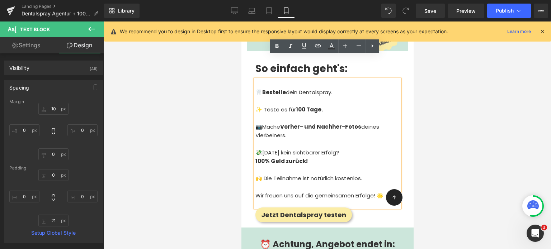
click at [440, 154] on div at bounding box center [328, 136] width 448 height 228
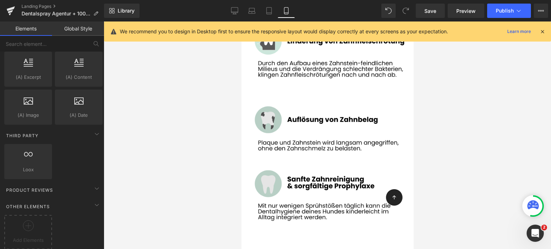
scroll to position [3776, 0]
click at [301, 167] on img at bounding box center [328, 184] width 164 height 164
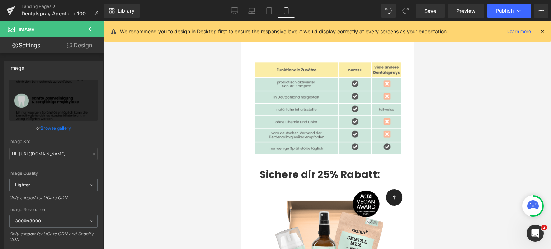
scroll to position [3990, 0]
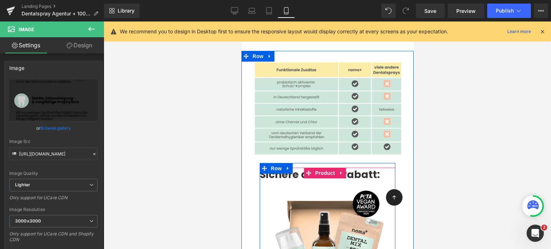
click at [287, 168] on strong "Sichere dir 25% Rabatt:" at bounding box center [320, 175] width 120 height 14
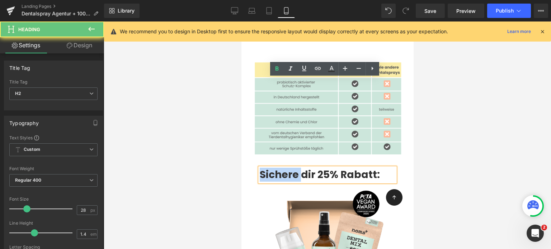
click at [288, 168] on strong "Sichere dir 25% Rabatt:" at bounding box center [320, 175] width 120 height 14
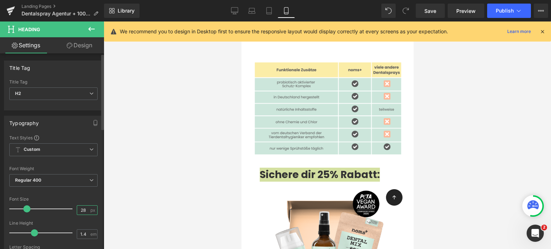
click at [86, 209] on input "28" at bounding box center [83, 210] width 13 height 9
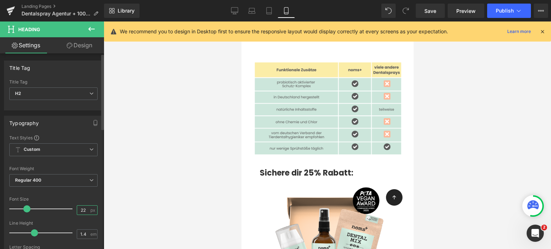
type input "22"
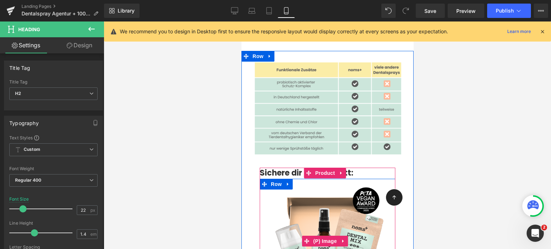
click at [280, 179] on img at bounding box center [327, 241] width 125 height 125
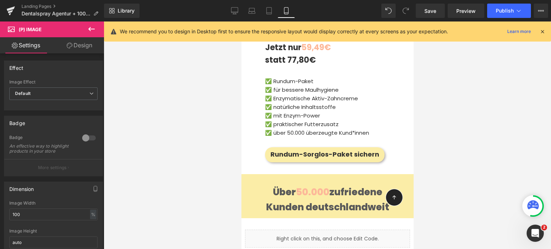
scroll to position [4253, 0]
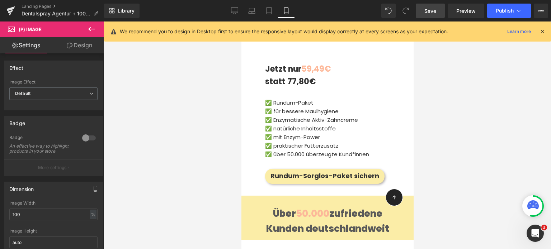
click at [437, 6] on link "Save" at bounding box center [430, 11] width 29 height 14
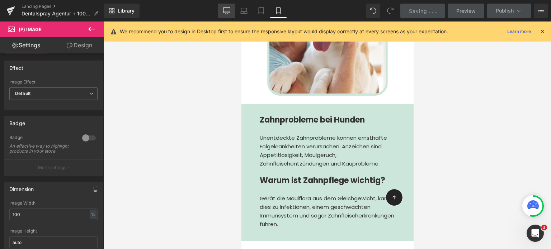
click at [223, 10] on link "Desktop" at bounding box center [226, 11] width 17 height 14
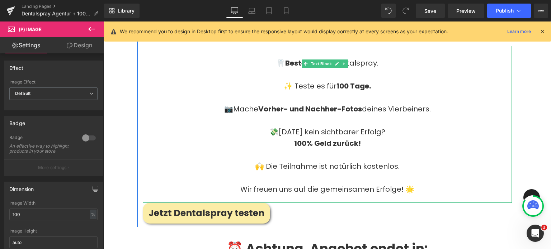
scroll to position [2422, 0]
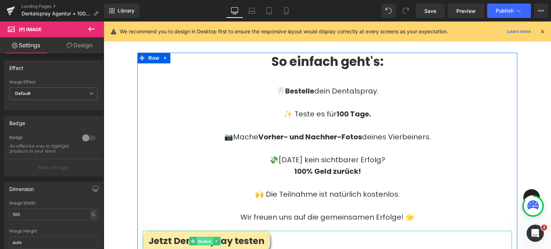
click at [206, 238] on span "Button" at bounding box center [205, 242] width 17 height 9
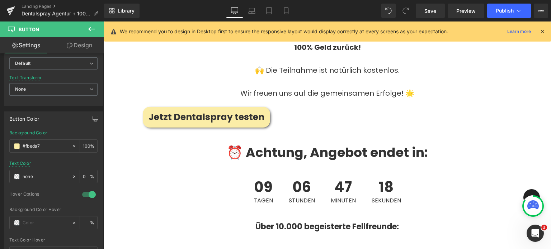
scroll to position [2546, 0]
click at [190, 173] on div "09 Tagen 06 Stunden 47 Minuten 17 Sekunden" at bounding box center [328, 192] width 448 height 38
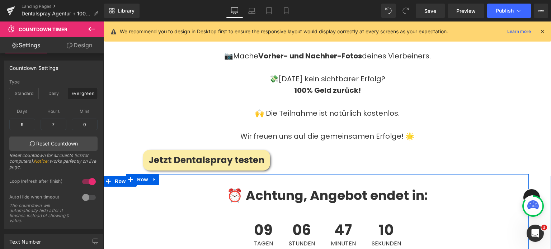
scroll to position [2466, 0]
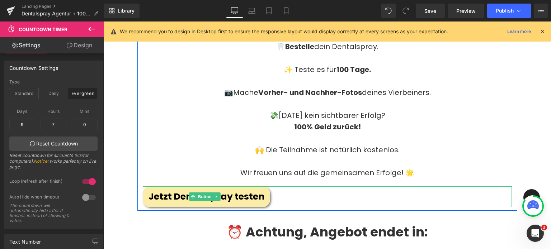
click at [172, 191] on span "Jetzt Dentalspray testen" at bounding box center [207, 197] width 116 height 13
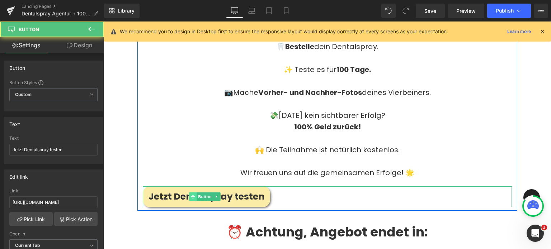
click at [193, 195] on icon at bounding box center [193, 197] width 4 height 4
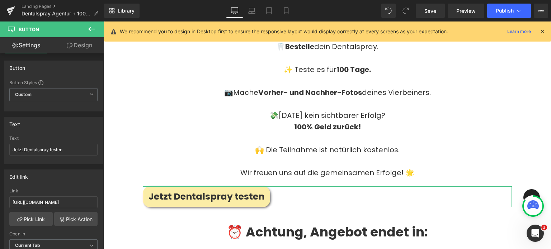
click at [65, 49] on link "Design" at bounding box center [79, 45] width 52 height 16
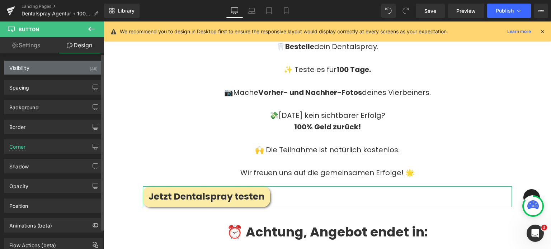
click at [29, 71] on div "Visibility (All)" at bounding box center [53, 68] width 98 height 14
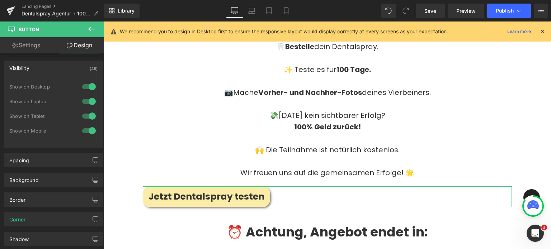
click at [36, 45] on link "Settings" at bounding box center [26, 45] width 52 height 16
type input "100"
type input "0"
type input "100"
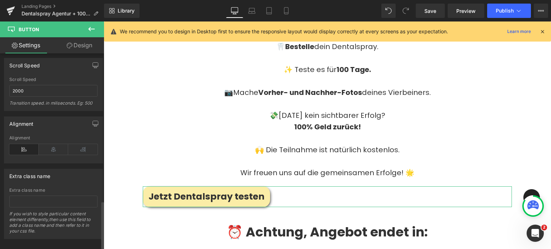
scroll to position [607, 0]
click at [55, 143] on icon at bounding box center [53, 148] width 29 height 11
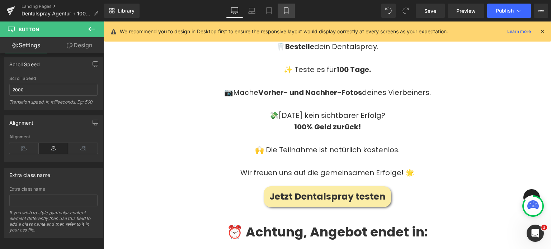
click at [280, 16] on link "Mobile" at bounding box center [286, 11] width 17 height 14
type input "18"
type input "100"
type input "#333333"
type input "100"
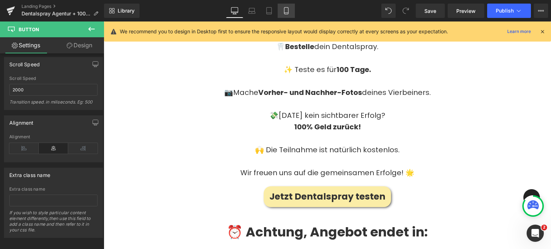
type input "100"
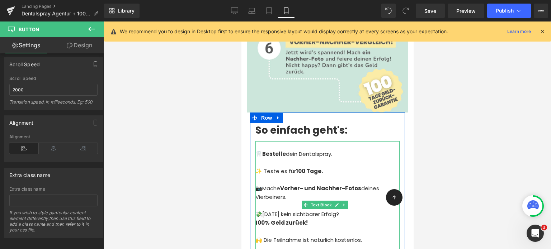
scroll to position [2711, 0]
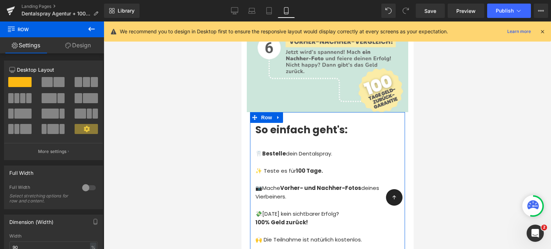
drag, startPoint x: 296, startPoint y: 225, endPoint x: 298, endPoint y: 229, distance: 4.5
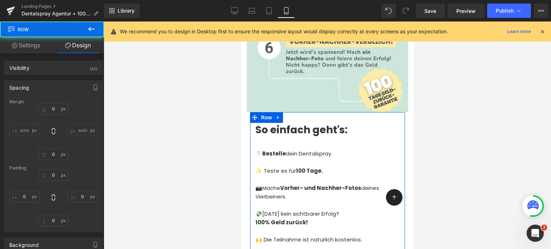
type input "0"
type input "20"
type input "0"
type input "20"
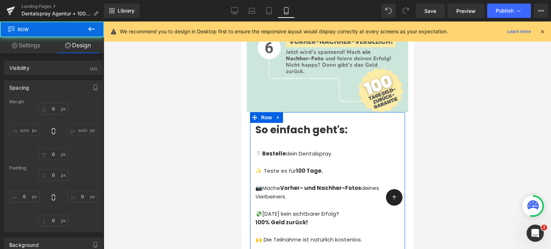
type input "0"
click at [233, 14] on icon at bounding box center [234, 10] width 7 height 7
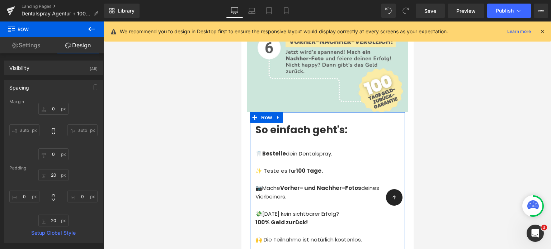
type input "0"
type input "10"
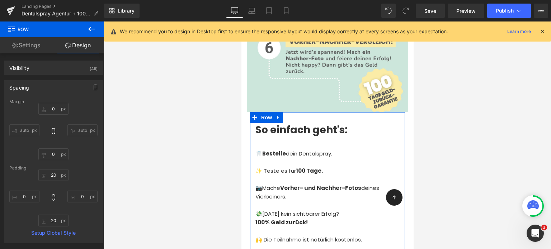
type input "0"
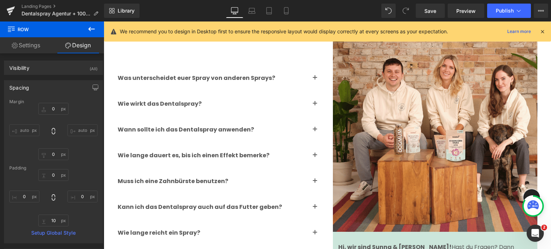
scroll to position [4028, 0]
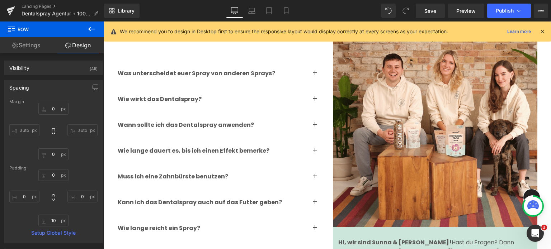
click at [428, 3] on div "Library Desktop Desktop Laptop Tablet Mobile Save Preview Publish Scheduled Vie…" at bounding box center [327, 11] width 447 height 22
click at [432, 5] on link "Save" at bounding box center [430, 11] width 29 height 14
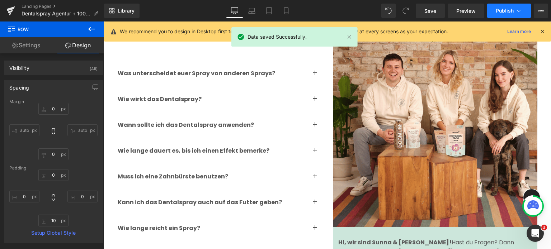
click at [504, 9] on span "Publish" at bounding box center [505, 11] width 18 height 6
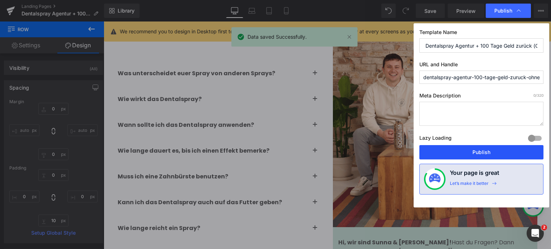
click at [457, 151] on button "Publish" at bounding box center [482, 152] width 124 height 14
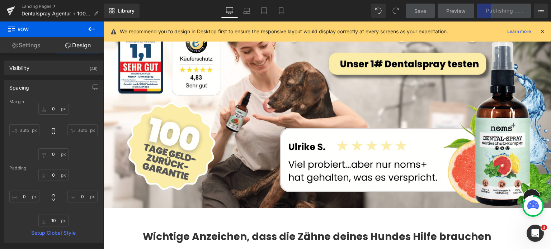
scroll to position [0, 0]
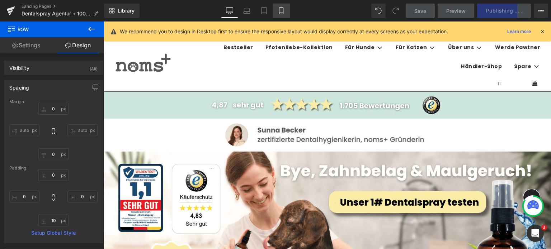
click at [280, 13] on icon at bounding box center [281, 13] width 4 height 0
type input "0"
type input "20"
type input "0"
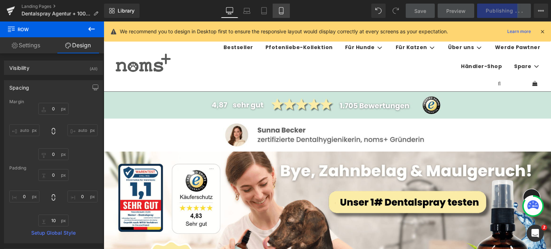
type input "20"
type input "0"
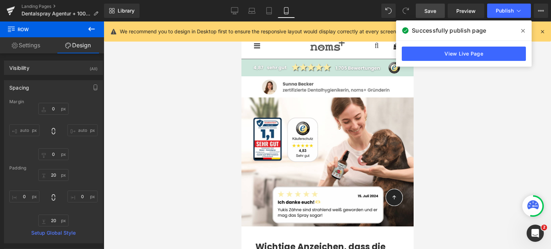
click at [428, 14] on span "Save" at bounding box center [431, 11] width 12 height 8
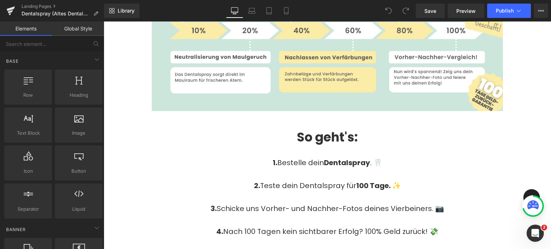
scroll to position [3821, 0]
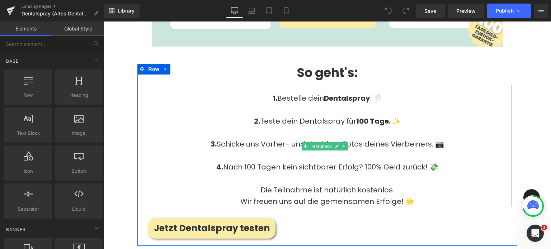
click at [335, 173] on p at bounding box center [328, 178] width 370 height 11
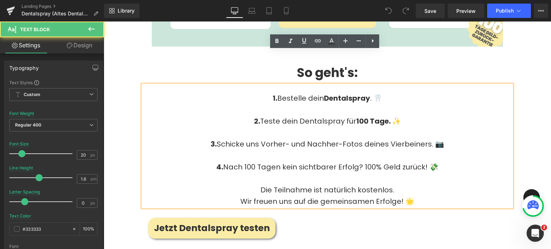
click at [338, 173] on p at bounding box center [328, 178] width 370 height 11
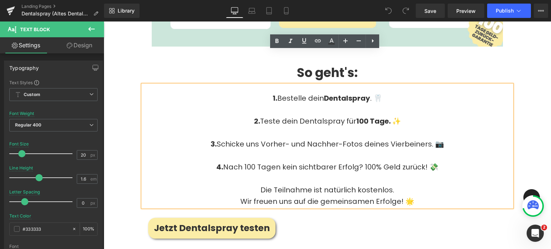
click at [413, 196] on p "Wir freuen uns auf die gemeinsamen Erfolge! 🌟" at bounding box center [328, 201] width 370 height 11
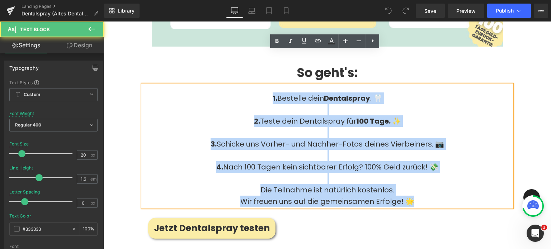
drag, startPoint x: 419, startPoint y: 165, endPoint x: 227, endPoint y: 62, distance: 217.5
click at [227, 85] on div "1. Bestelle dein Dentalspray . 🦷 2. Teste dein Dentalspray für 100 Tage. ✨ 3. S…" at bounding box center [328, 146] width 370 height 122
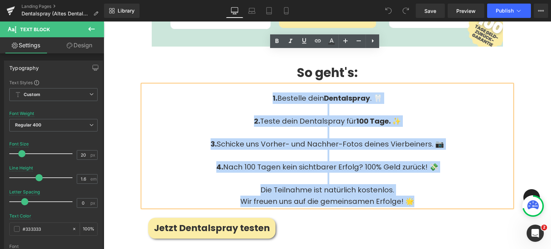
copy div "1. Bestelle dein Dentalspray . 🦷 2. Teste dein Dentalspray für 100 Tage. ✨ 3. S…"
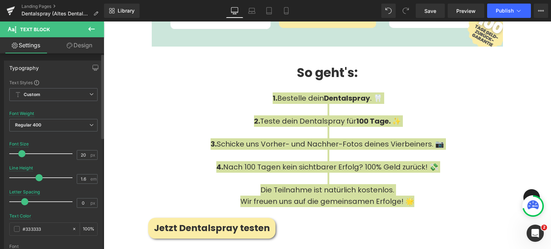
click at [96, 80] on div "Text Styles Custom Custom Setup Global Style Custom Setup Global Style Thin 100…" at bounding box center [53, 191] width 98 height 222
click at [285, 8] on icon at bounding box center [286, 10] width 7 height 7
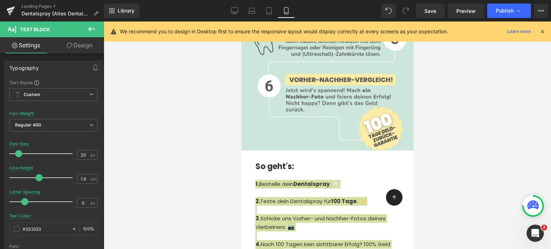
scroll to position [4479, 0]
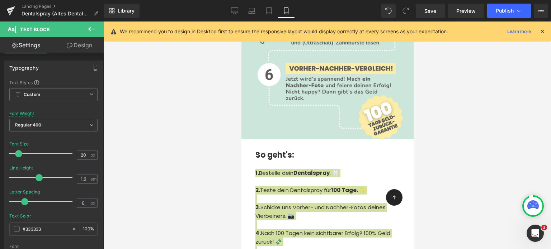
click at [204, 190] on div at bounding box center [328, 136] width 448 height 228
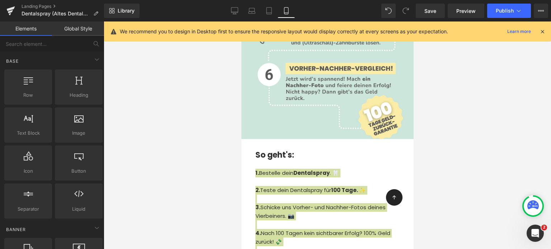
click at [212, 125] on div at bounding box center [328, 136] width 448 height 228
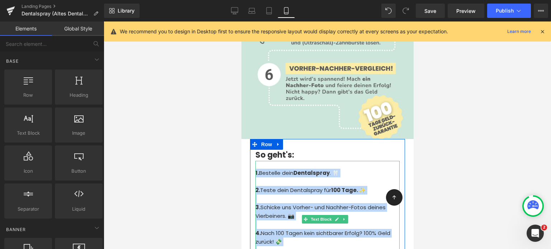
click at [273, 178] on p at bounding box center [327, 182] width 144 height 9
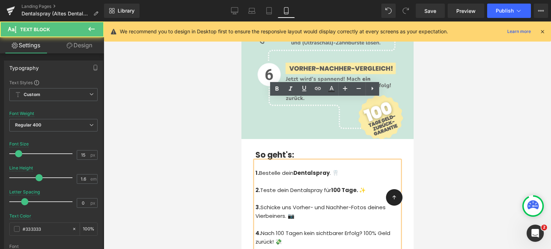
click at [214, 104] on div at bounding box center [328, 136] width 448 height 228
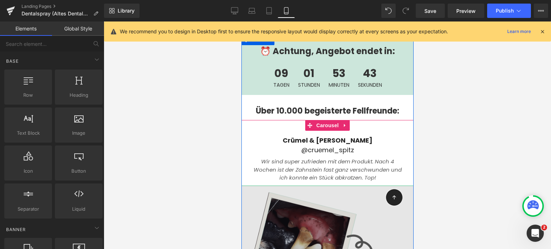
scroll to position [2005, 0]
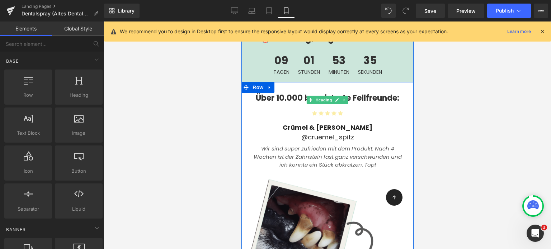
click at [279, 93] on b "Über 10.000 begeisterte Fellfreunde:" at bounding box center [328, 98] width 144 height 11
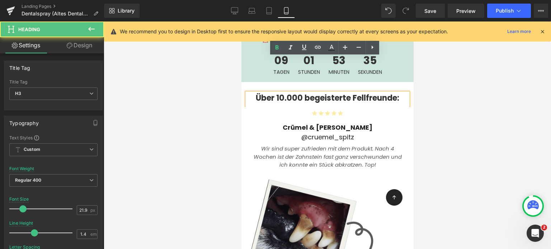
click at [220, 67] on div at bounding box center [328, 136] width 448 height 228
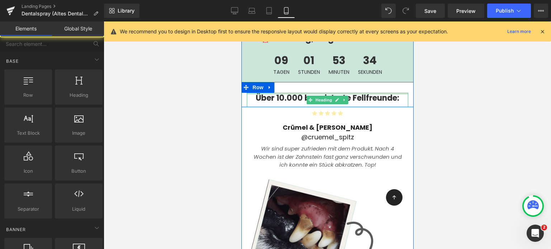
click at [295, 93] on div at bounding box center [328, 94] width 162 height 2
click at [295, 93] on b "Über 10.000 begeisterte Fellfreunde:" at bounding box center [328, 98] width 144 height 11
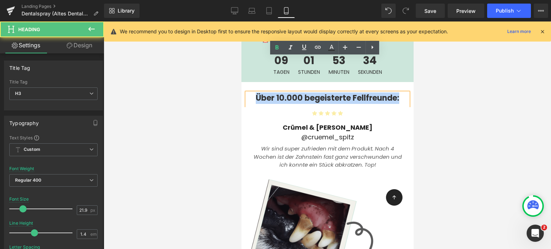
click at [295, 93] on b "Über 10.000 begeisterte Fellfreunde:" at bounding box center [328, 98] width 144 height 11
copy b "Über 10.000 begeisterte Fellfreunde:"
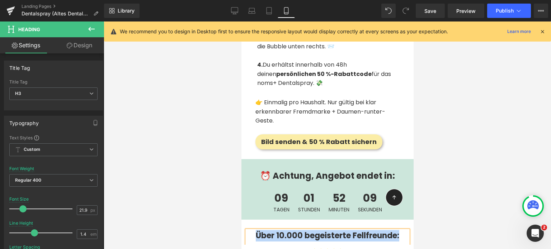
scroll to position [1867, 0]
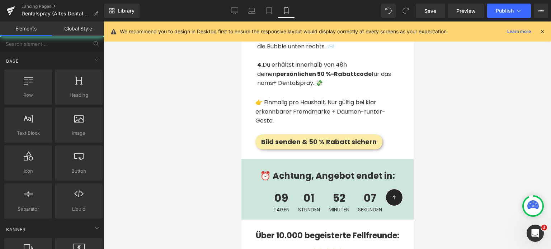
click at [192, 137] on div at bounding box center [328, 136] width 448 height 228
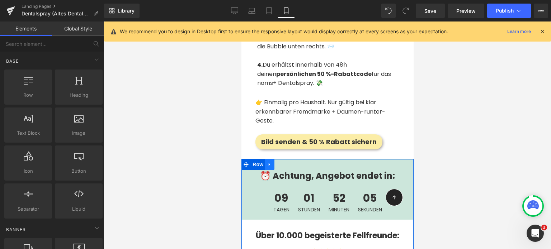
click at [267, 162] on icon at bounding box center [269, 164] width 5 height 5
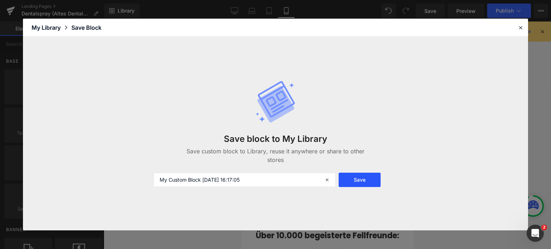
click at [347, 179] on button "Save" at bounding box center [360, 180] width 42 height 14
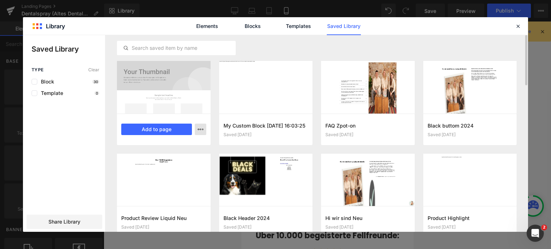
click at [0, 0] on icon "button" at bounding box center [0, 0] width 0 height 0
click at [172, 153] on div "Rename" at bounding box center [166, 160] width 82 height 15
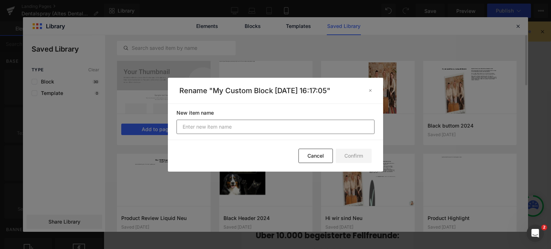
click at [258, 122] on input "text" at bounding box center [276, 127] width 198 height 14
type input "Timer"
click at [0, 0] on button "Confirm" at bounding box center [0, 0] width 0 height 0
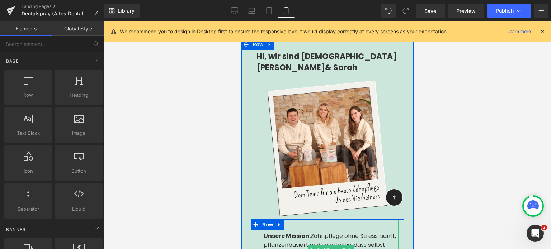
scroll to position [1051, 0]
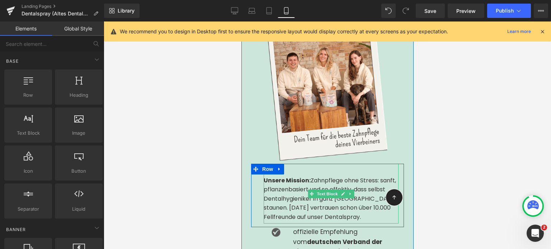
click at [307, 176] on div "Unsere Mission: Zahnpflege ohne Stress: sanft, pflanzenbasiert und so effektiv,…" at bounding box center [330, 199] width 135 height 46
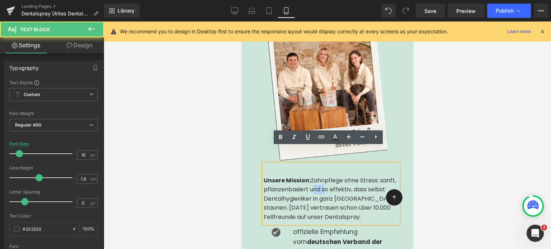
click at [307, 176] on div "Unsere Mission: Zahnpflege ohne Stress: sanft, pflanzenbasiert und so effektiv,…" at bounding box center [330, 199] width 135 height 46
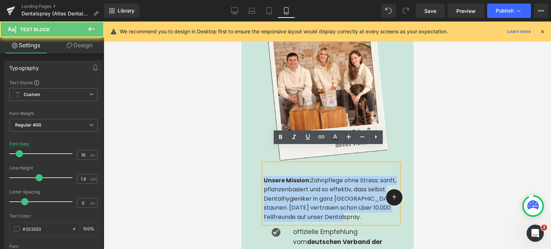
click at [307, 176] on div "Unsere Mission: Zahnpflege ohne Stress: sanft, pflanzenbasiert und so effektiv,…" at bounding box center [330, 199] width 135 height 46
copy div "Unsere Mission: Zahnpflege ohne Stress: sanft, pflanzenbasiert und so effektiv,…"
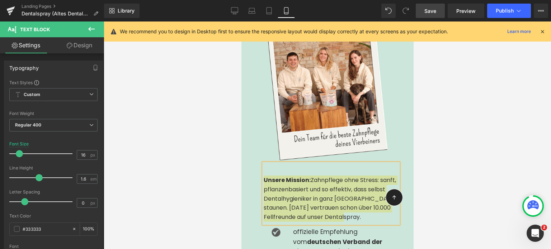
click at [428, 14] on span "Save" at bounding box center [431, 11] width 12 height 8
